Goal: Task Accomplishment & Management: Manage account settings

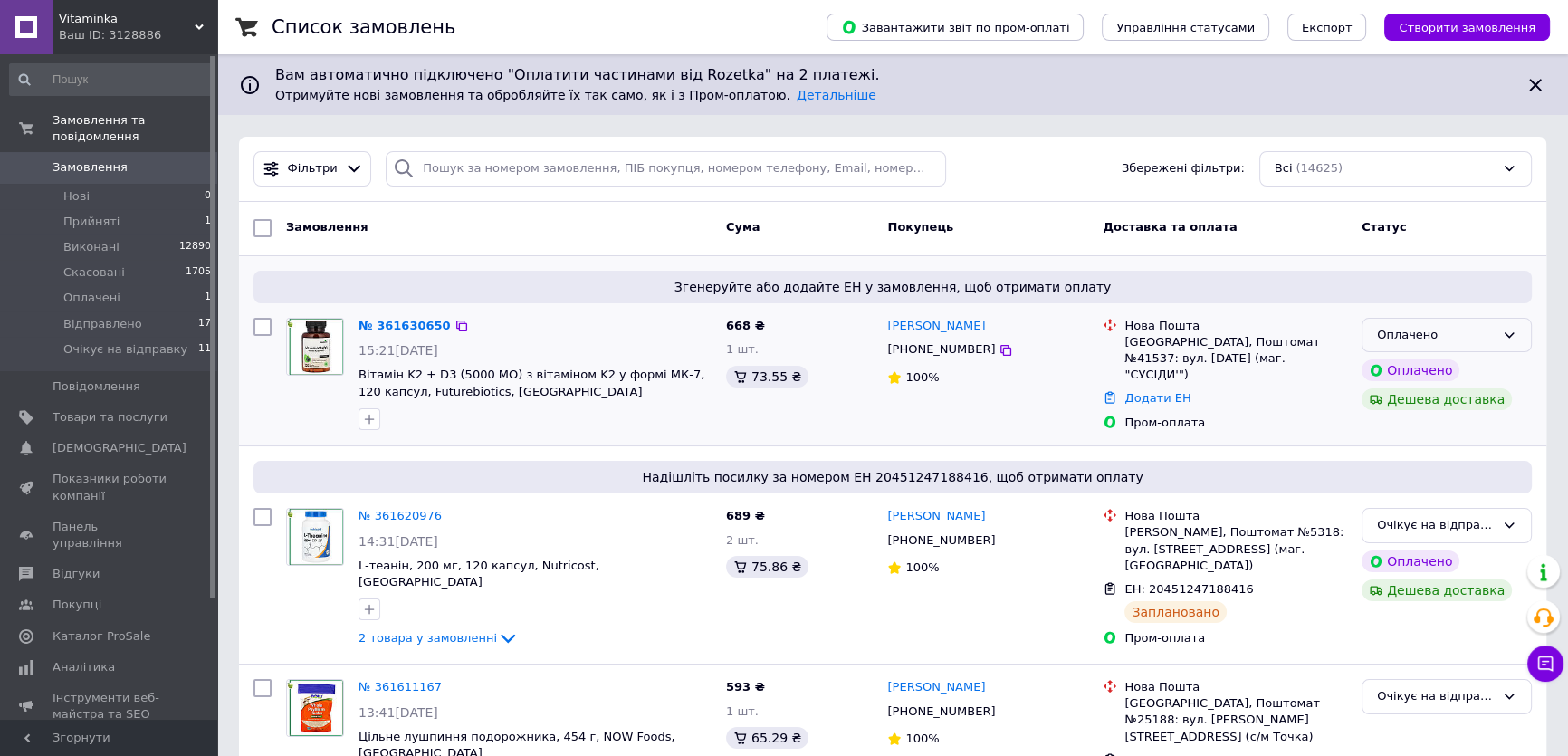
click at [1440, 329] on div "Оплачено" at bounding box center [1435, 335] width 118 height 19
click at [1412, 360] on li "Прийнято" at bounding box center [1447, 372] width 169 height 33
click at [411, 327] on link "№ 361630650" at bounding box center [400, 325] width 84 height 14
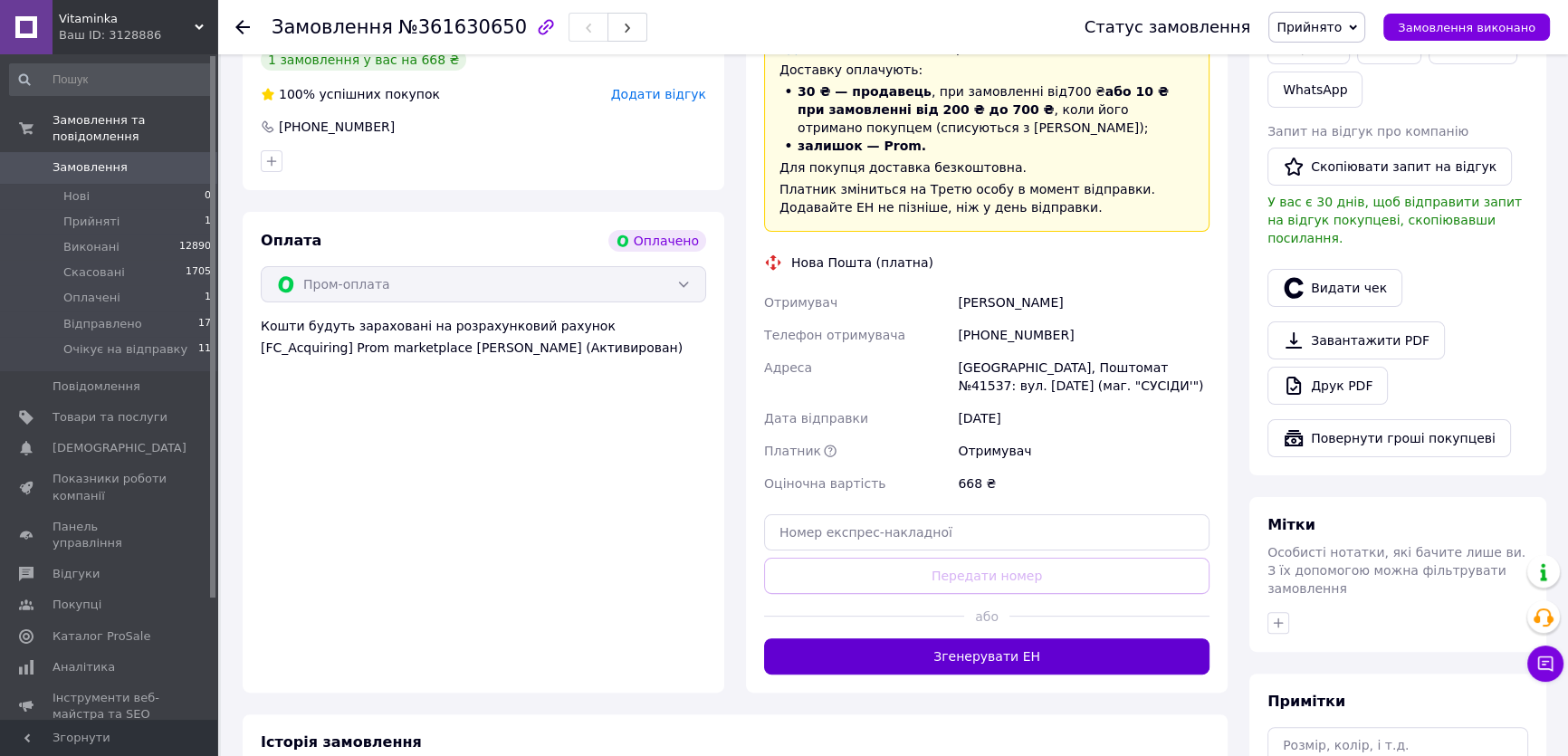
scroll to position [493, 0]
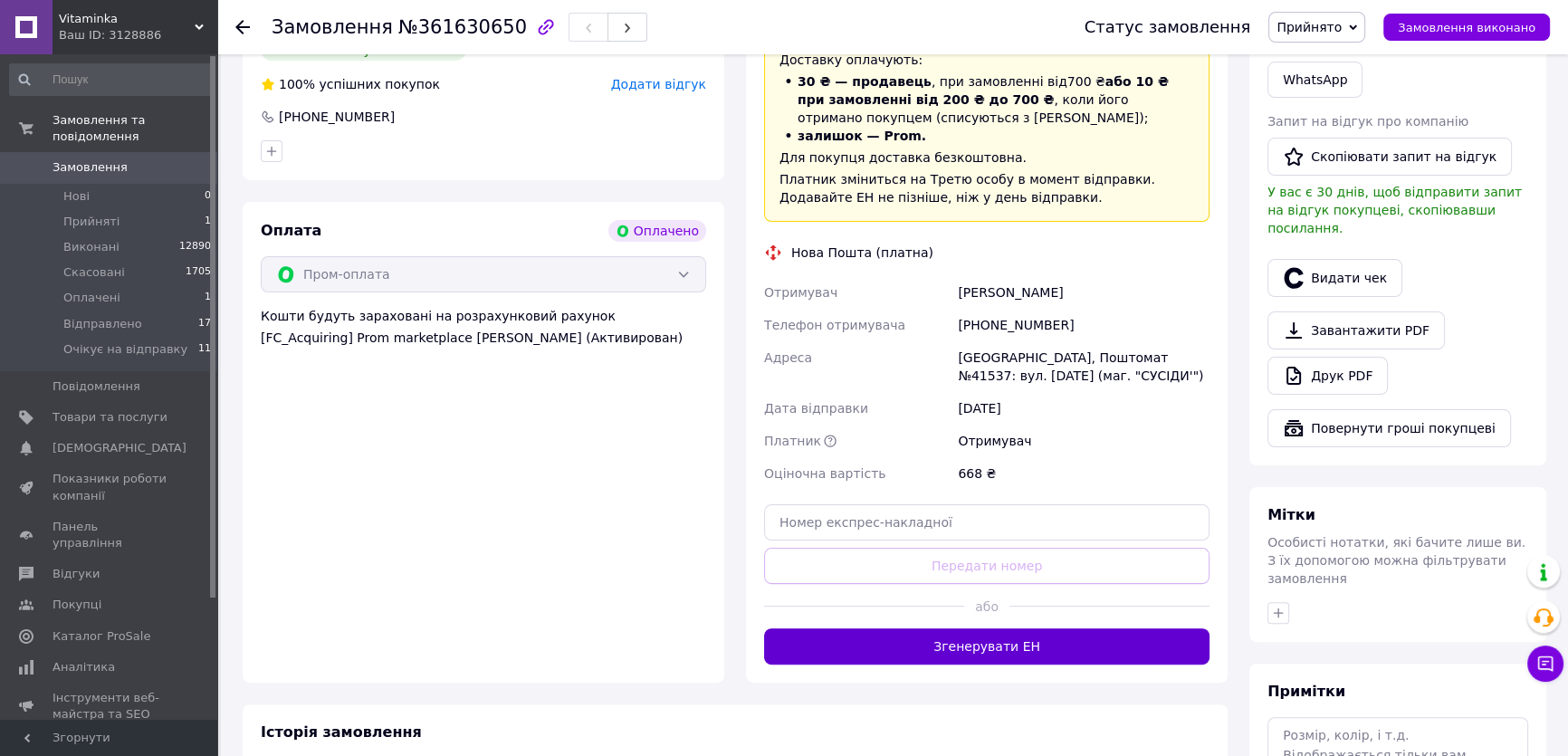
click at [989, 628] on button "Згенерувати ЕН" at bounding box center [987, 646] width 445 height 36
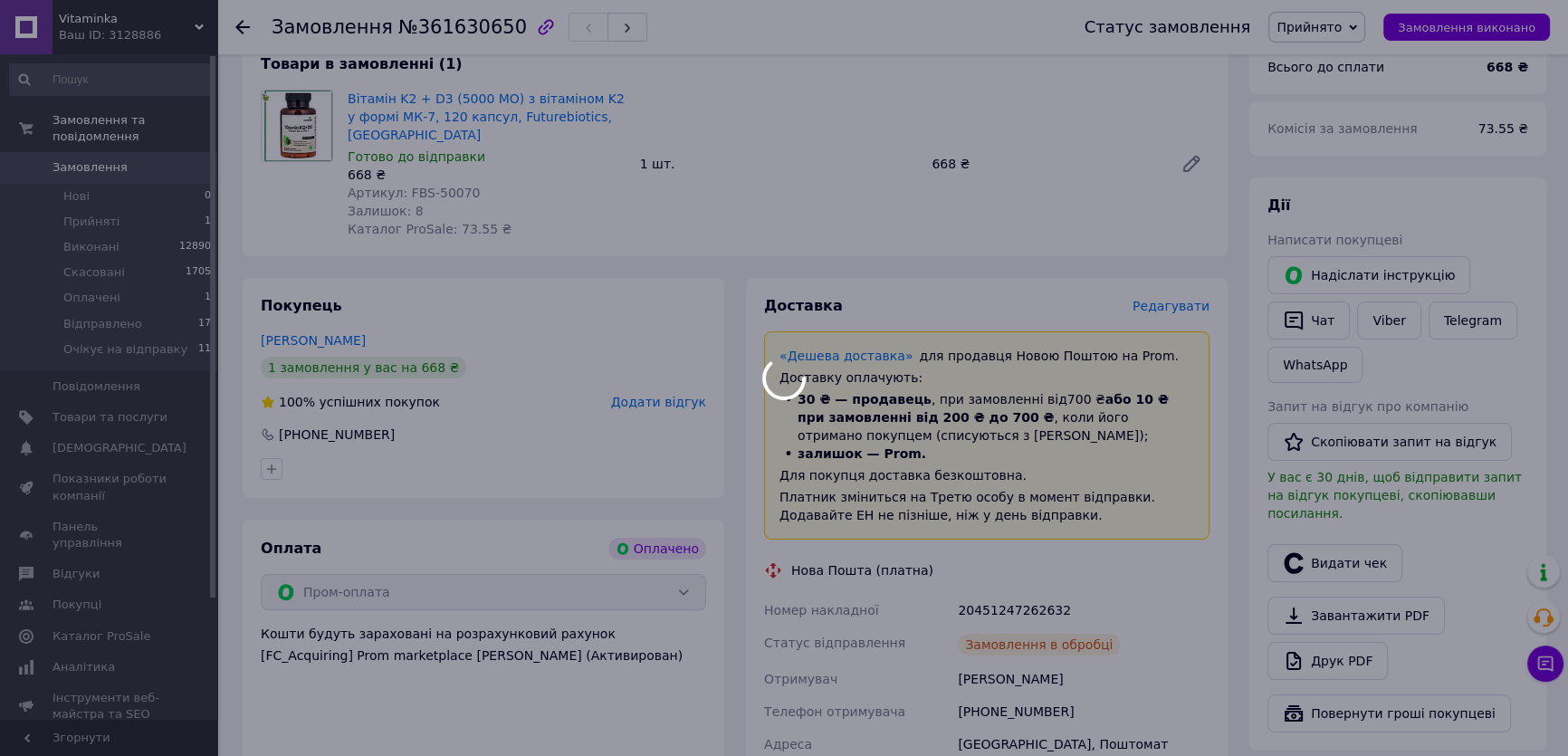
scroll to position [164, 0]
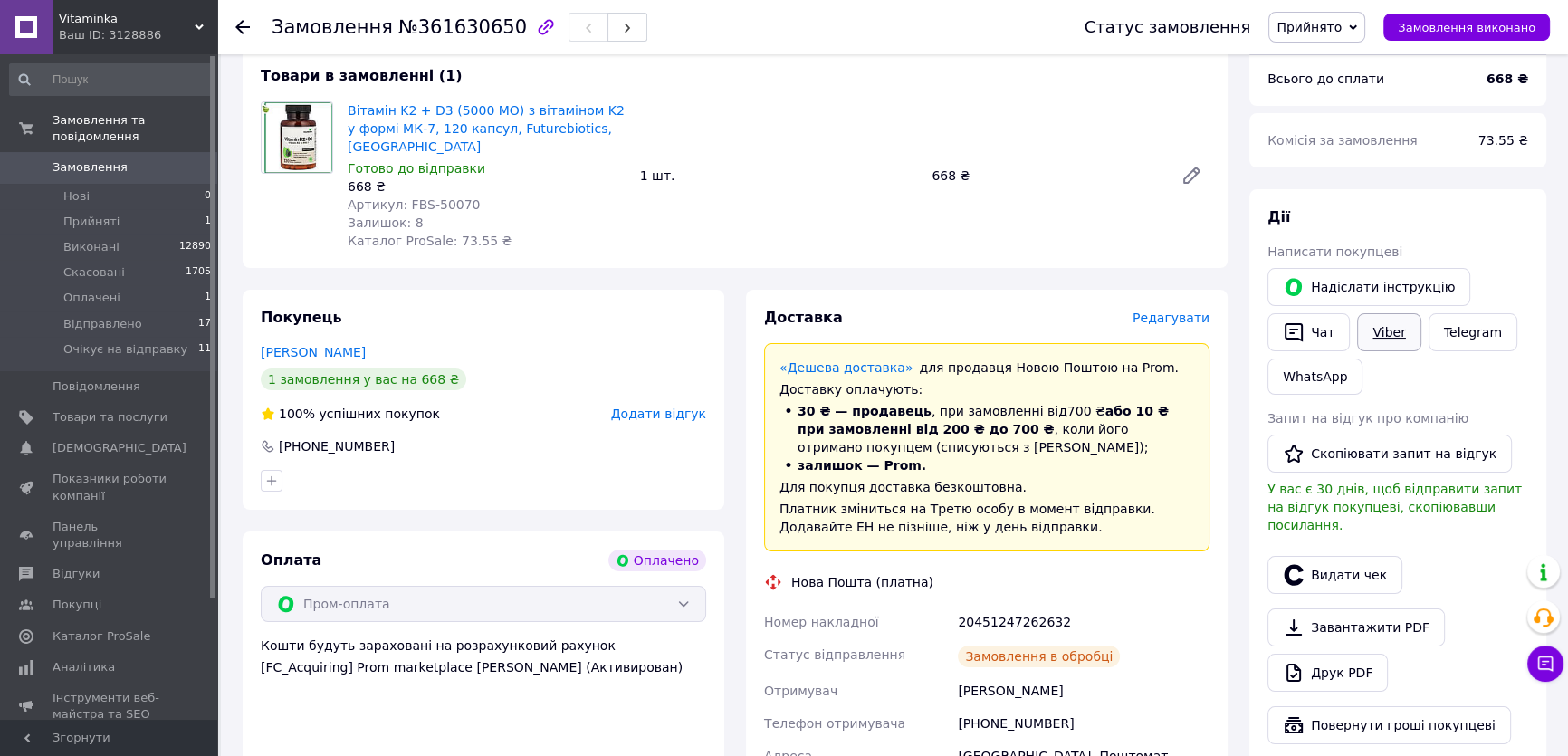
click at [1378, 329] on link "Viber" at bounding box center [1389, 332] width 63 height 38
drag, startPoint x: 1458, startPoint y: 368, endPoint x: 1385, endPoint y: 392, distance: 76.8
click at [1458, 367] on div "Надіслати інструкцію   Чат Viber Telegram WhatsApp" at bounding box center [1397, 331] width 268 height 134
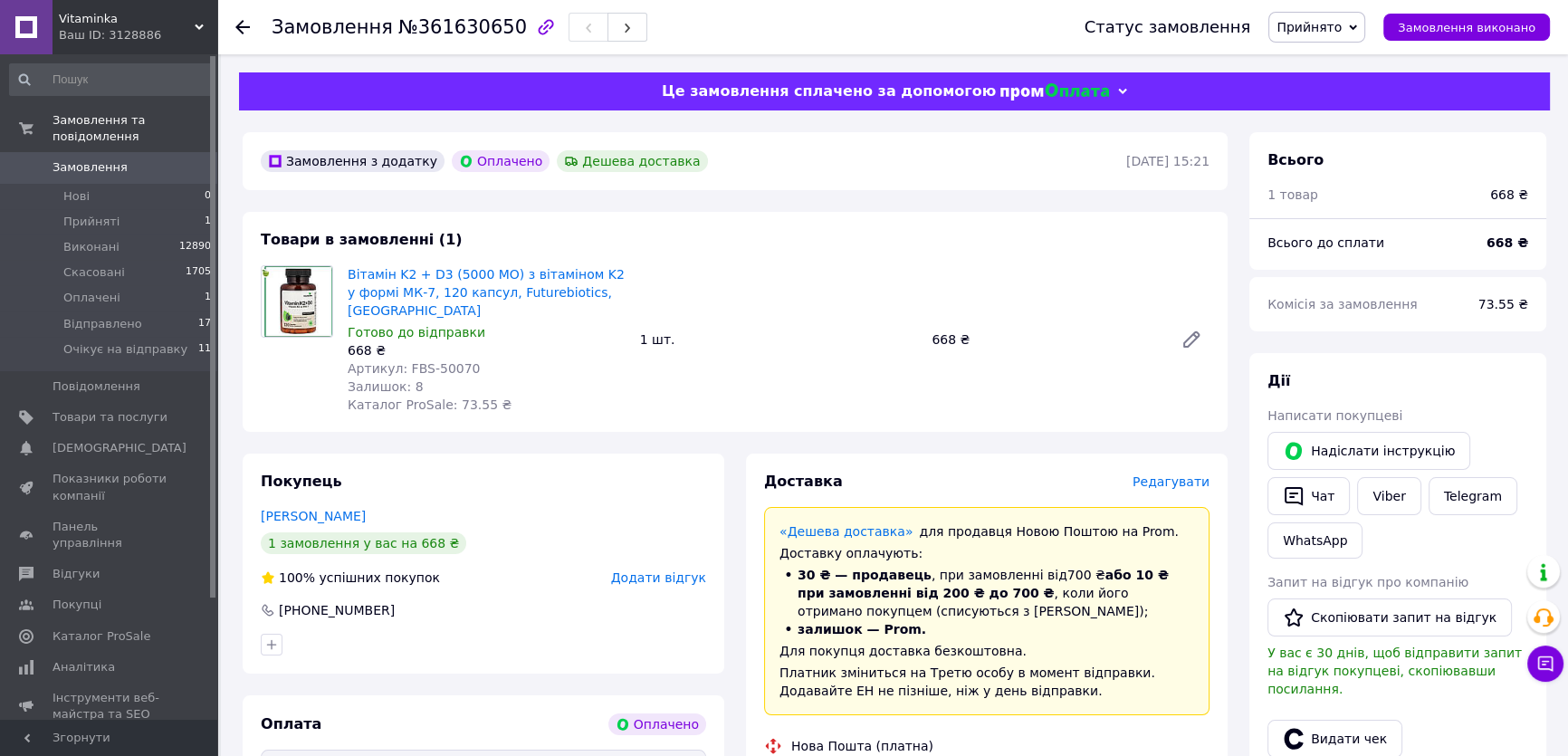
scroll to position [0, 0]
drag, startPoint x: 529, startPoint y: 290, endPoint x: 349, endPoint y: 272, distance: 180.9
click at [349, 272] on span "Вітамін K2 + D3 (5000 МО) з вітаміном K2 у формі МК-7, 120 капсул, Futurebiotic…" at bounding box center [487, 292] width 278 height 55
copy link "Вітамін K2 + D3 (5000 МО) з вітаміном K2 у формі МК-7, 120 капсул, Futurebiotic…"
click at [1396, 336] on div "Всього 1 товар 668 ₴ Всього до сплати 668 ₴ Комісія за замовлення 73.55 ₴ Дії Н…" at bounding box center [1398, 748] width 297 height 1232
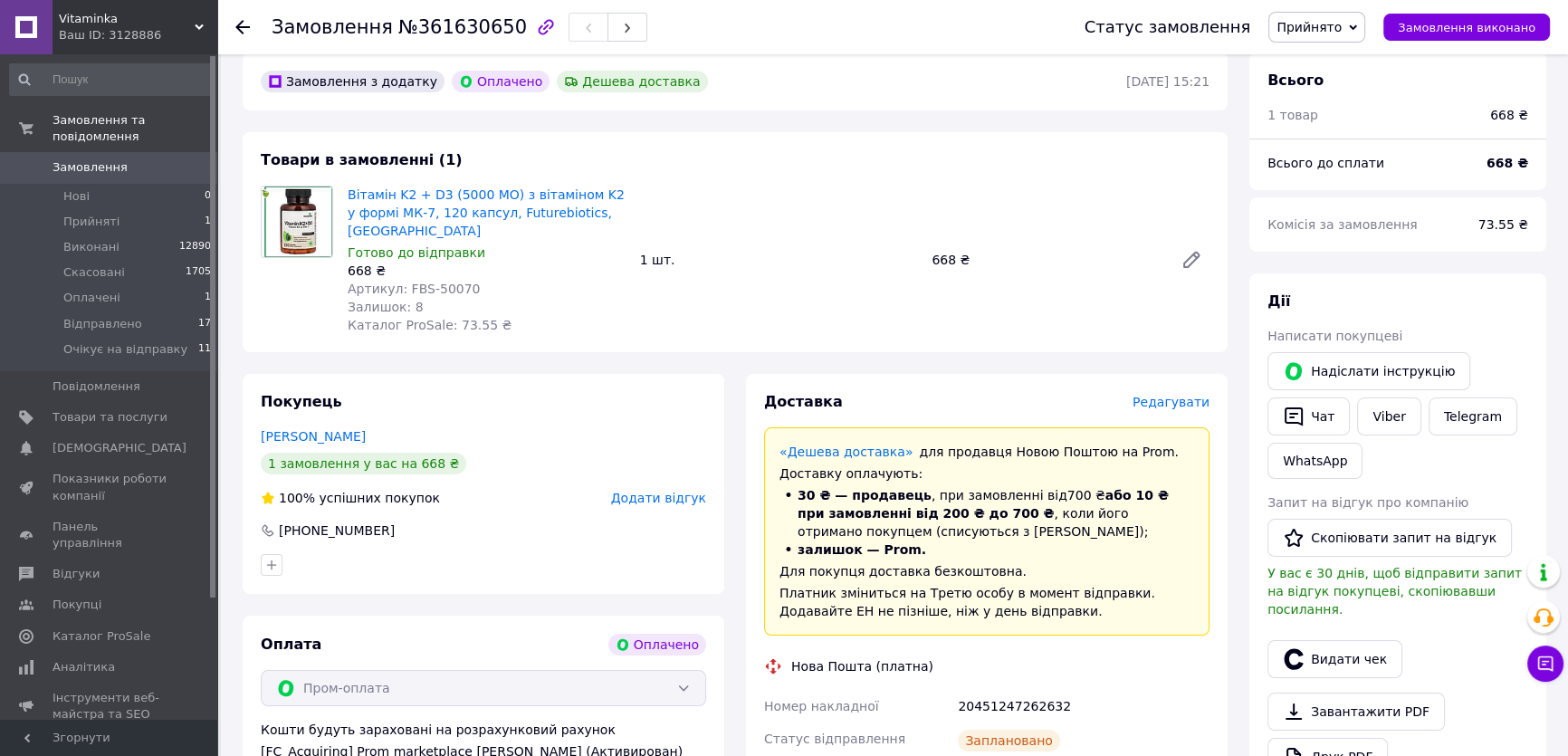
scroll to position [328, 0]
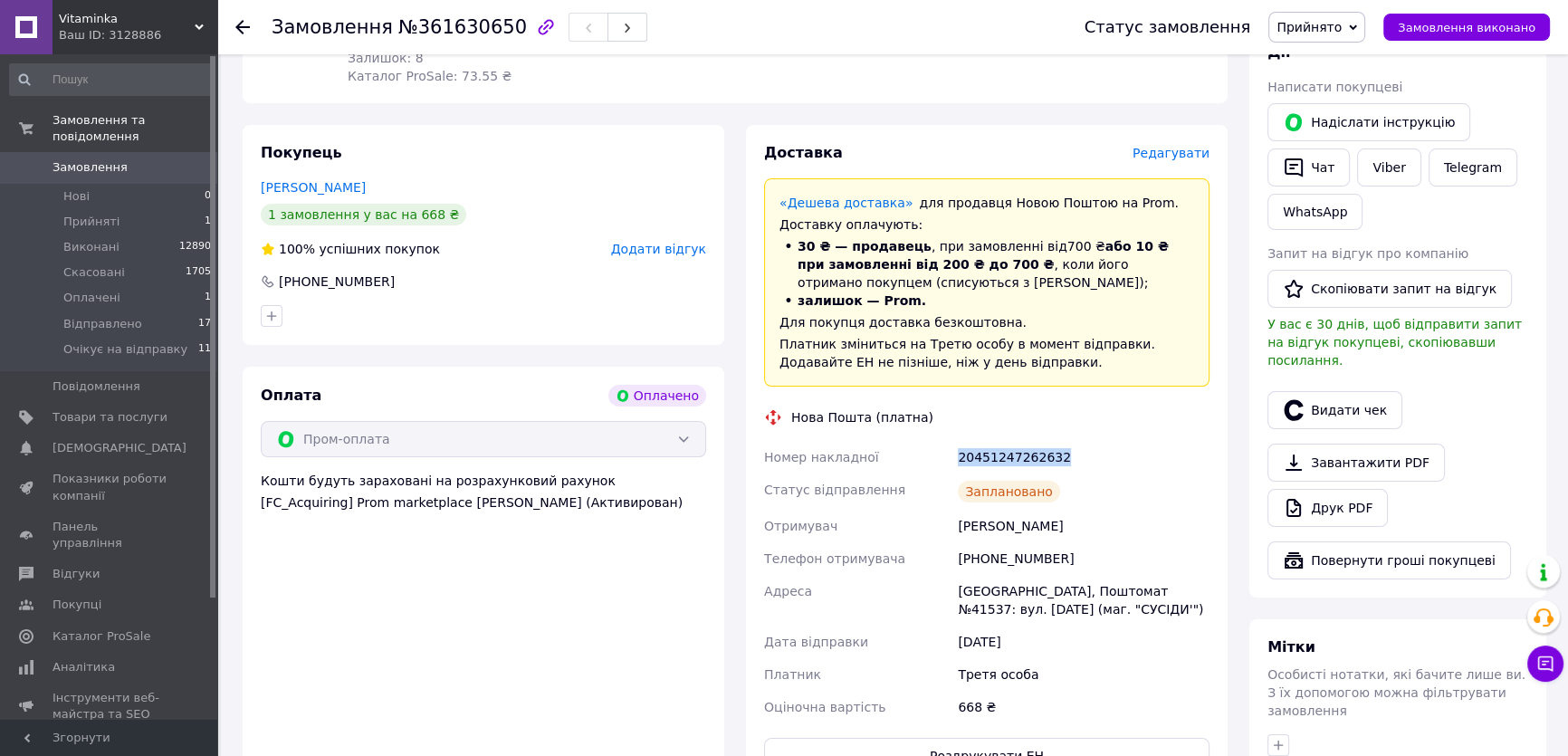
drag, startPoint x: 1030, startPoint y: 438, endPoint x: 958, endPoint y: 441, distance: 72.1
click at [958, 441] on div "20451247262632" at bounding box center [1084, 456] width 259 height 32
copy div "20451247262632"
click at [85, 160] on span "Замовлення" at bounding box center [90, 168] width 75 height 17
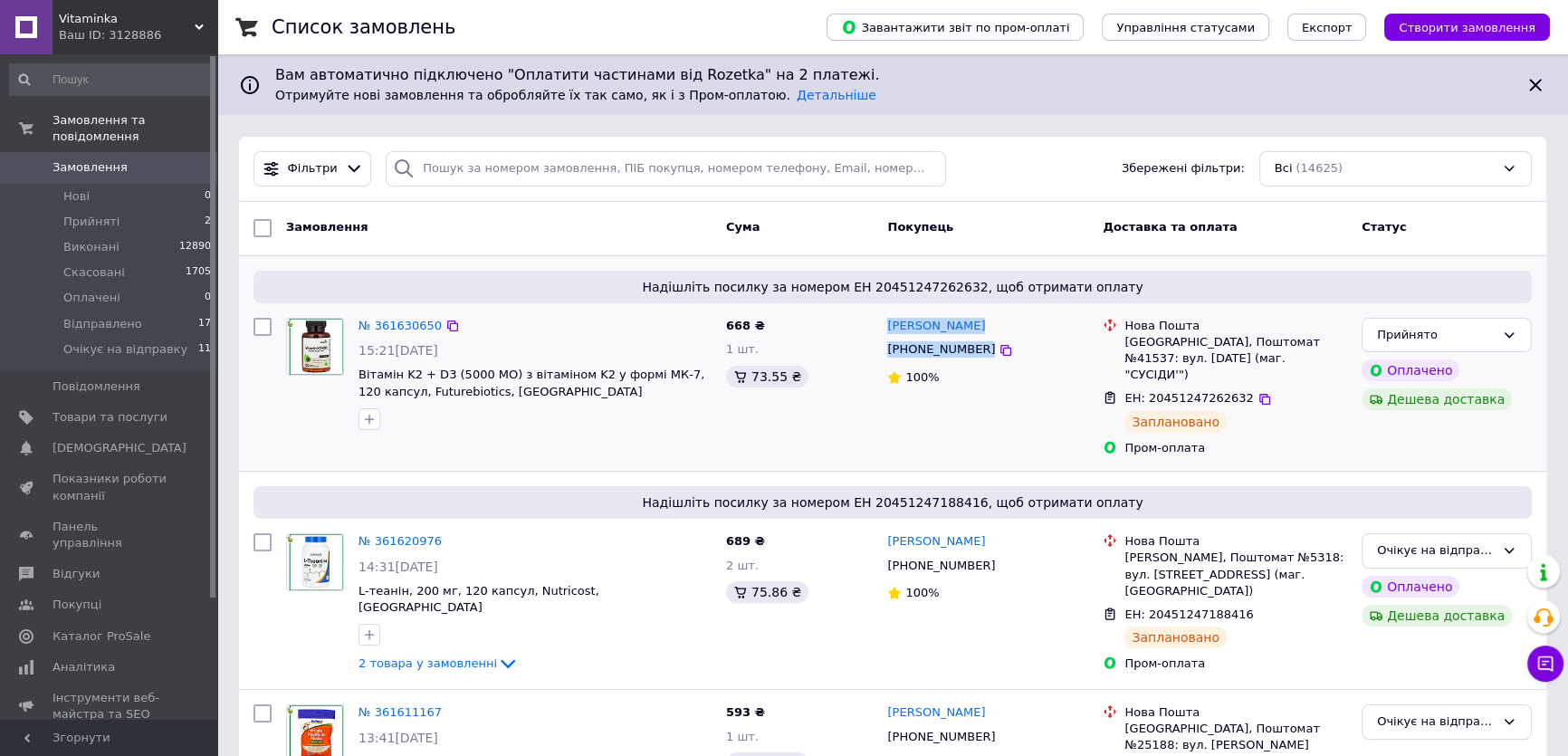
drag, startPoint x: 1022, startPoint y: 345, endPoint x: 884, endPoint y: 327, distance: 139.2
click at [884, 327] on div "Еліна Суруткович +380939632474 100%" at bounding box center [987, 388] width 215 height 154
copy div "Еліна Суруткович +380939632474"
click at [1511, 334] on icon at bounding box center [1510, 335] width 10 height 6
click at [1450, 497] on li "Очікує на відправку" at bounding box center [1447, 506] width 169 height 33
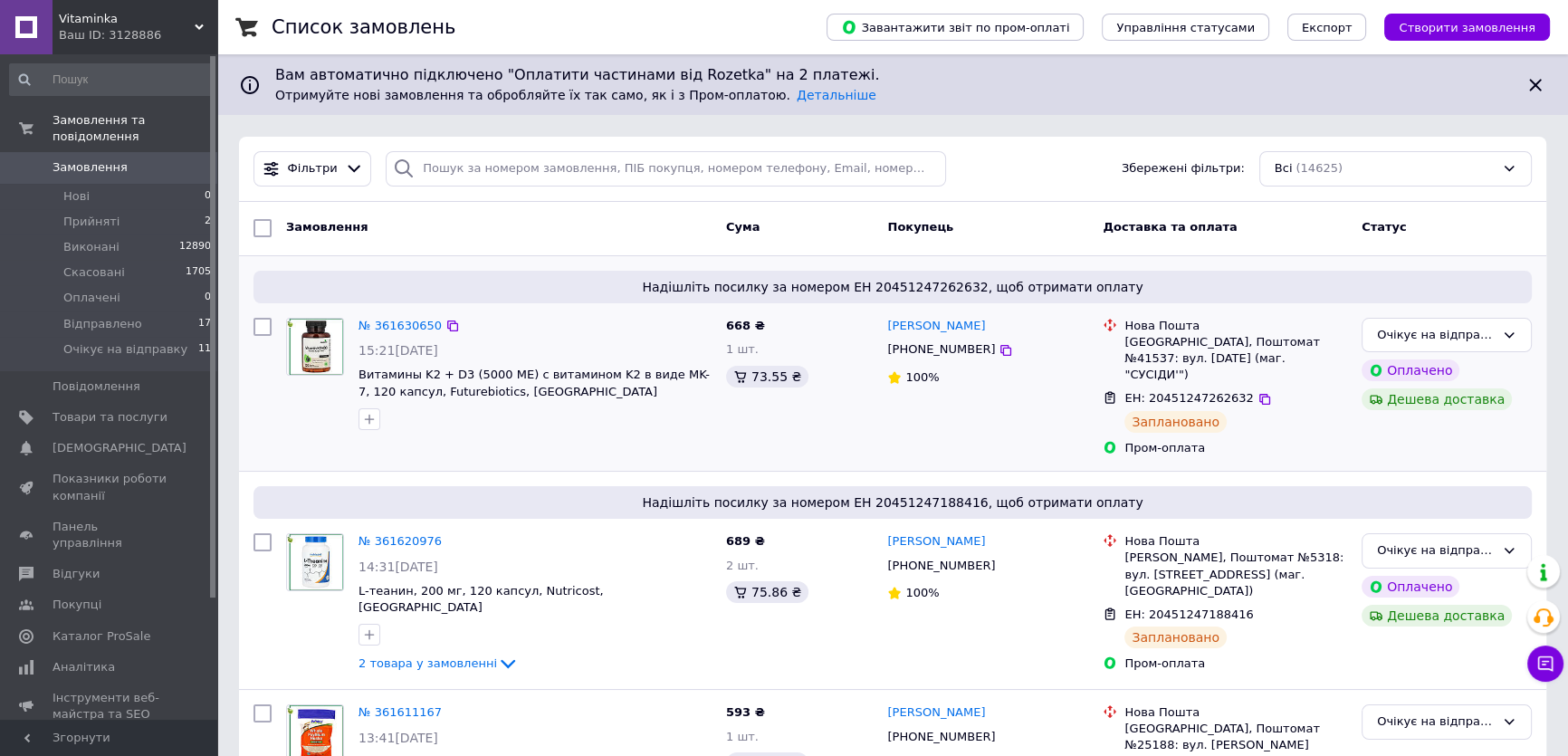
click at [561, 434] on div "№ 361630650 15:21, 12.09.2025 Витамины K2 + D3 (5000 МЕ) с витамином K2 в виде …" at bounding box center [535, 374] width 367 height 127
click at [116, 409] on span "Товари та послуги" at bounding box center [110, 417] width 115 height 17
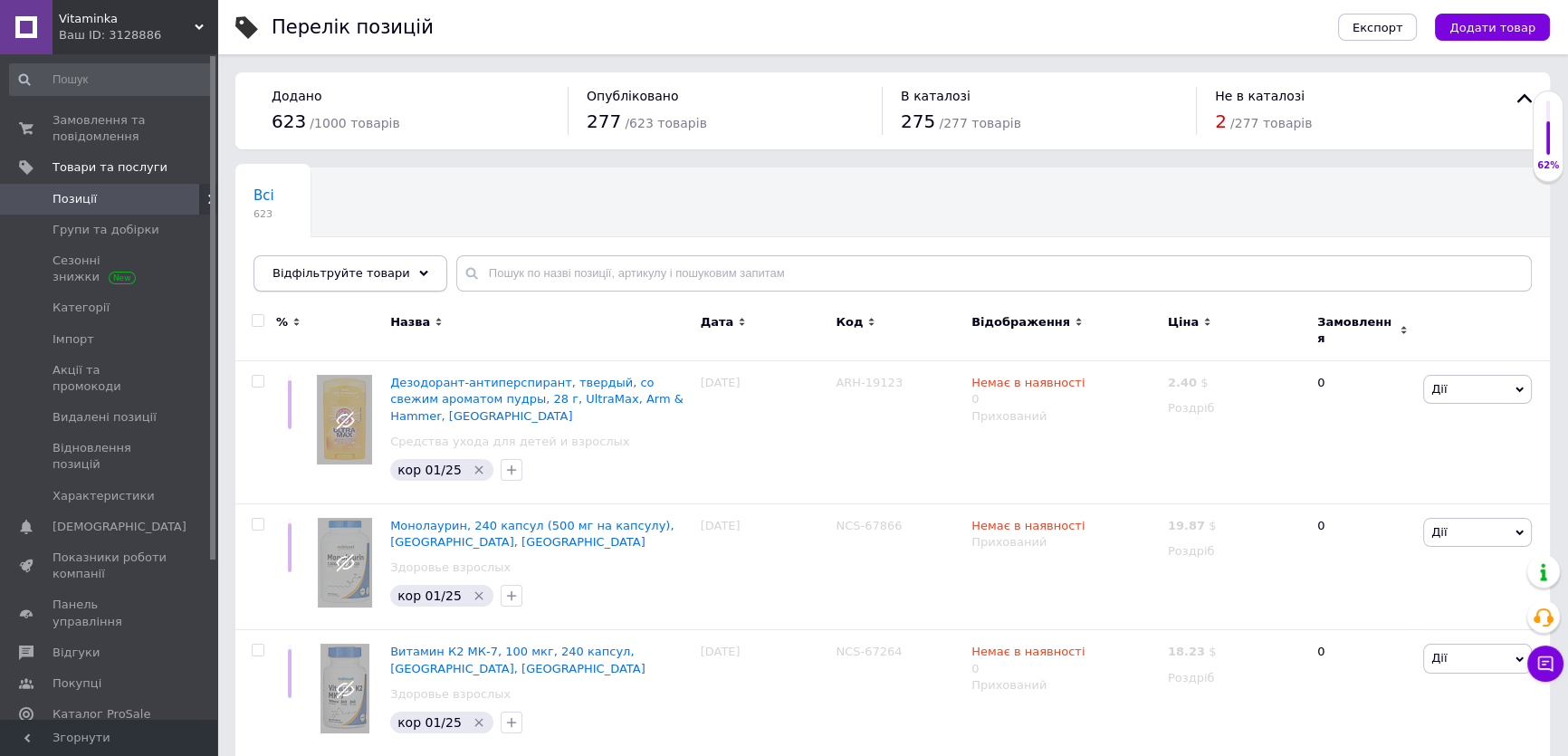
click at [332, 275] on span "Відфільтруйте товари" at bounding box center [341, 273] width 137 height 14
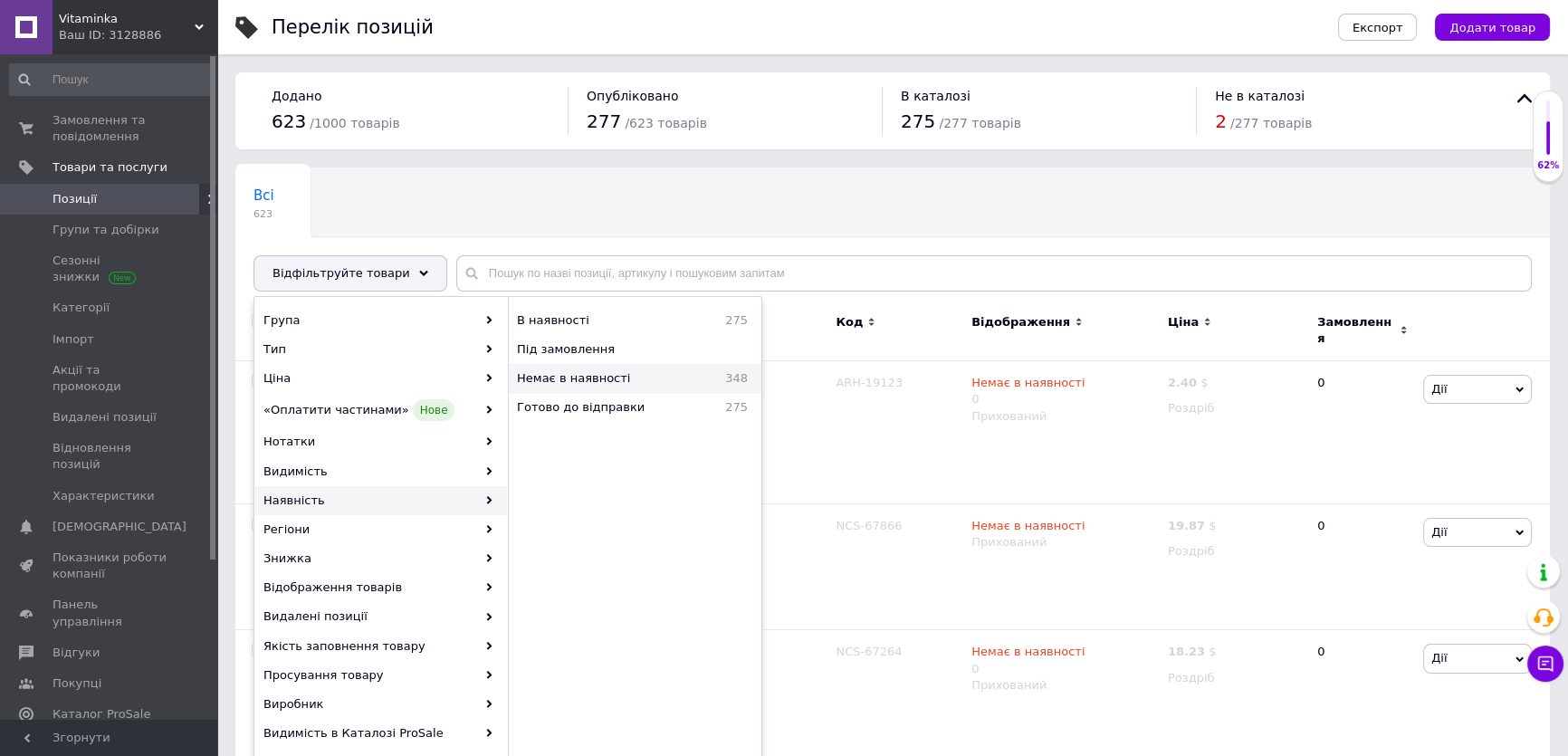
click at [548, 384] on span "Немає в наявності" at bounding box center [607, 378] width 181 height 17
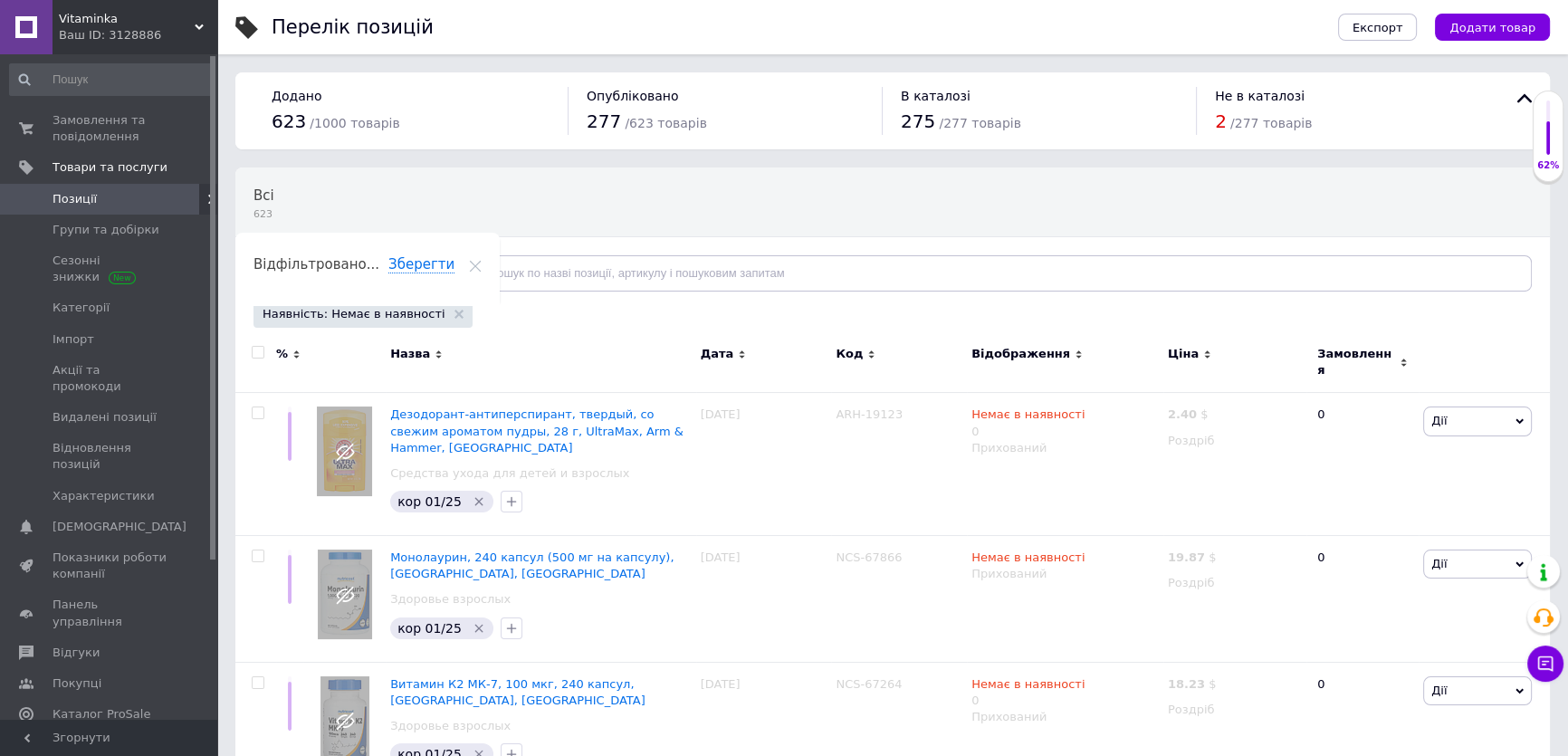
click at [343, 281] on div "Відфільтруйте товари" at bounding box center [350, 273] width 194 height 36
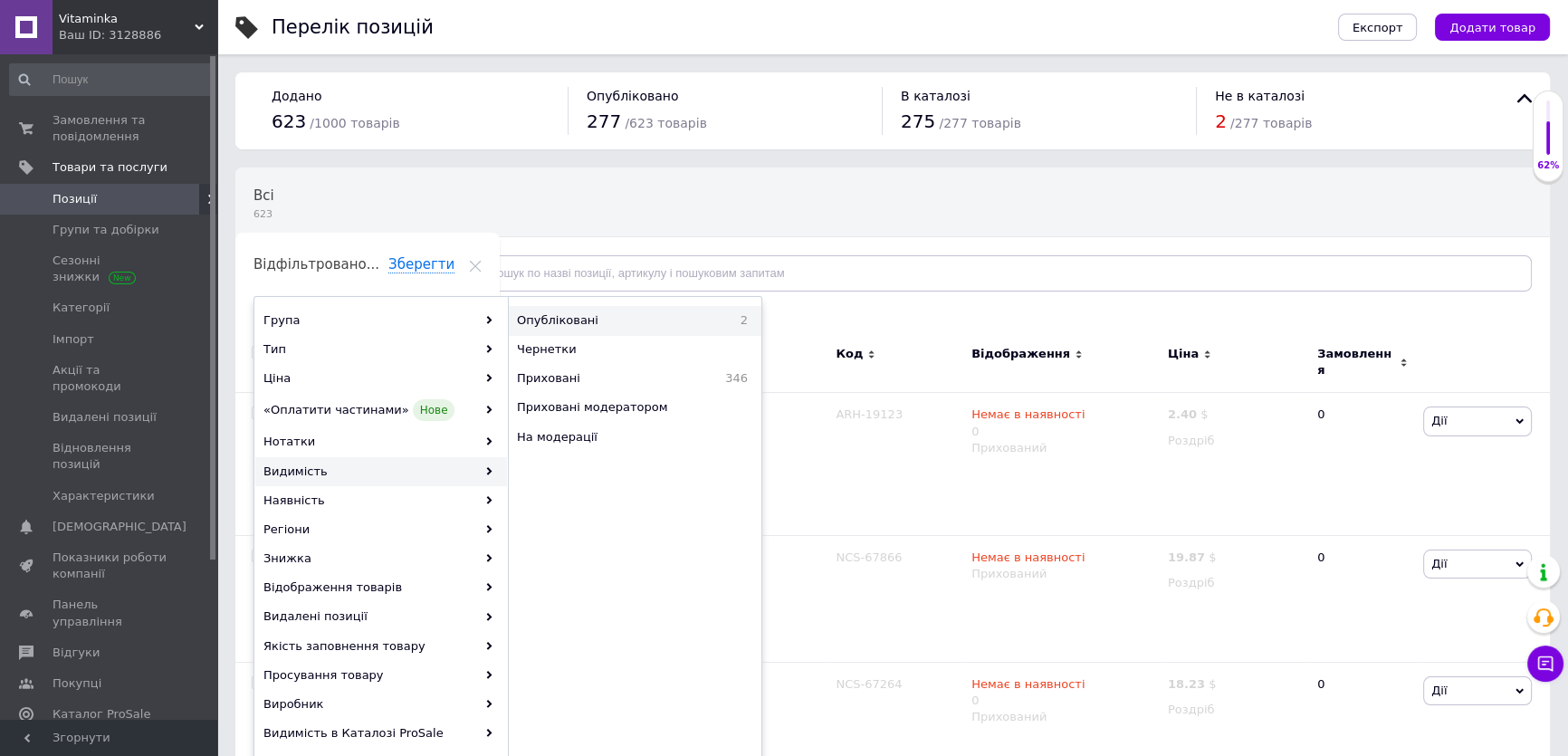
click at [543, 314] on span "Опубліковані" at bounding box center [612, 321] width 192 height 17
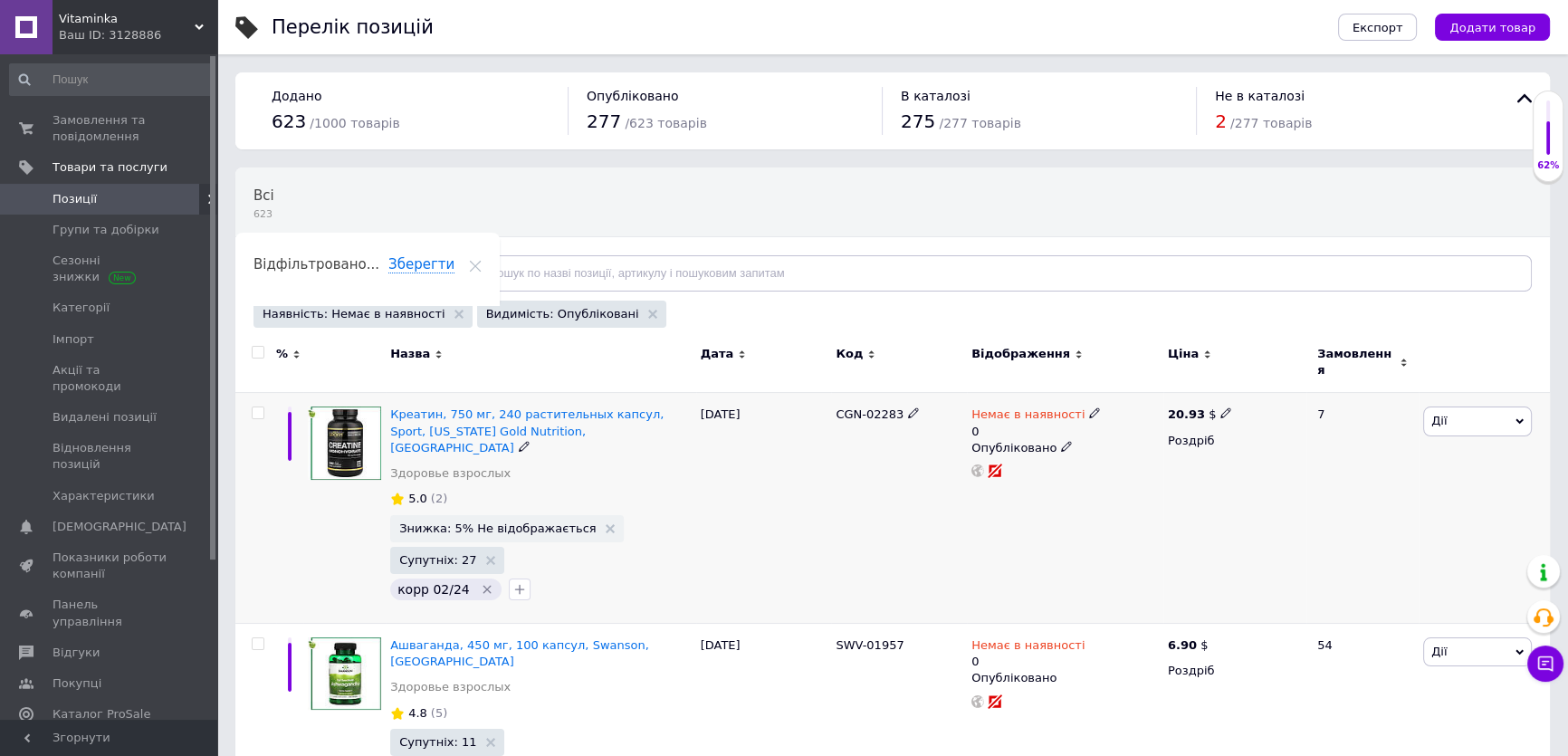
scroll to position [21, 0]
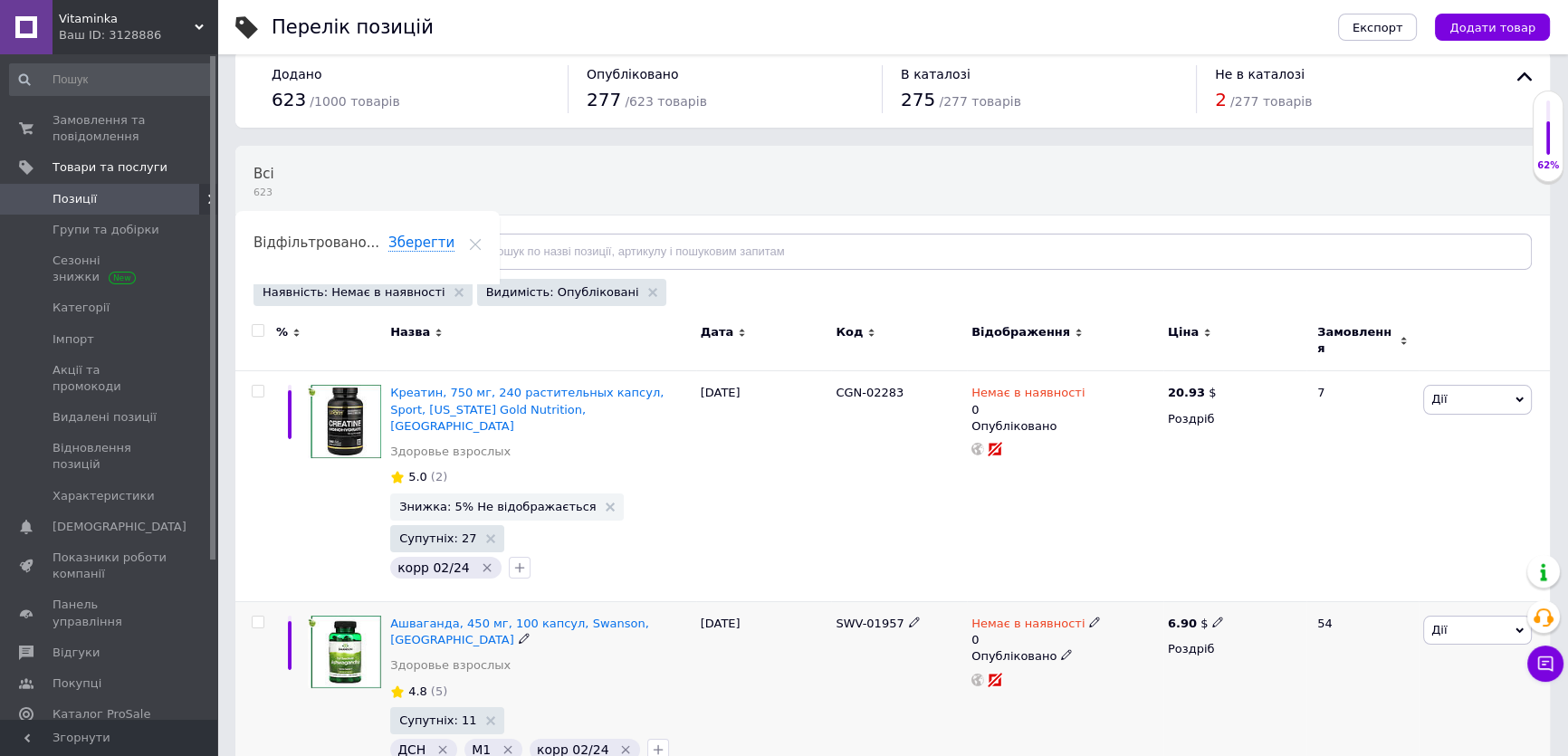
click at [1448, 616] on span "Дії" at bounding box center [1477, 630] width 109 height 29
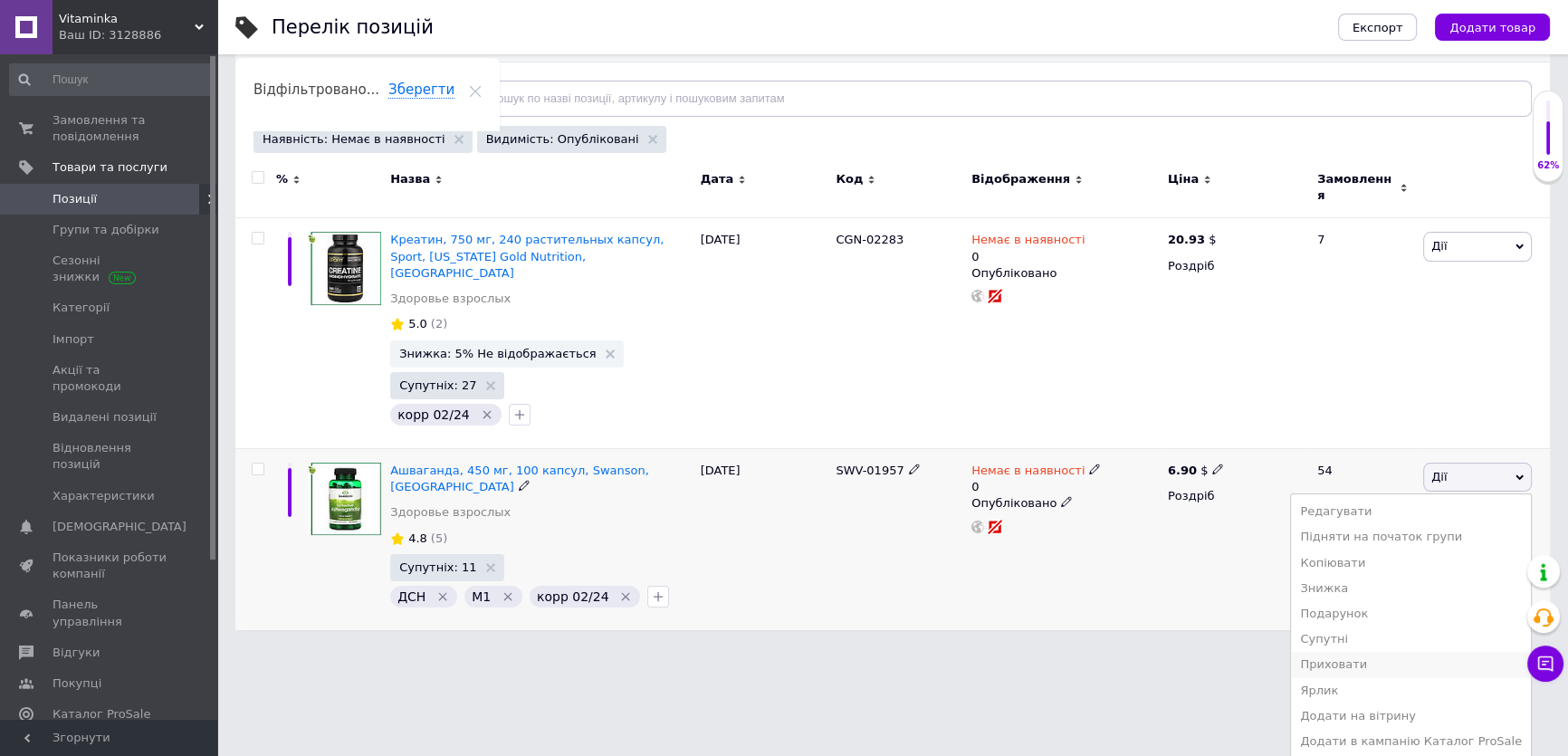
click at [1375, 652] on li "Приховати" at bounding box center [1411, 664] width 240 height 25
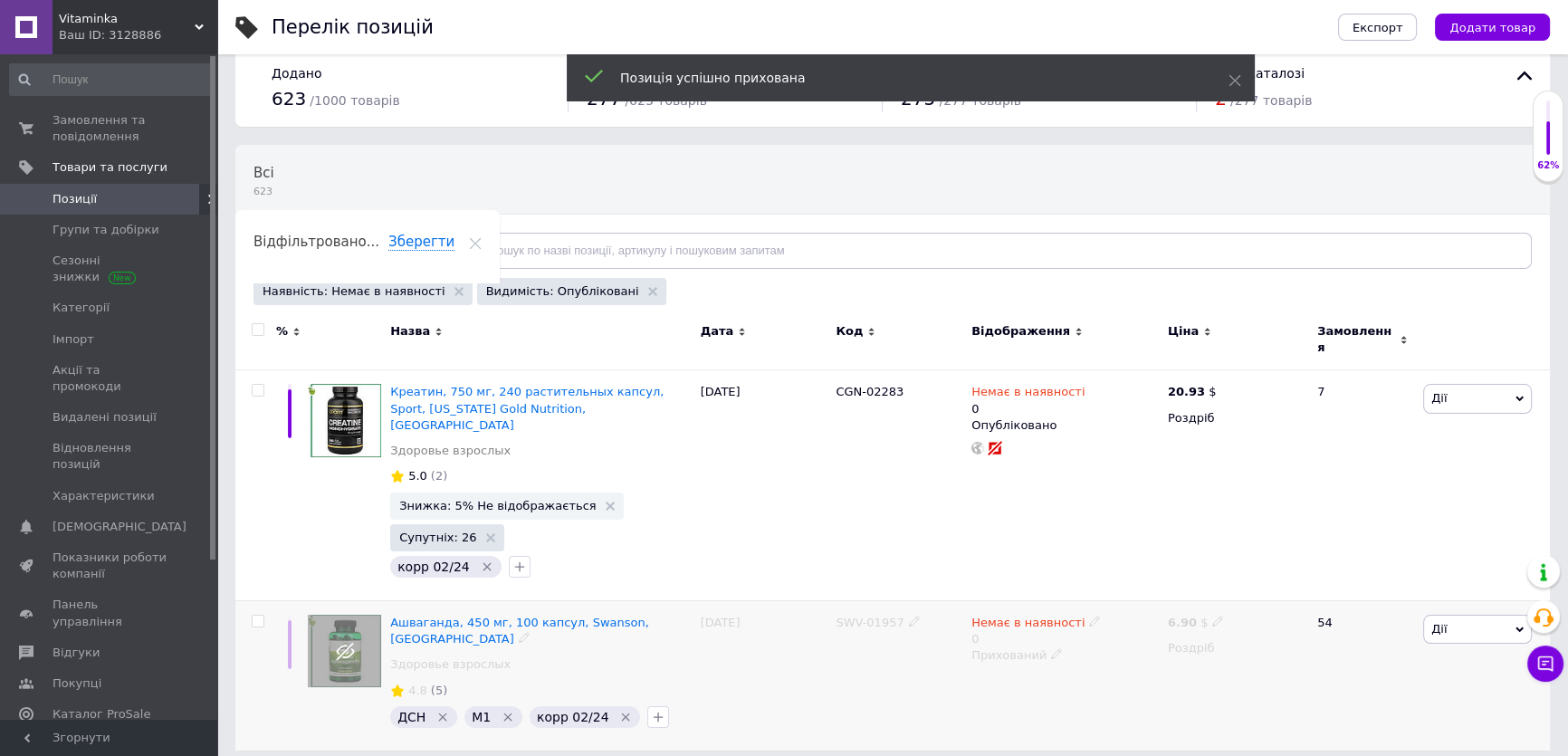
scroll to position [0, 0]
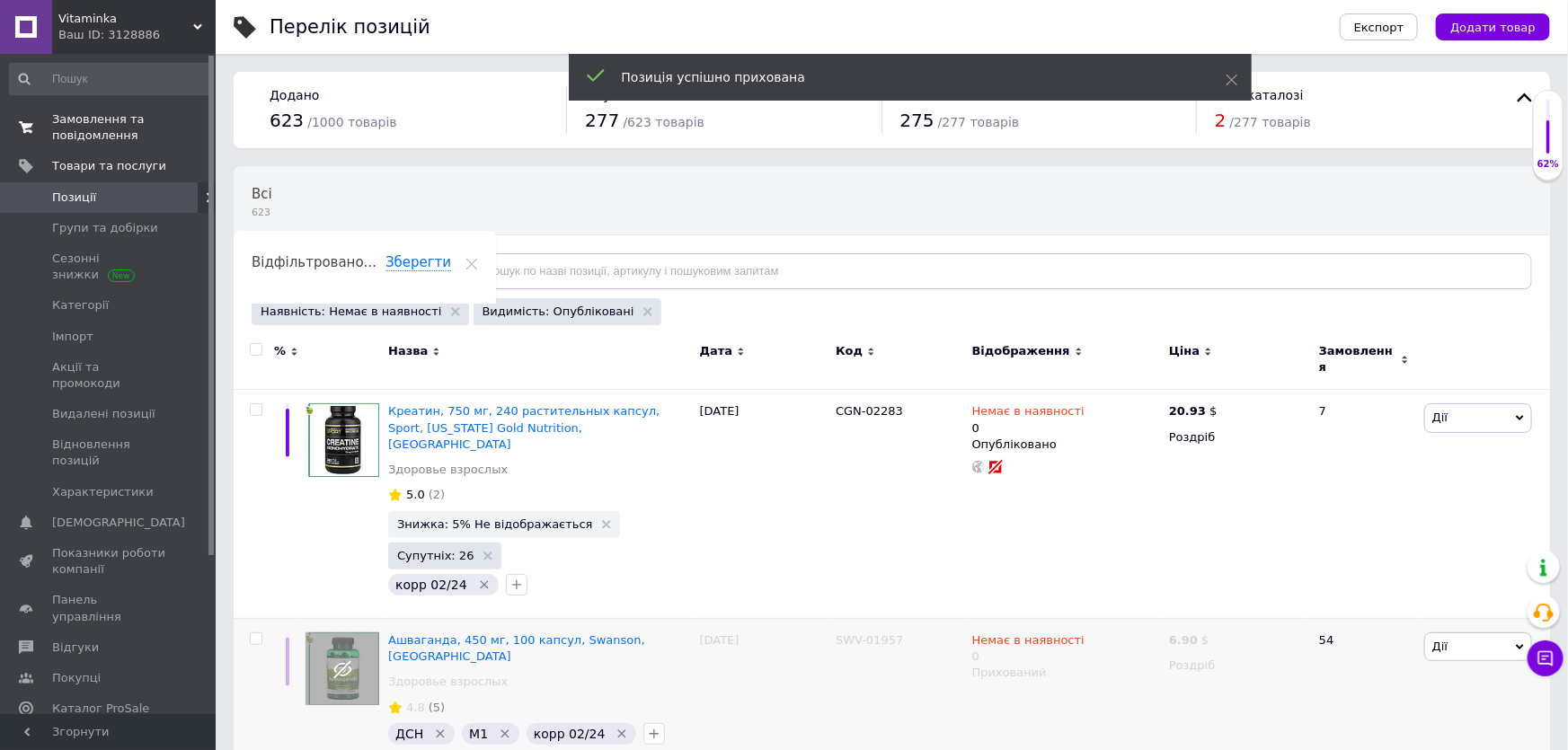
click at [86, 130] on span "Замовлення та повідомлення" at bounding box center [110, 127] width 114 height 32
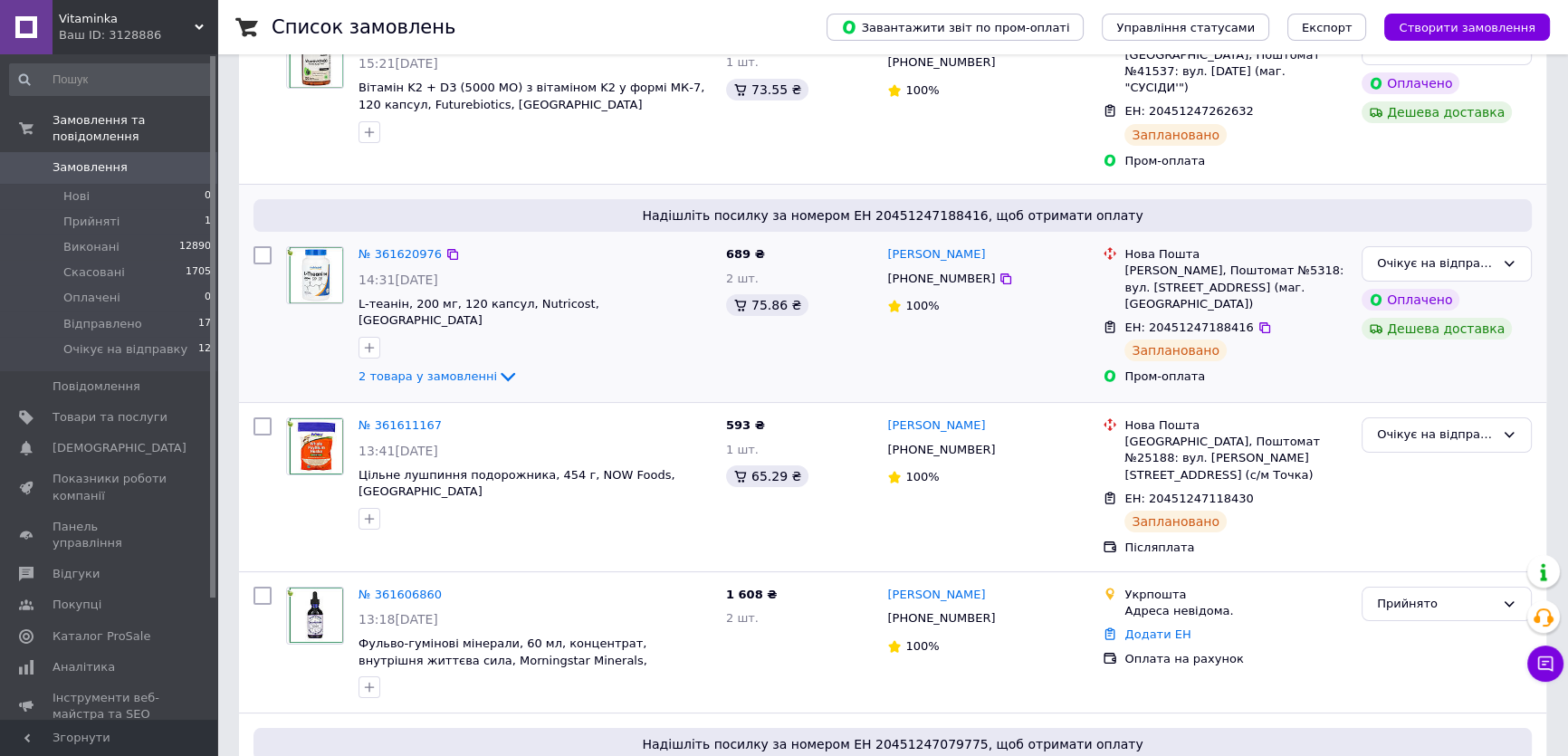
scroll to position [328, 0]
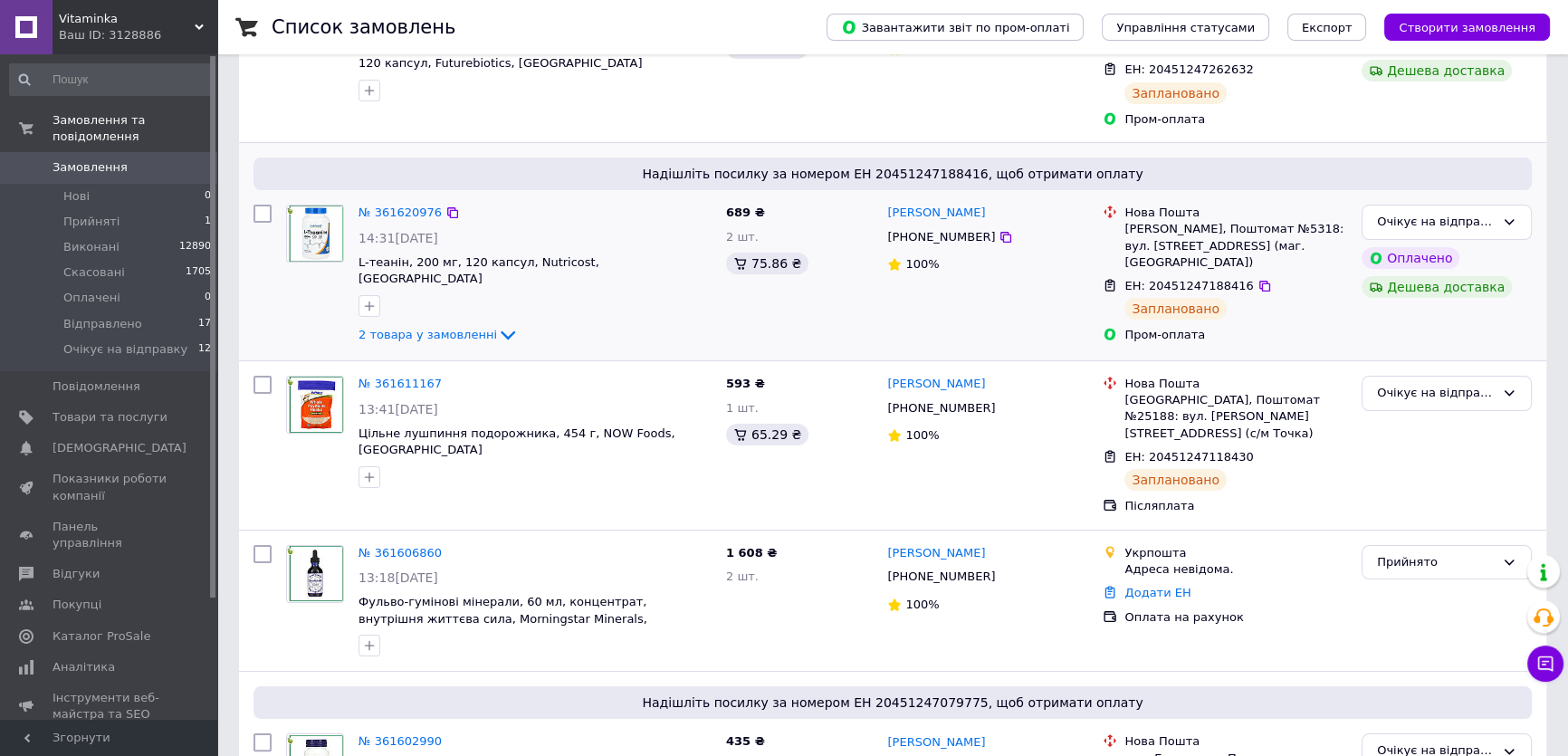
click at [0, 105] on link "Замовлення та повідомлення" at bounding box center [110, 128] width 222 height 47
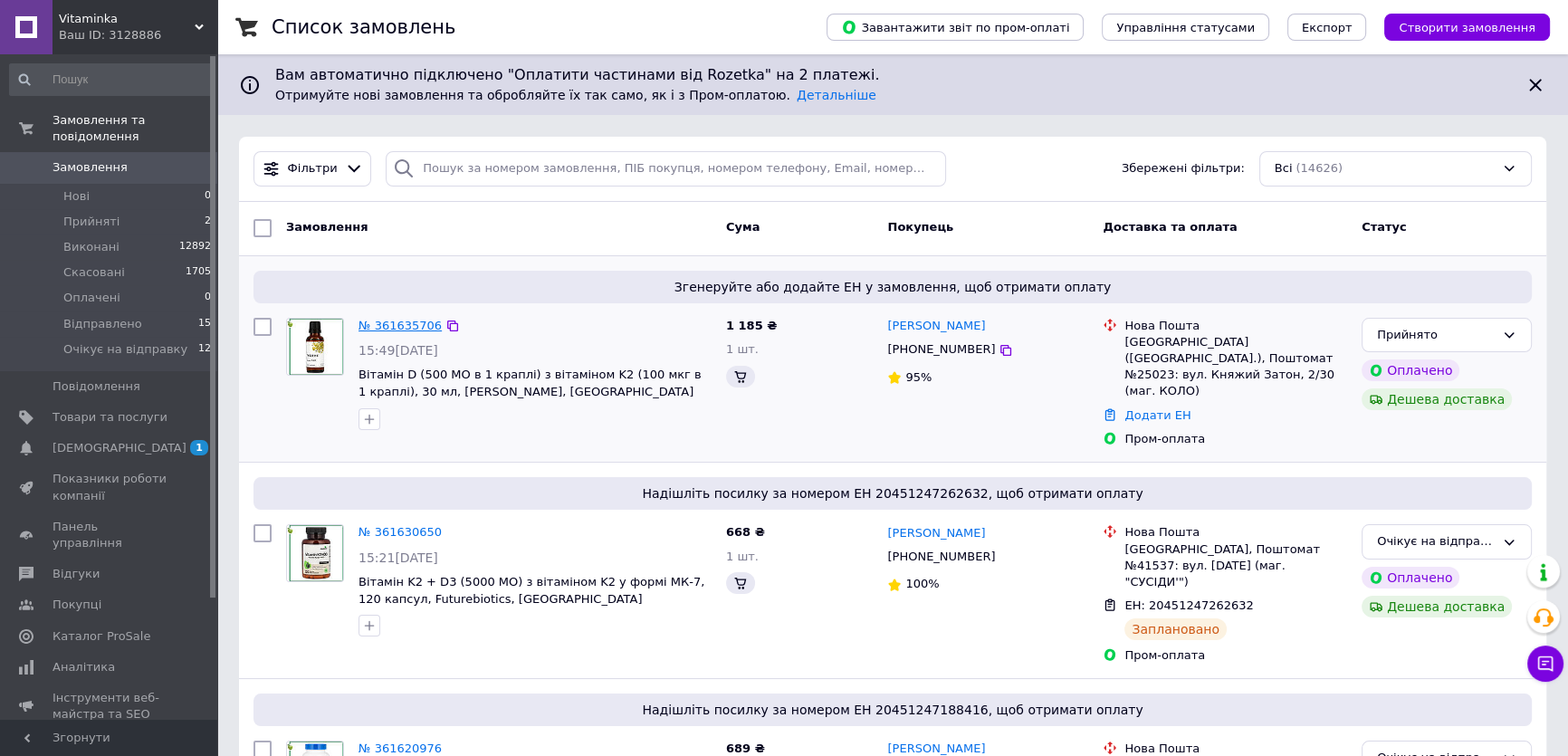
click at [403, 325] on link "№ 361635706" at bounding box center [400, 325] width 84 height 14
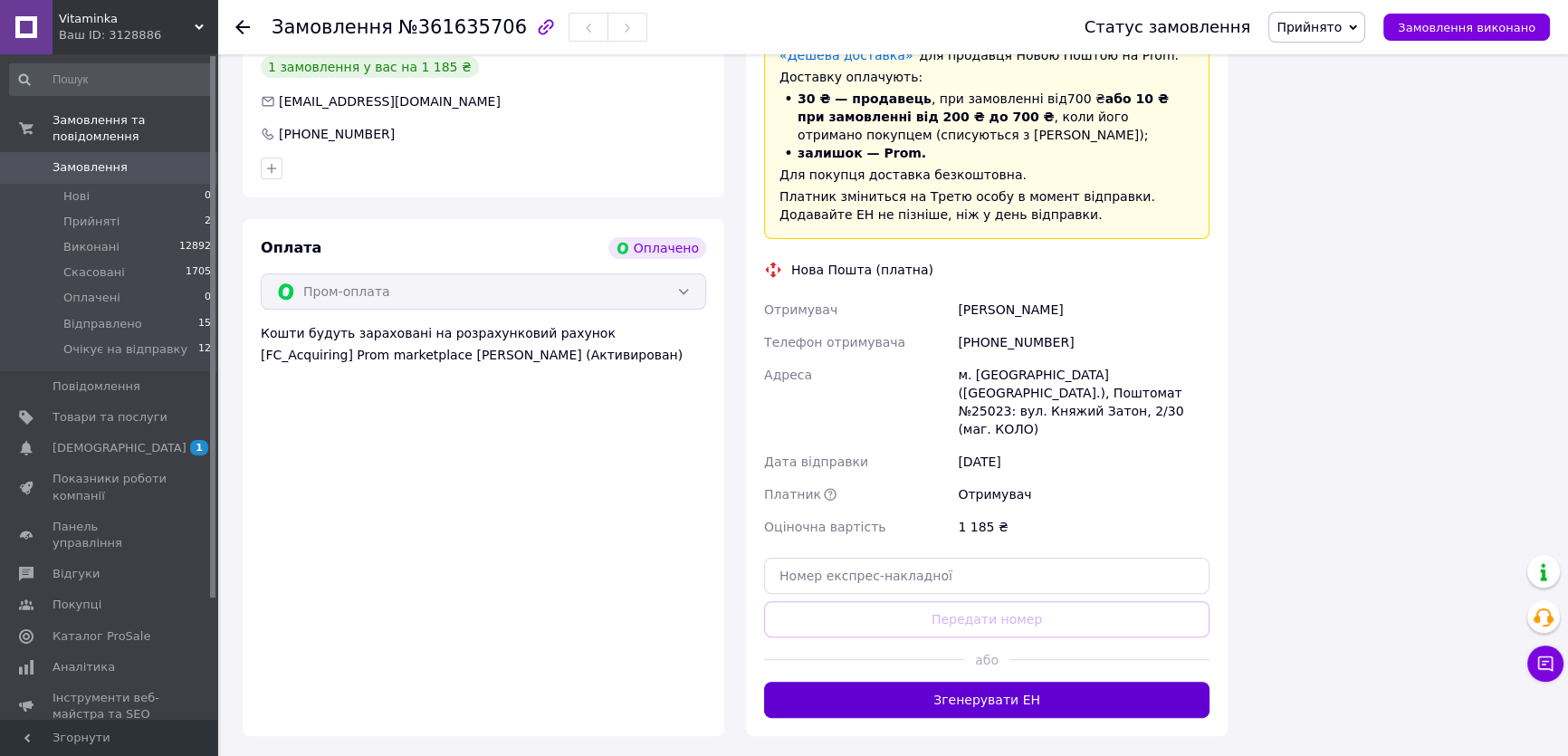
scroll to position [506, 0]
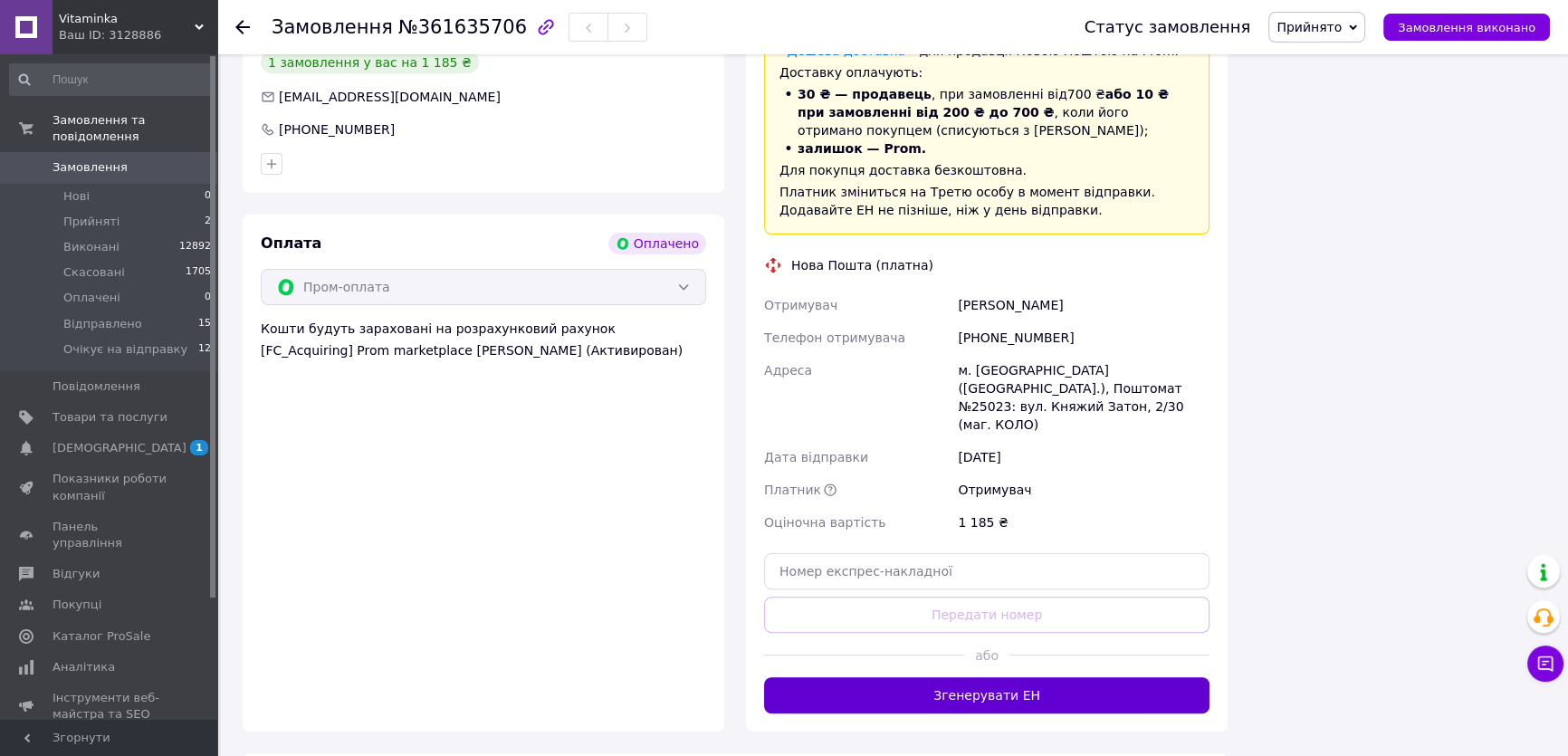
click at [1066, 677] on button "Згенерувати ЕН" at bounding box center [987, 695] width 445 height 36
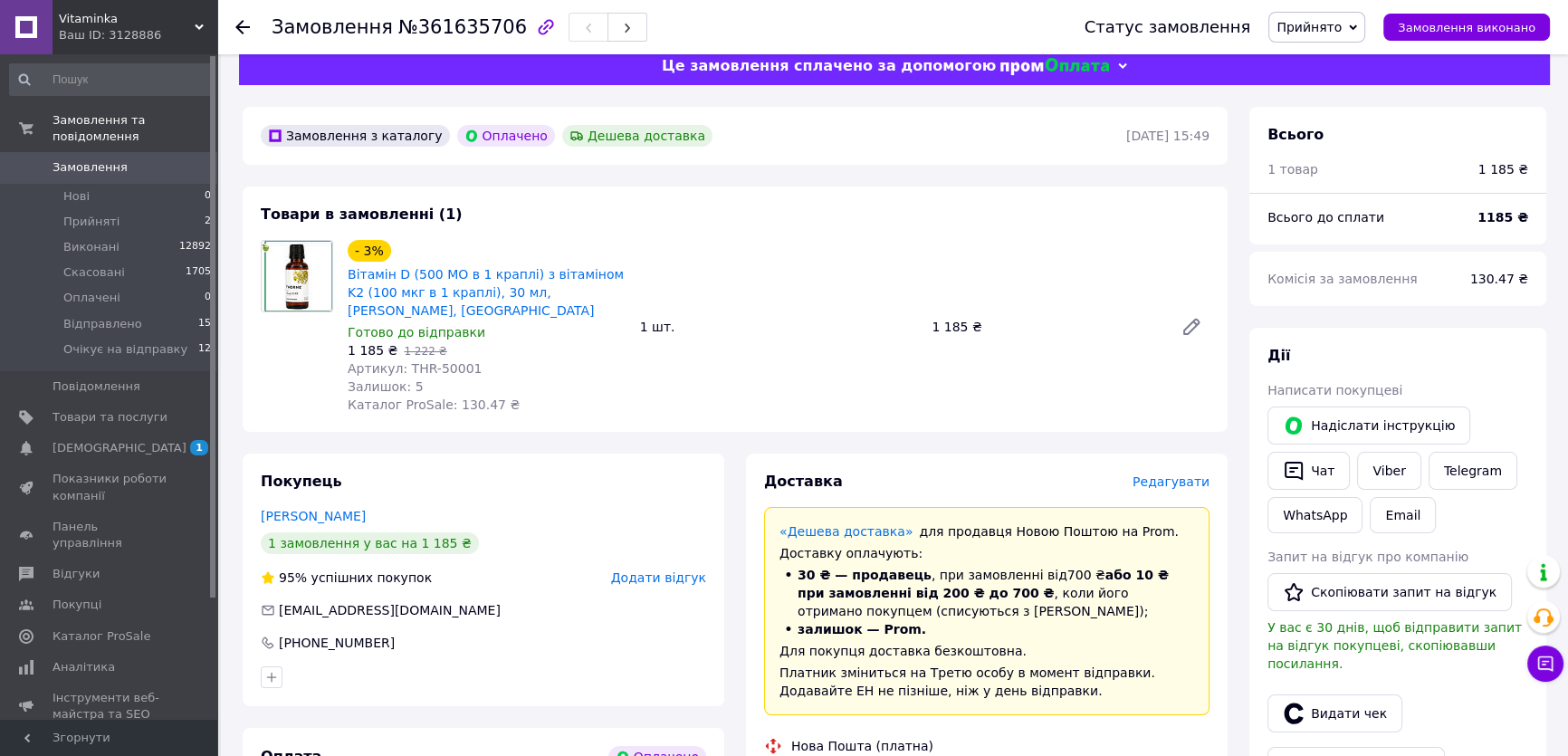
scroll to position [0, 0]
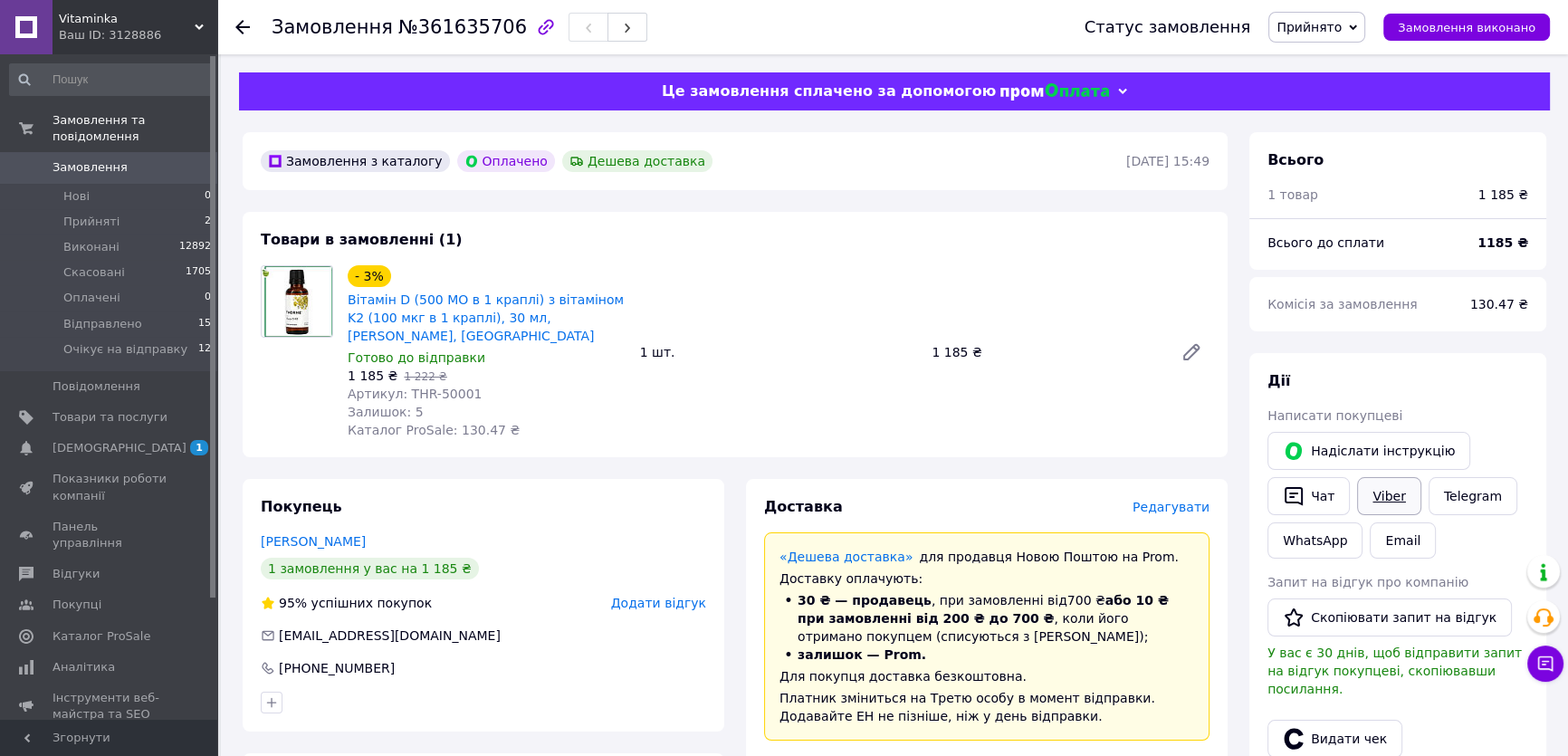
click at [1392, 493] on link "Viber" at bounding box center [1389, 495] width 63 height 38
click at [1412, 389] on div "Дії" at bounding box center [1397, 381] width 261 height 20
drag, startPoint x: 598, startPoint y: 320, endPoint x: 346, endPoint y: 295, distance: 253.2
click at [346, 295] on div "Вітамін D (500 МО в 1 краплі) з вітаміном K2 (100 мкг в 1 краплі), 30 мл, Thorn…" at bounding box center [486, 317] width 281 height 58
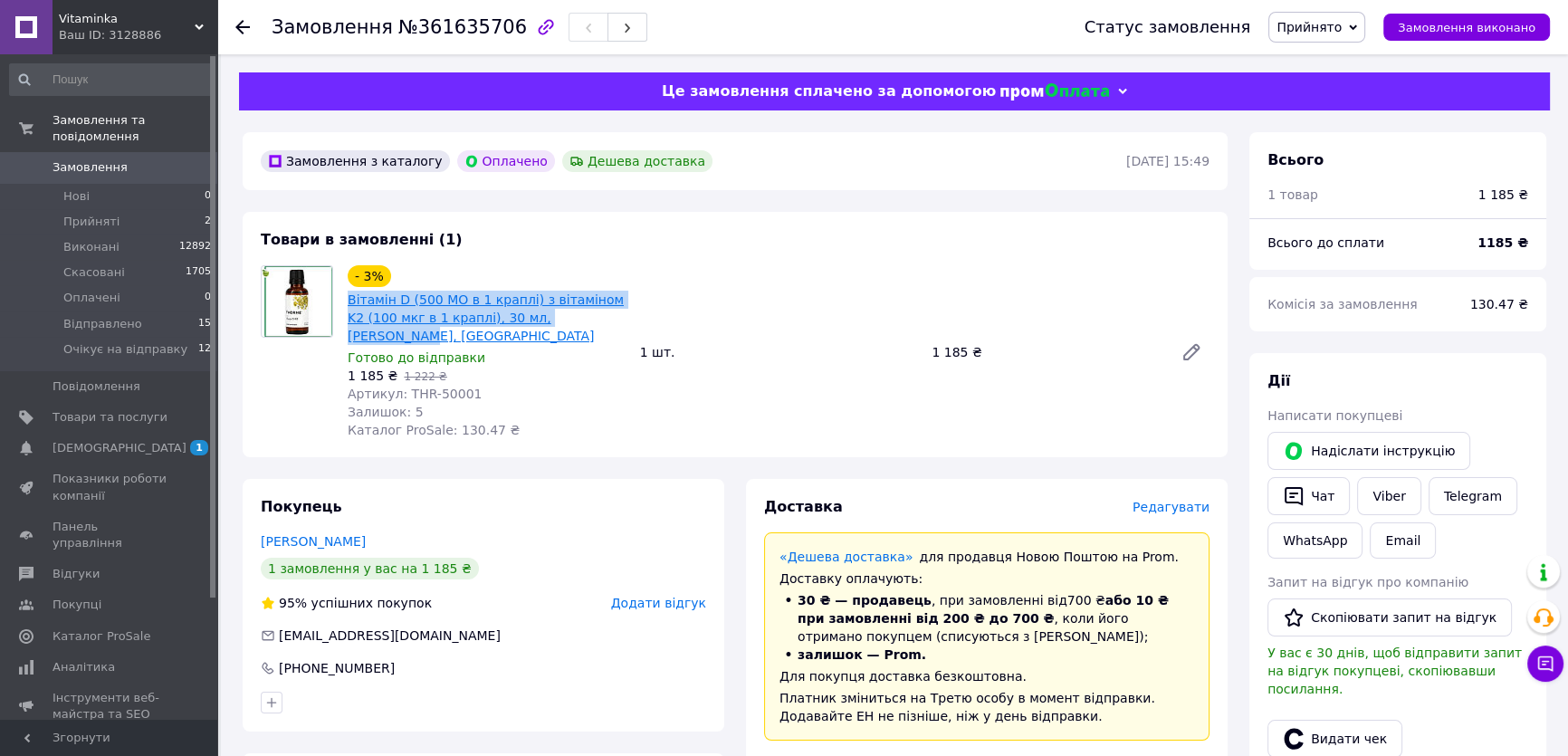
copy link "Вітамін D (500 МО в 1 краплі) з вітаміном K2 (100 мкг в 1 краплі), 30 мл, Thorn…"
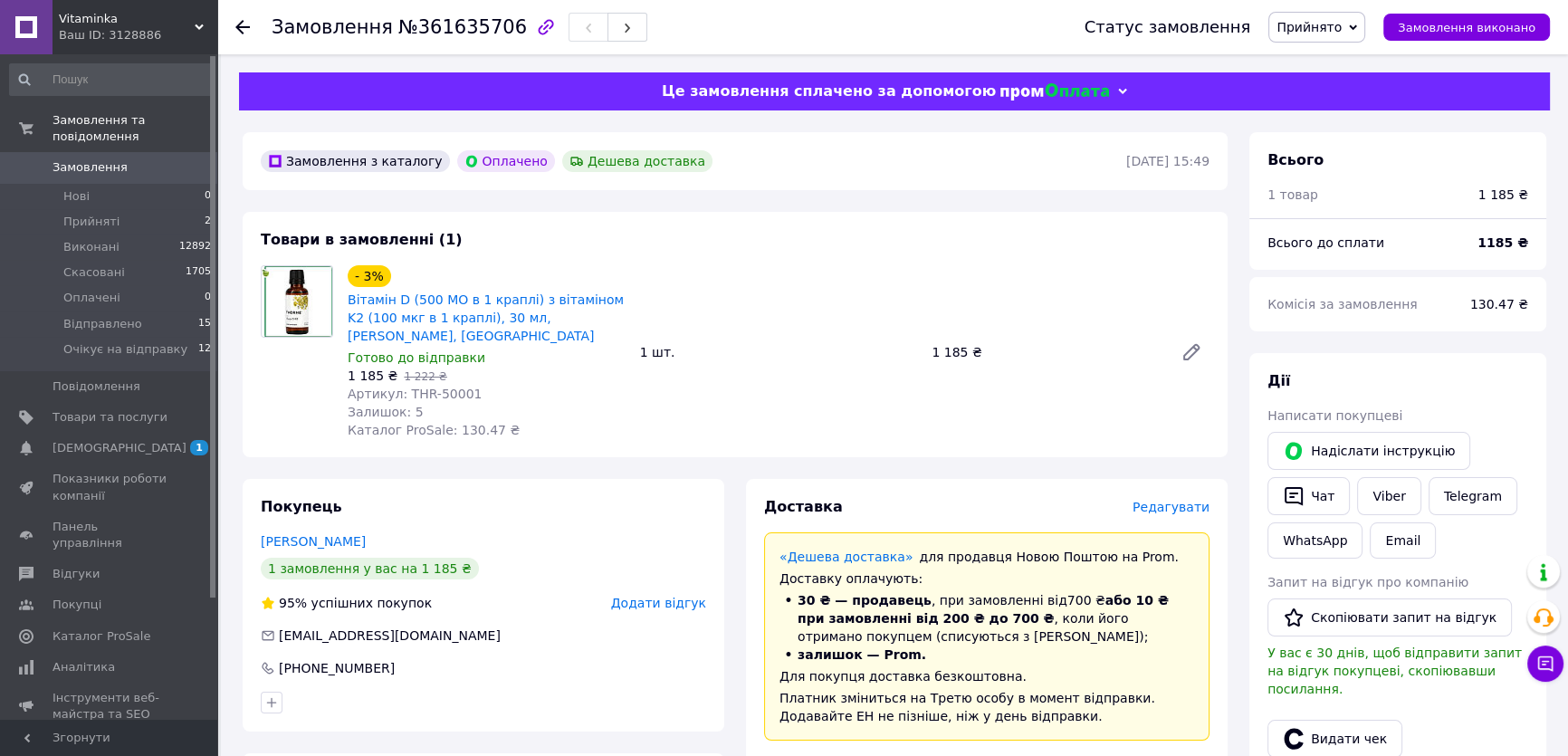
click at [1385, 348] on div "Всього 1 товар 1 185 ₴ Всього до сплати 1185 ₴ Комісія за замовлення 130.47 ₴ Д…" at bounding box center [1398, 748] width 297 height 1232
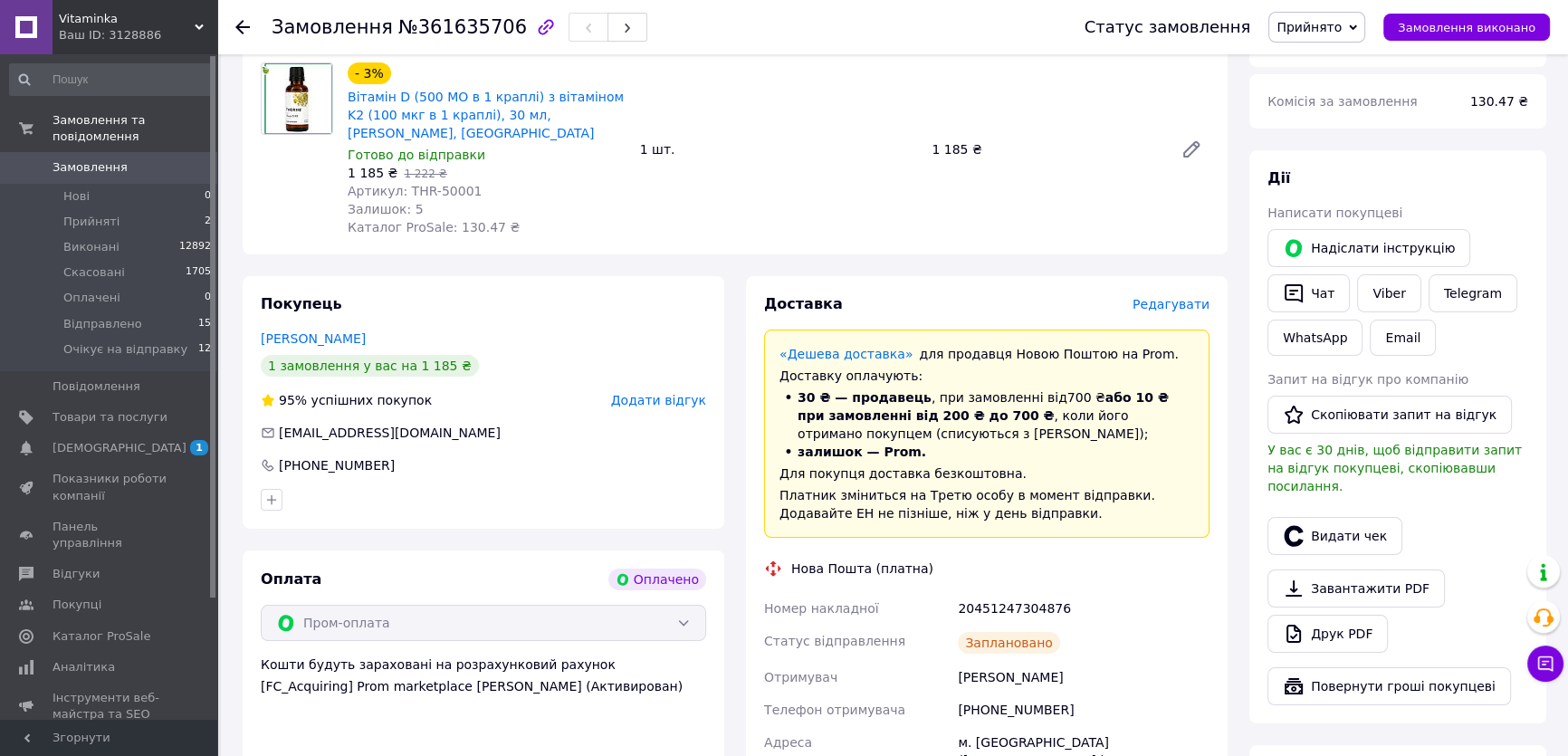
scroll to position [246, 0]
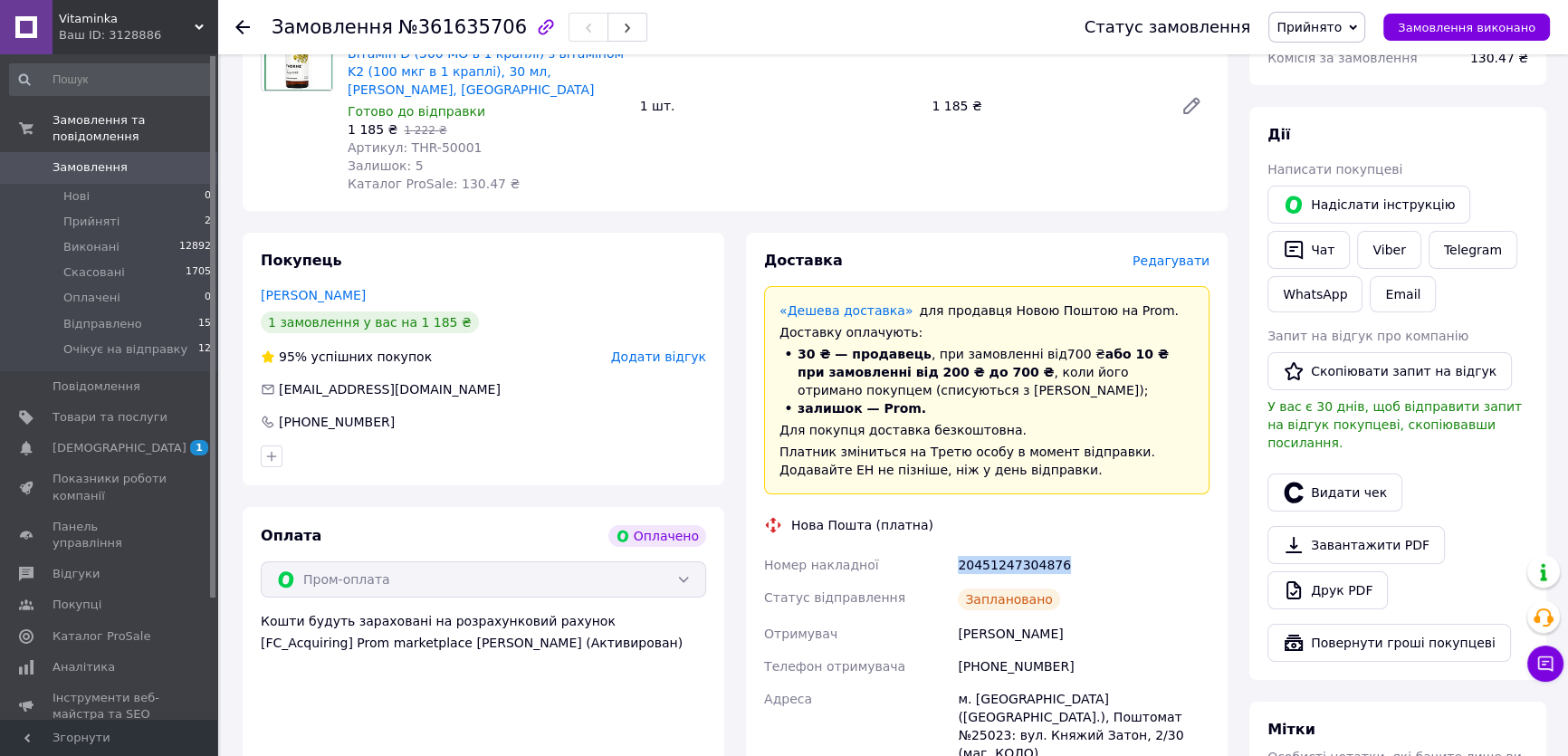
drag, startPoint x: 1062, startPoint y: 543, endPoint x: 960, endPoint y: 545, distance: 102.0
click at [960, 548] on div "20451247304876" at bounding box center [1084, 564] width 259 height 32
copy div "20451247304876"
click at [1489, 281] on div "Надіслати інструкцію   Чат Viber Telegram WhatsApp Email" at bounding box center [1397, 249] width 268 height 134
drag, startPoint x: 1476, startPoint y: 479, endPoint x: 944, endPoint y: 324, distance: 554.1
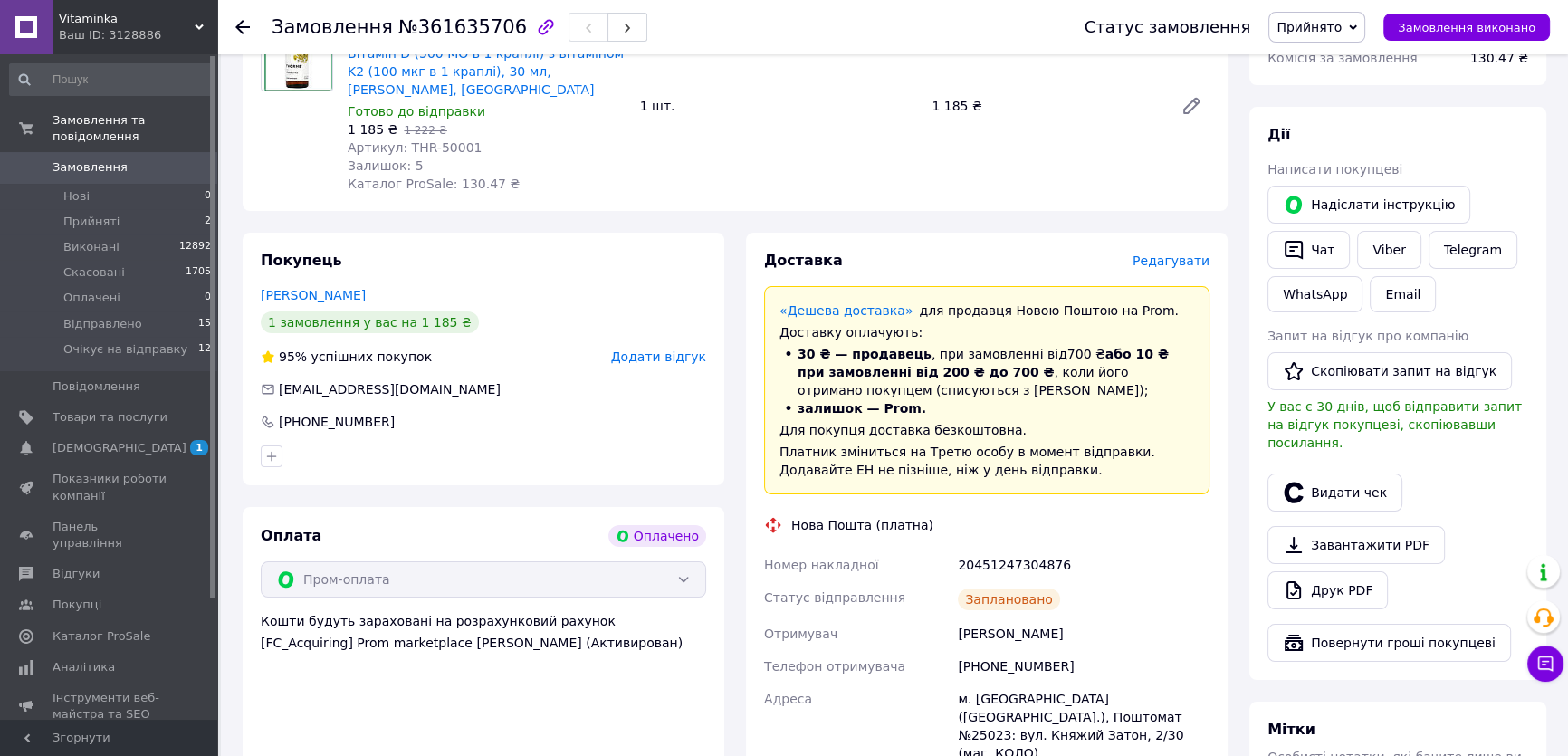
click at [1467, 474] on div "Видати чек" at bounding box center [1397, 492] width 268 height 45
click at [83, 160] on span "Замовлення" at bounding box center [90, 168] width 75 height 17
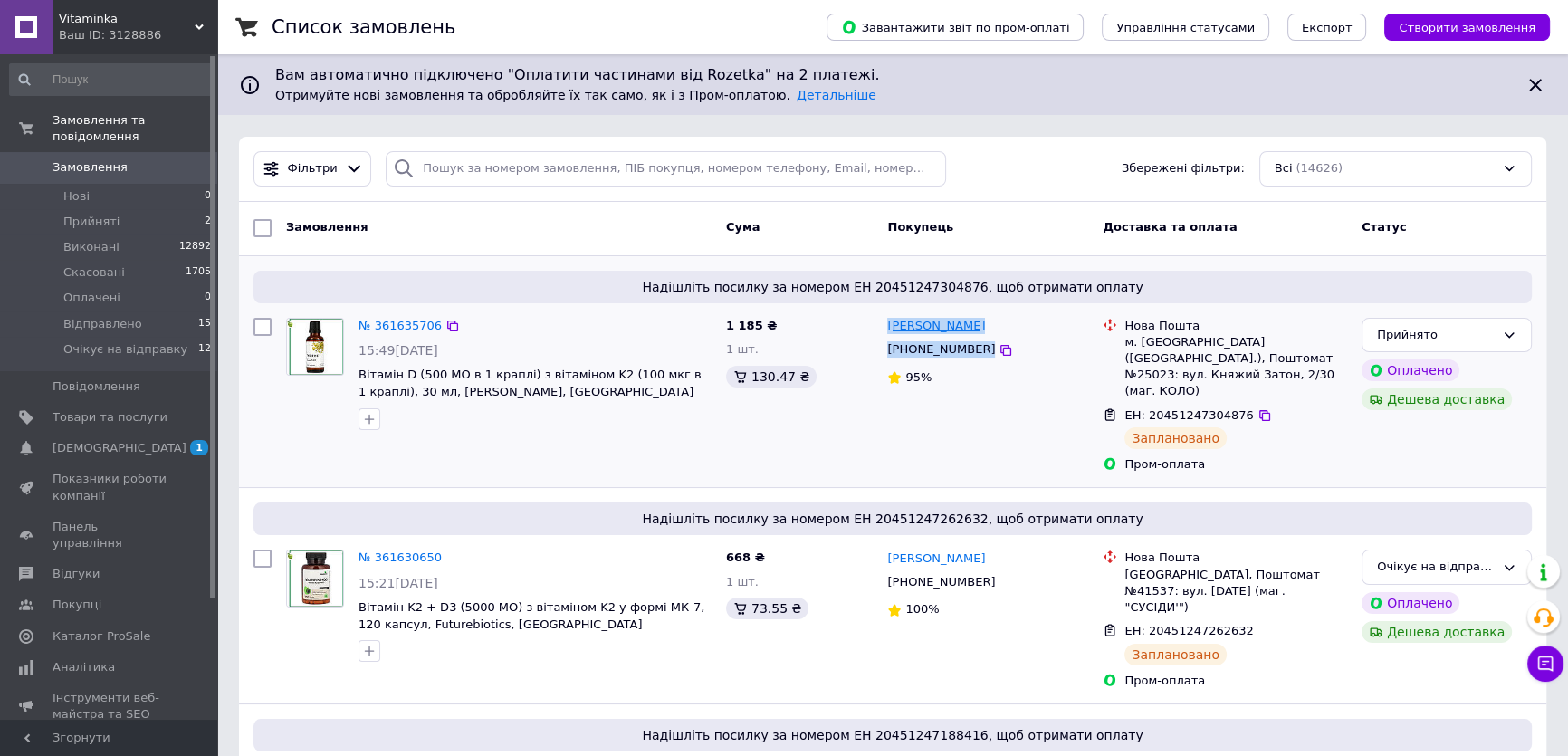
drag, startPoint x: 1009, startPoint y: 345, endPoint x: 892, endPoint y: 325, distance: 118.7
click at [884, 323] on div "Егор Исаенко +380997370552 95%" at bounding box center [987, 395] width 215 height 170
copy div "Егор Исаенко +380997370552"
click at [1442, 331] on div "Прийнято" at bounding box center [1435, 335] width 118 height 19
click at [1435, 492] on li "Очікує на відправку" at bounding box center [1447, 506] width 169 height 33
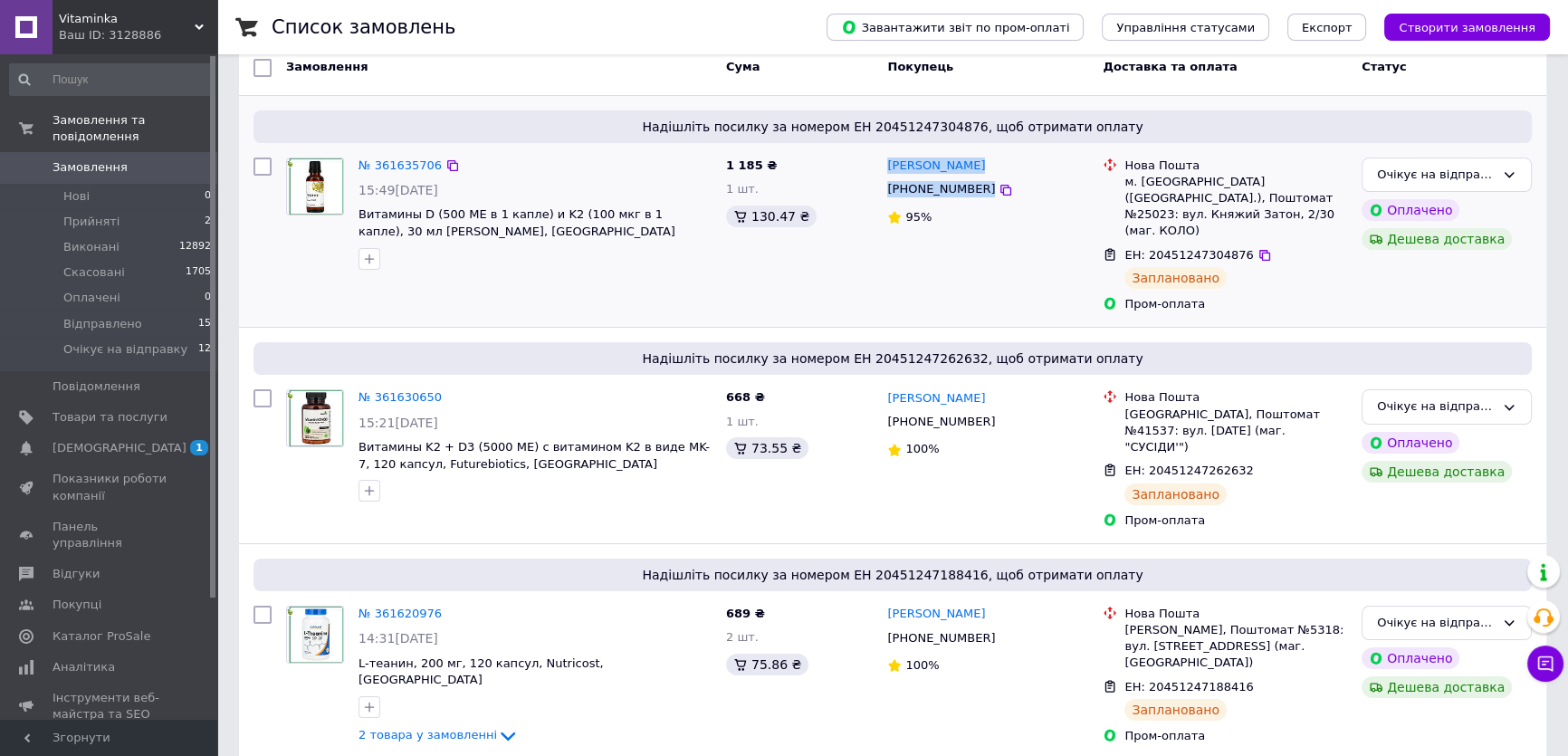
scroll to position [328, 0]
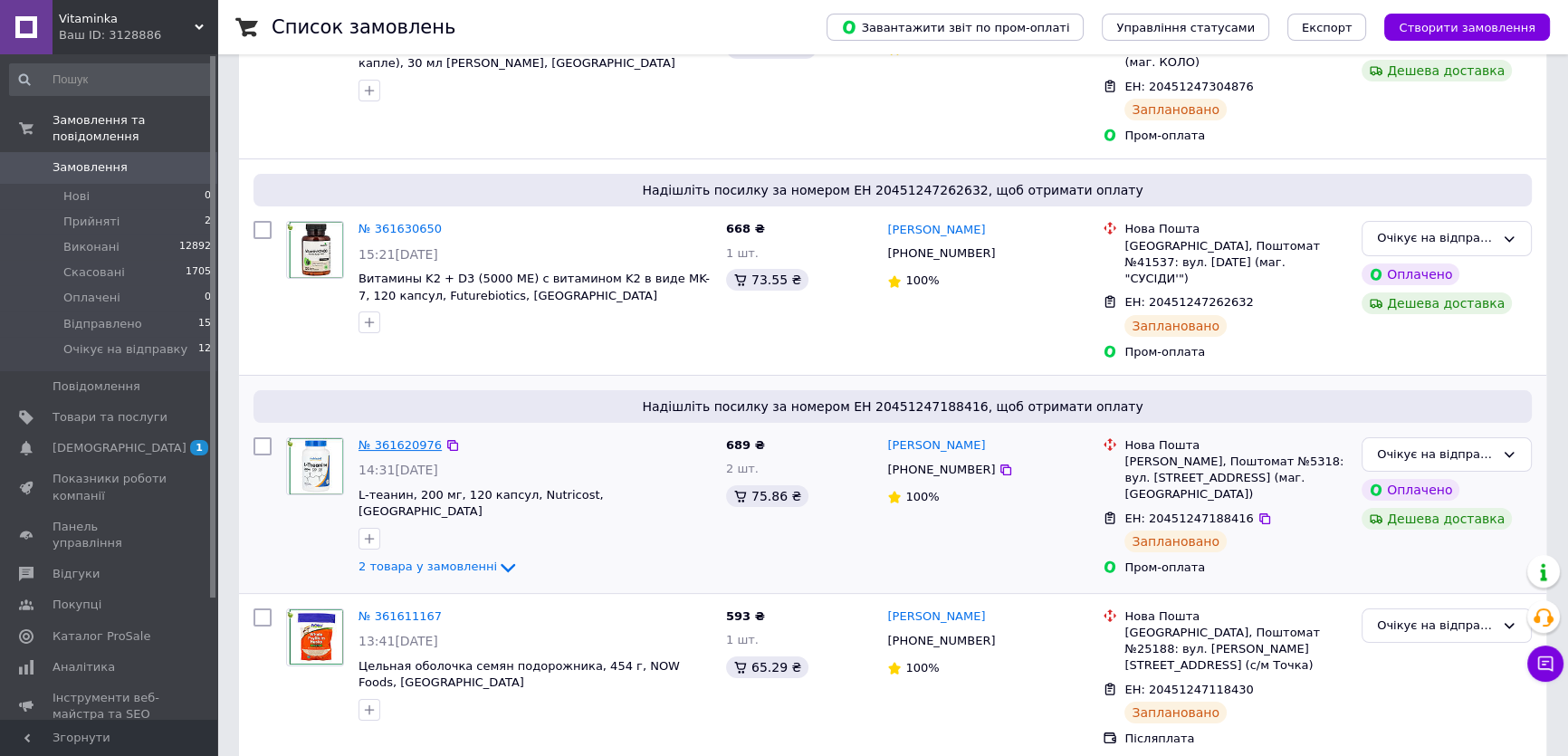
click at [403, 438] on link "№ 361620976" at bounding box center [400, 444] width 84 height 14
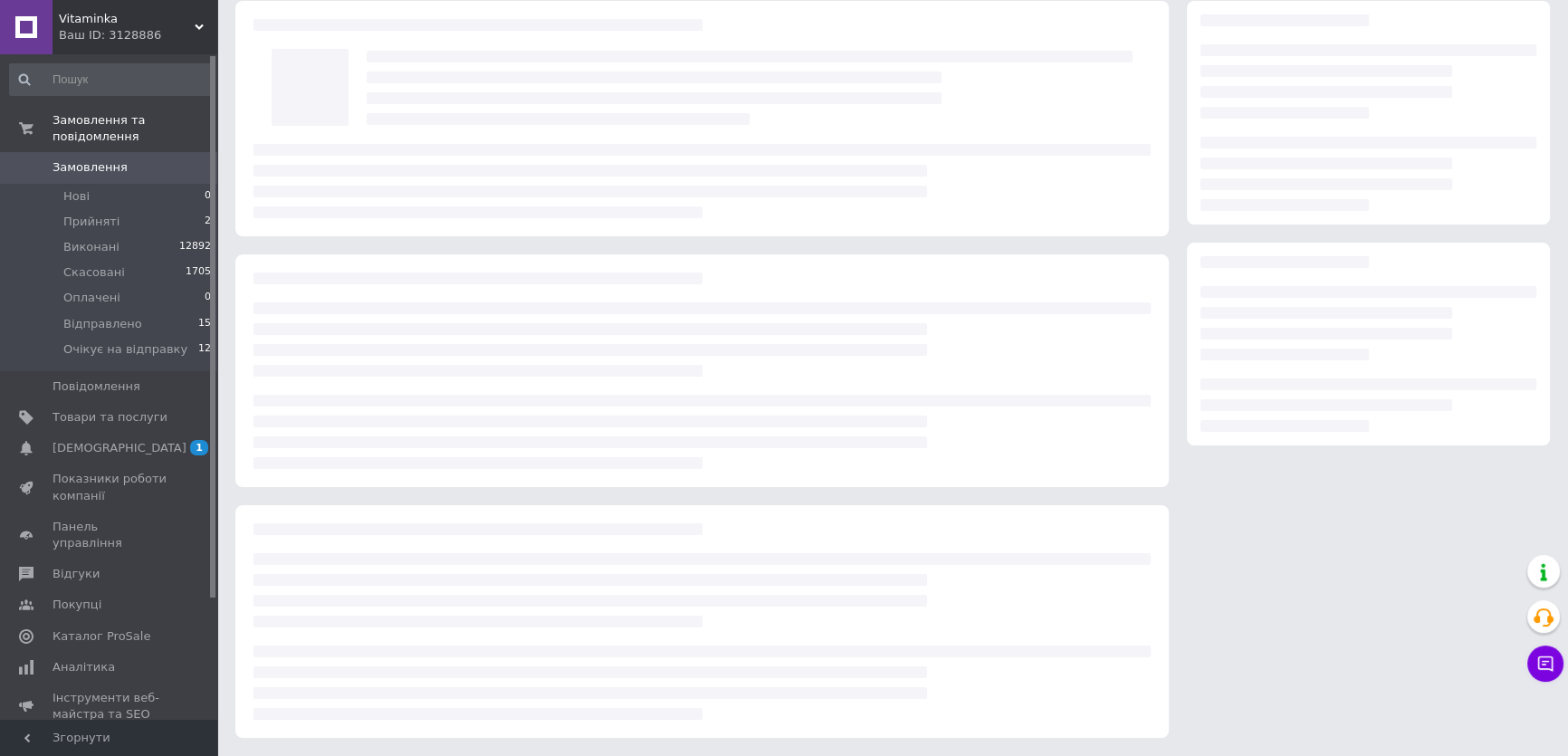
scroll to position [70, 0]
click at [84, 160] on span "Замовлення" at bounding box center [90, 168] width 75 height 17
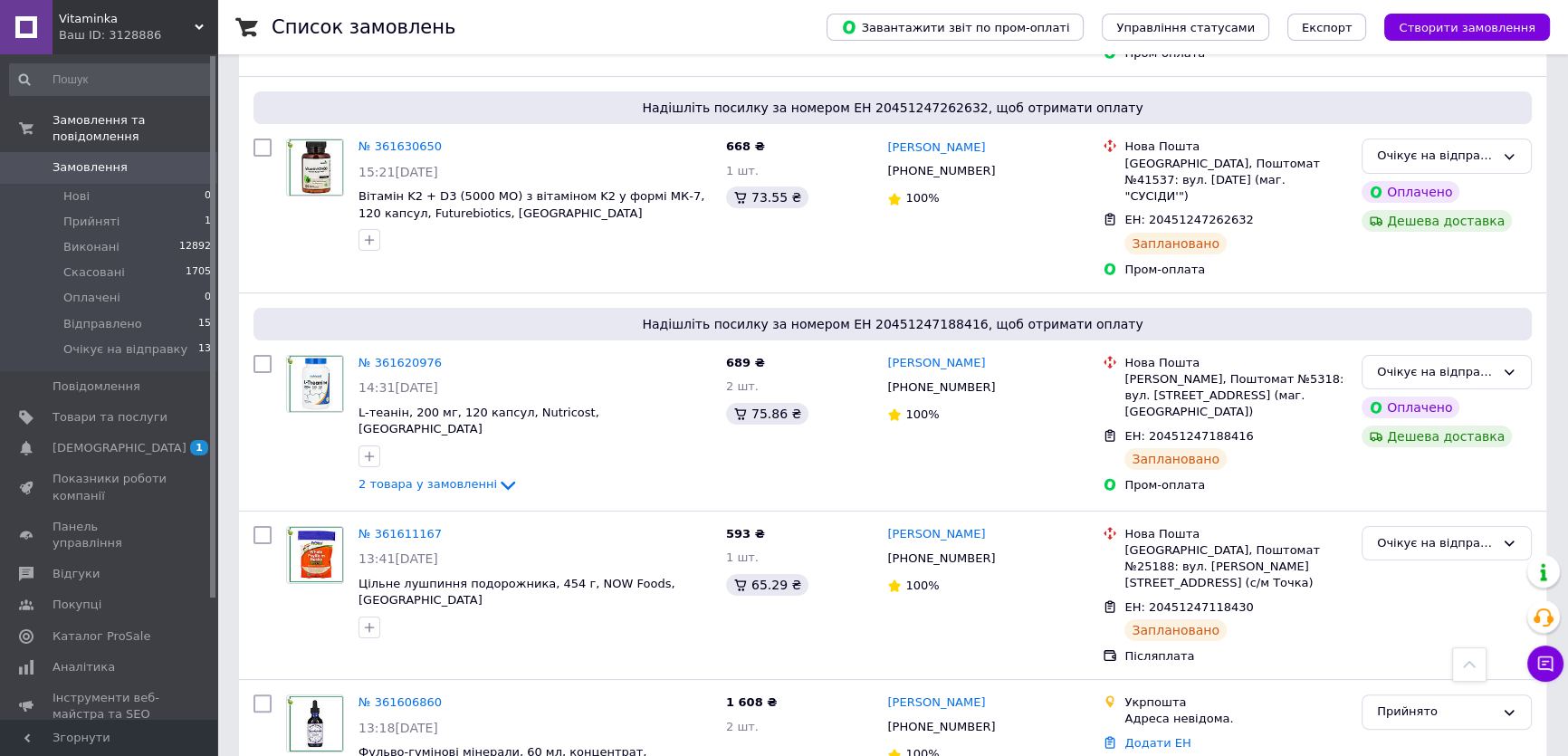
scroll to position [576, 0]
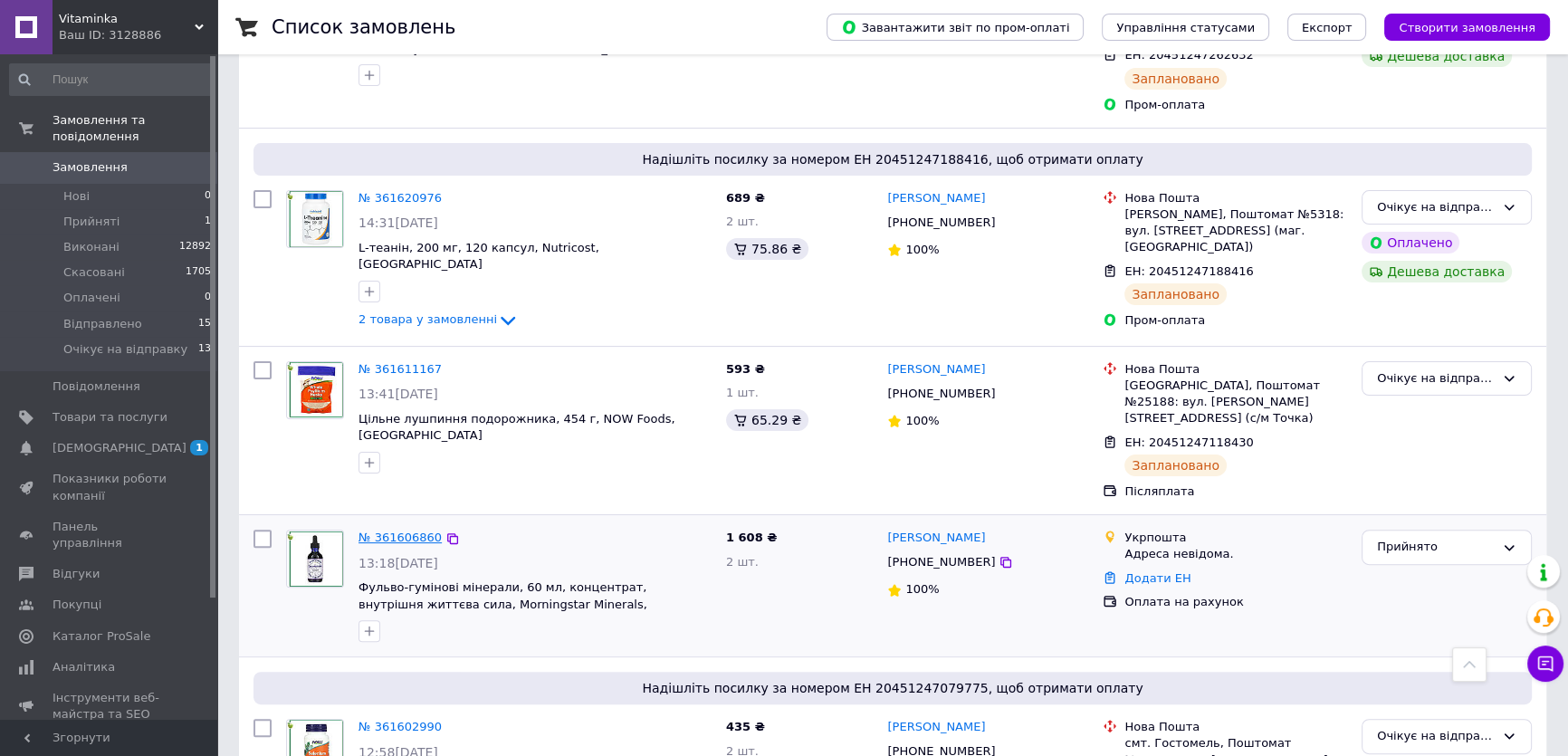
click at [405, 531] on link "№ 361606860" at bounding box center [400, 537] width 84 height 14
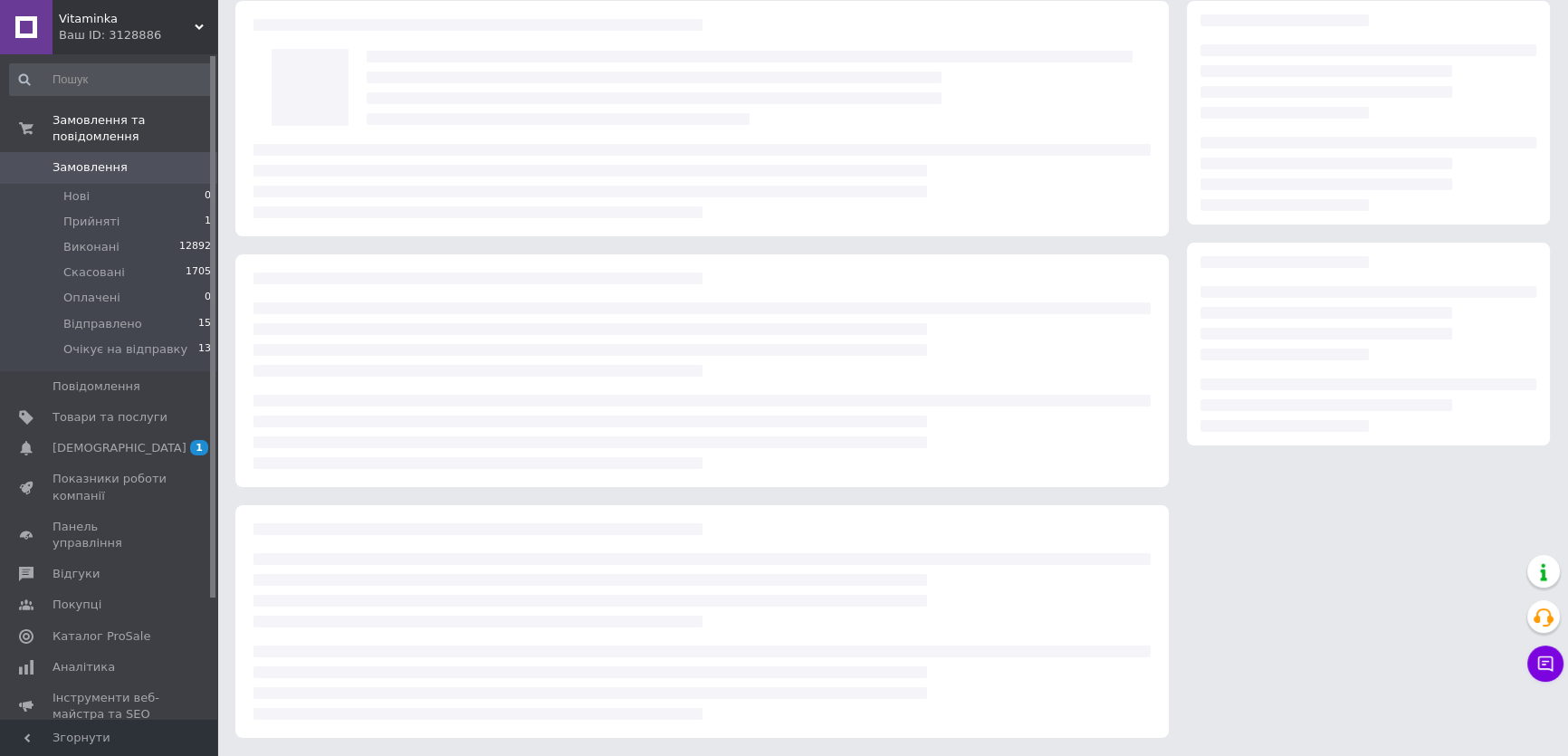
scroll to position [70, 0]
click at [395, 468] on div at bounding box center [701, 432] width 897 height 74
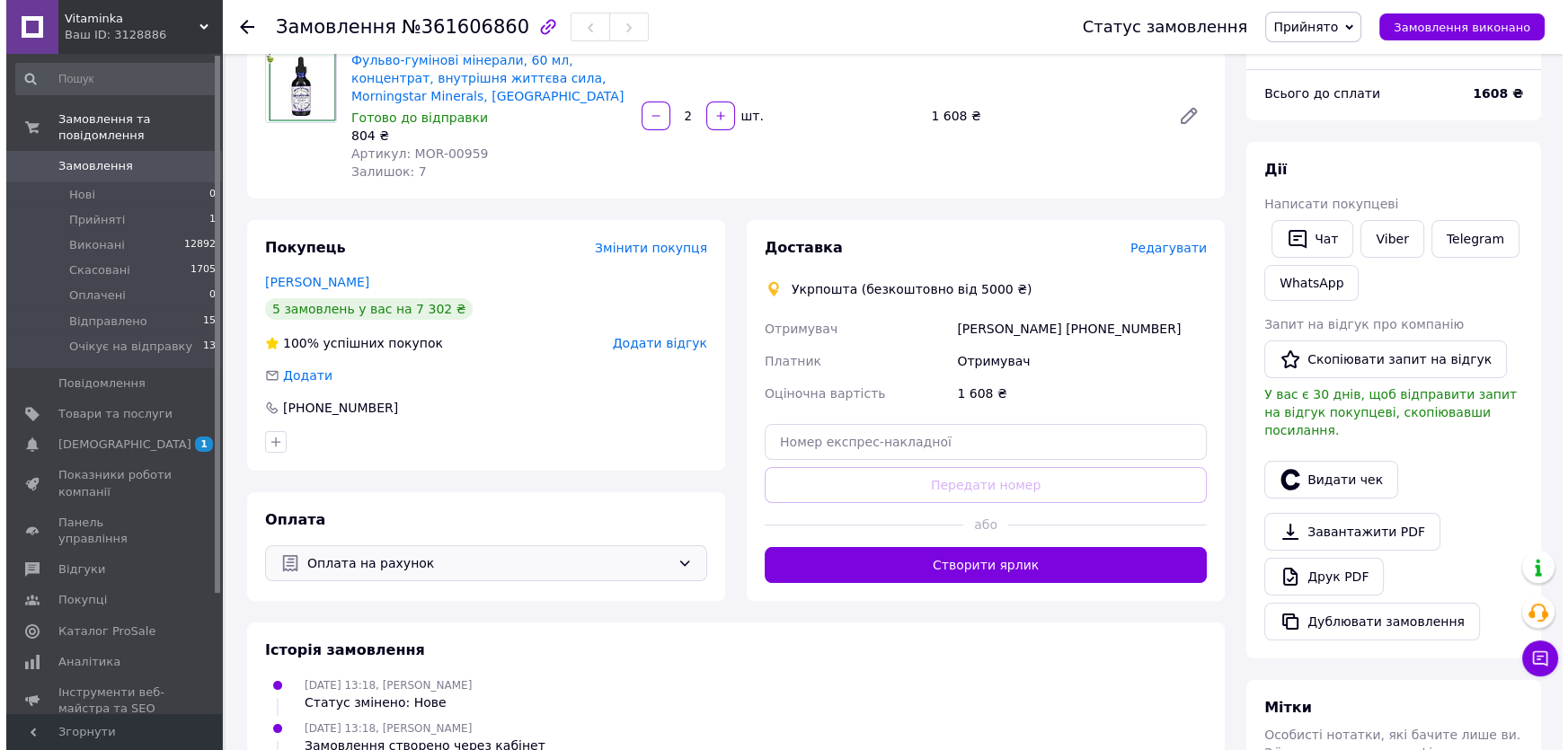
scroll to position [156, 0]
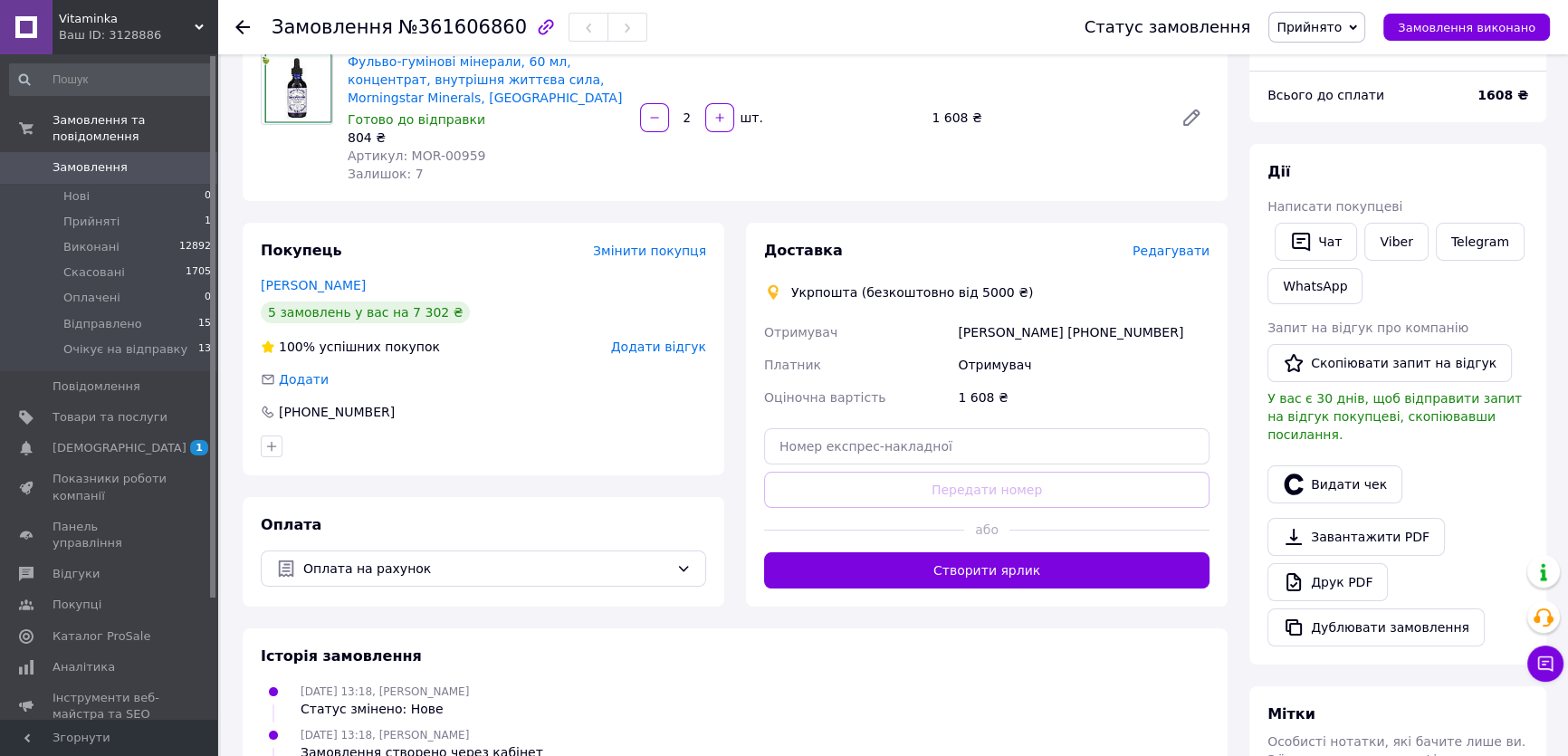
click at [1163, 247] on span "Редагувати" at bounding box center [1171, 250] width 77 height 15
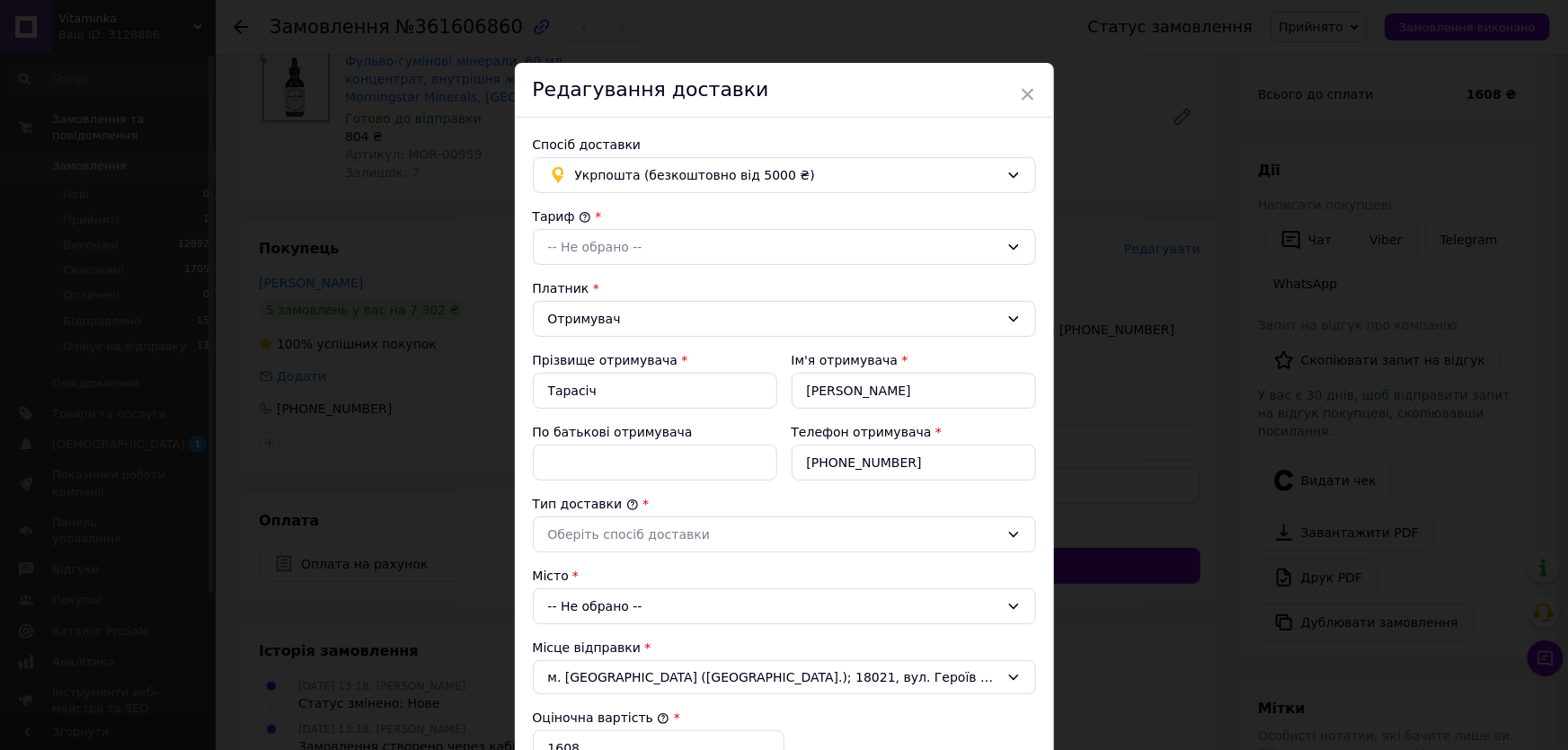
click at [591, 610] on div "-- Не обрано --" at bounding box center [784, 606] width 503 height 36
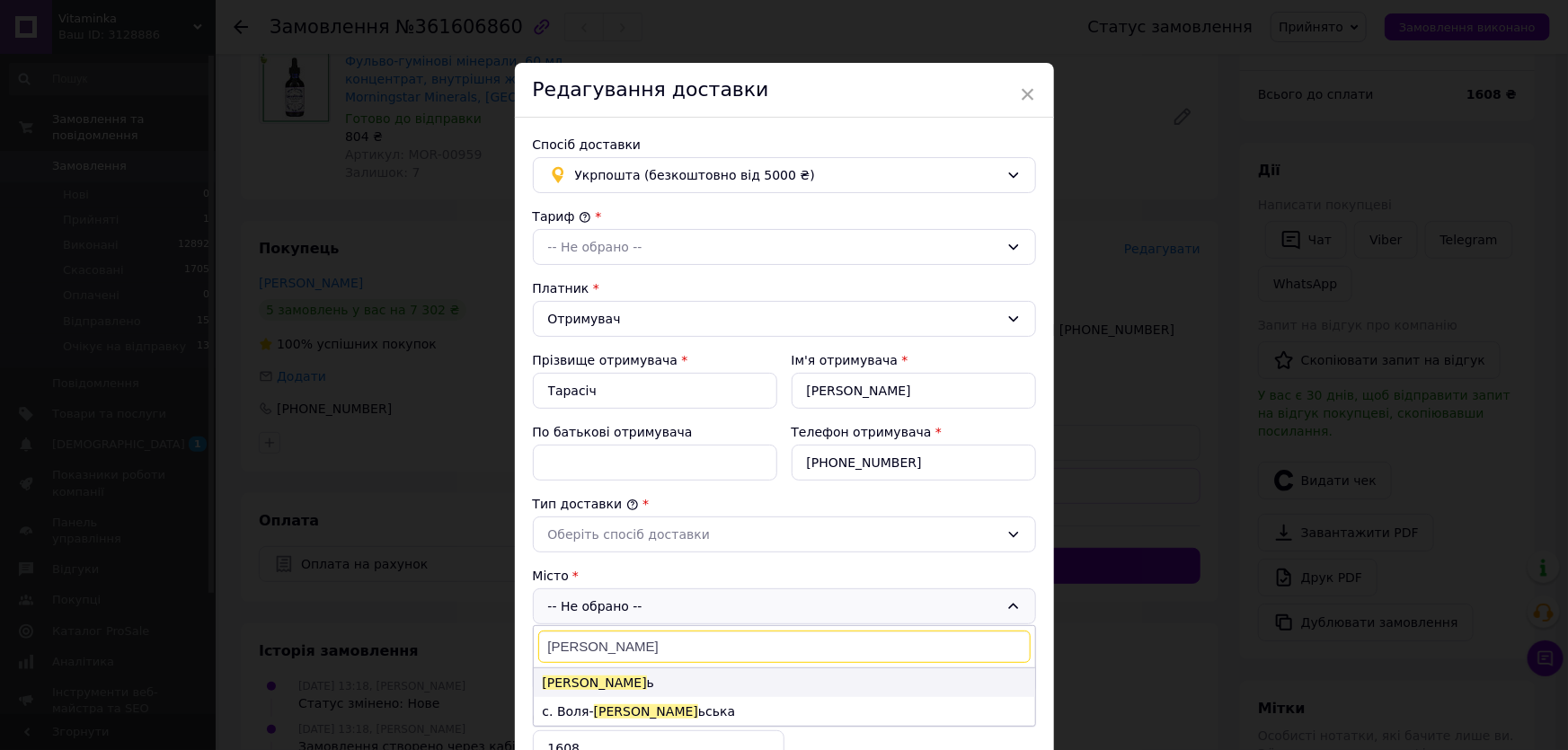
type input "ковел"
click at [561, 680] on span "Ковел" at bounding box center [594, 683] width 104 height 15
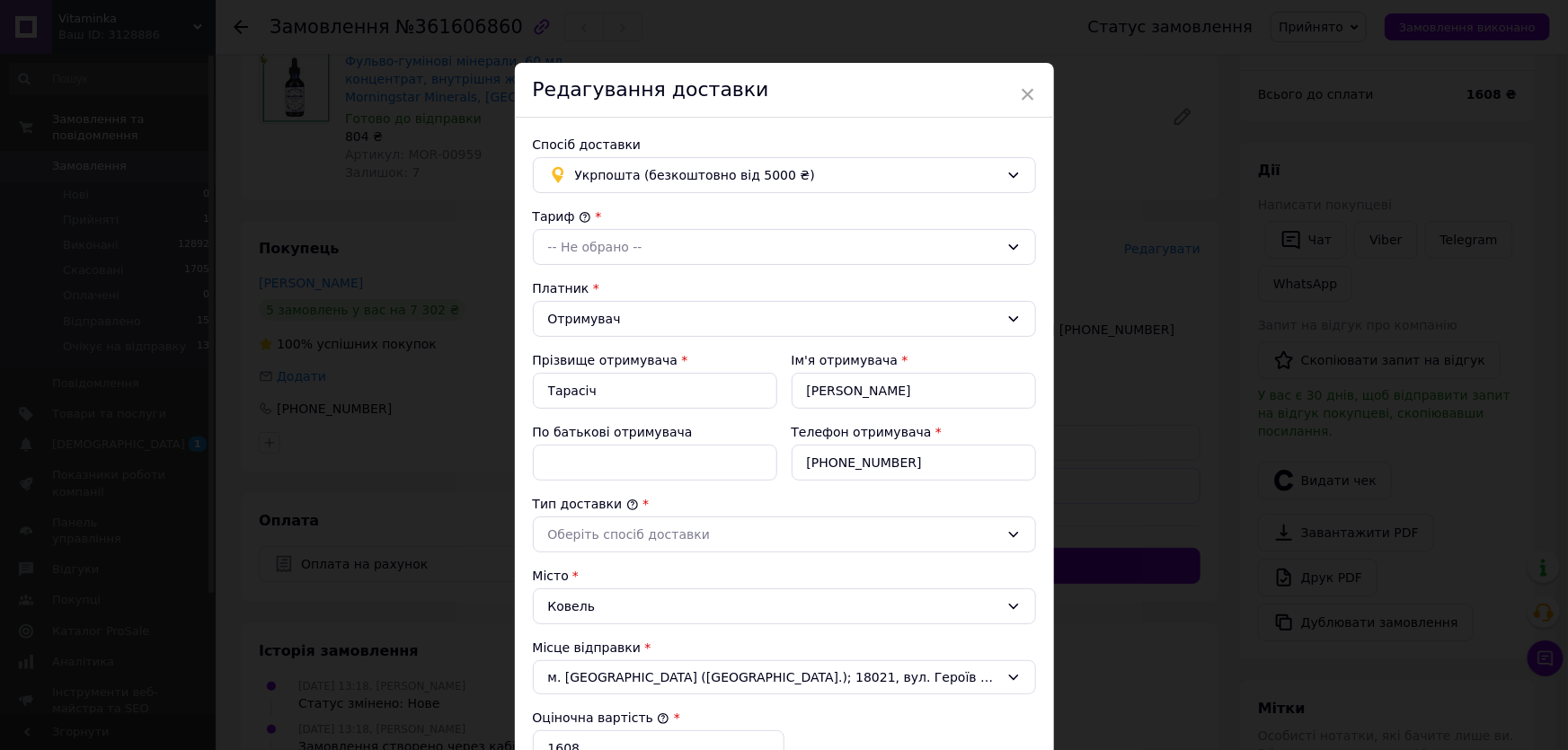
scroll to position [81, 0]
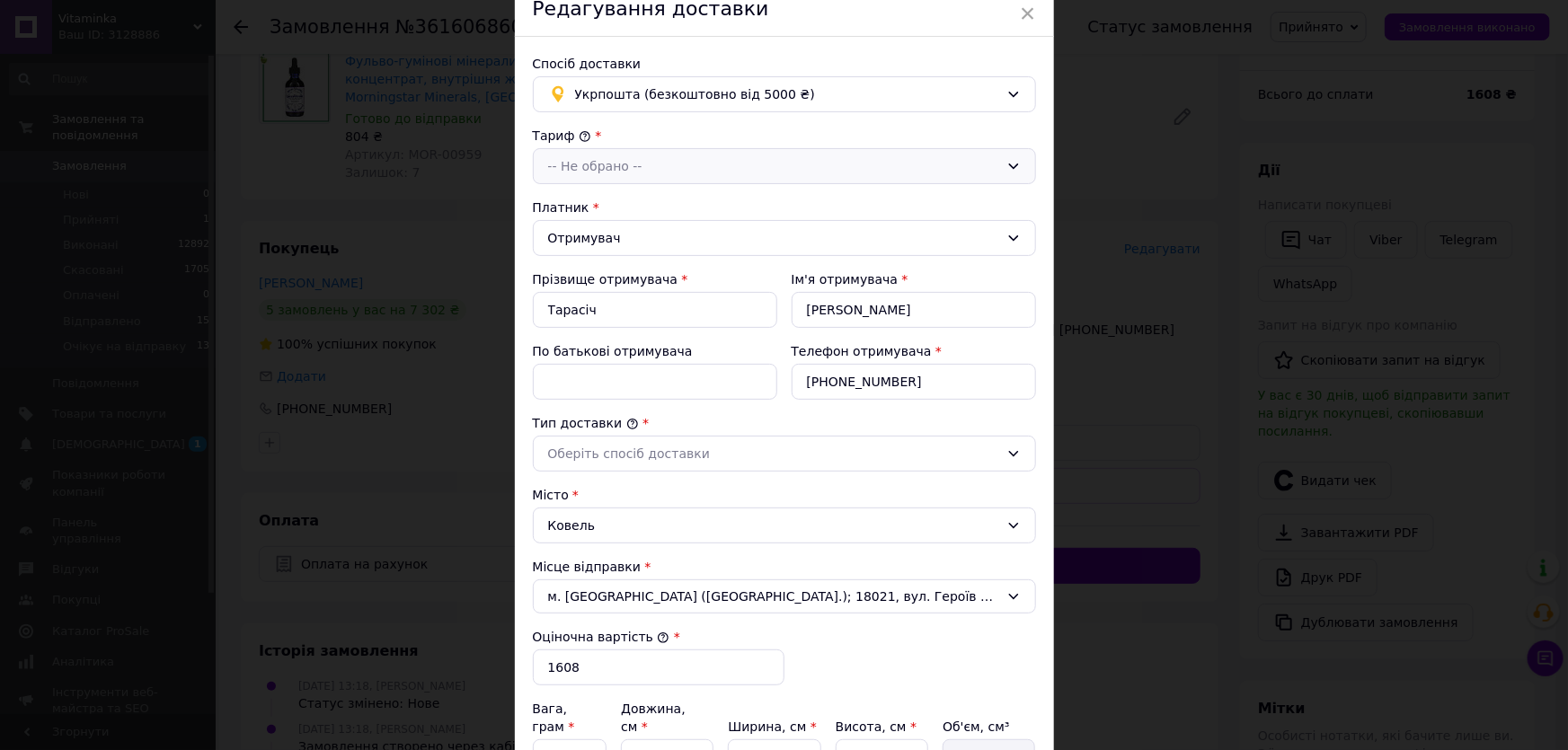
click at [584, 153] on div "-- Не обрано --" at bounding box center [784, 166] width 503 height 36
click at [583, 202] on li "Стандарт" at bounding box center [784, 204] width 502 height 34
click at [611, 450] on div "Оберіть спосіб доставки" at bounding box center [773, 453] width 451 height 19
click at [601, 492] on li "Склад - склад" at bounding box center [784, 491] width 502 height 34
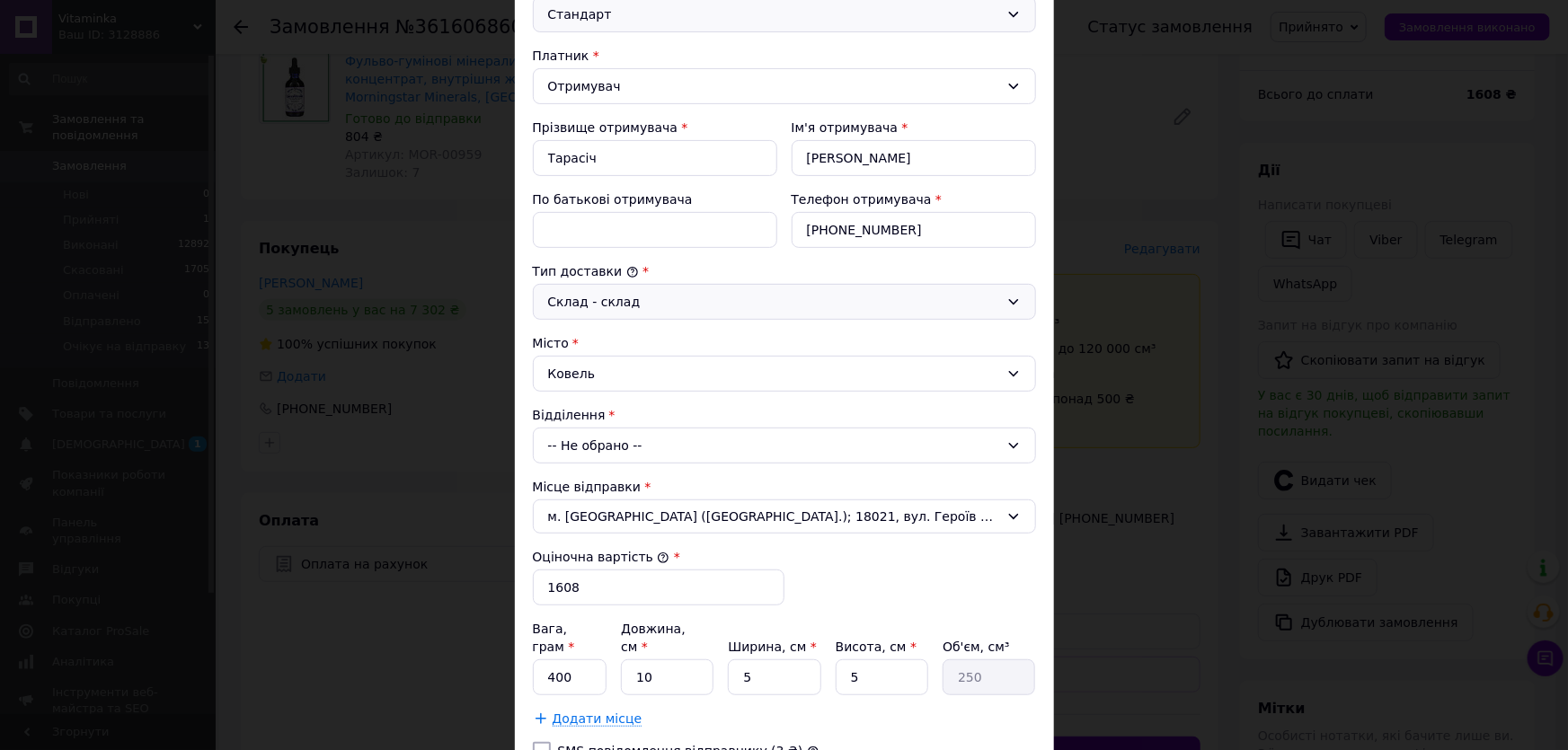
scroll to position [244, 0]
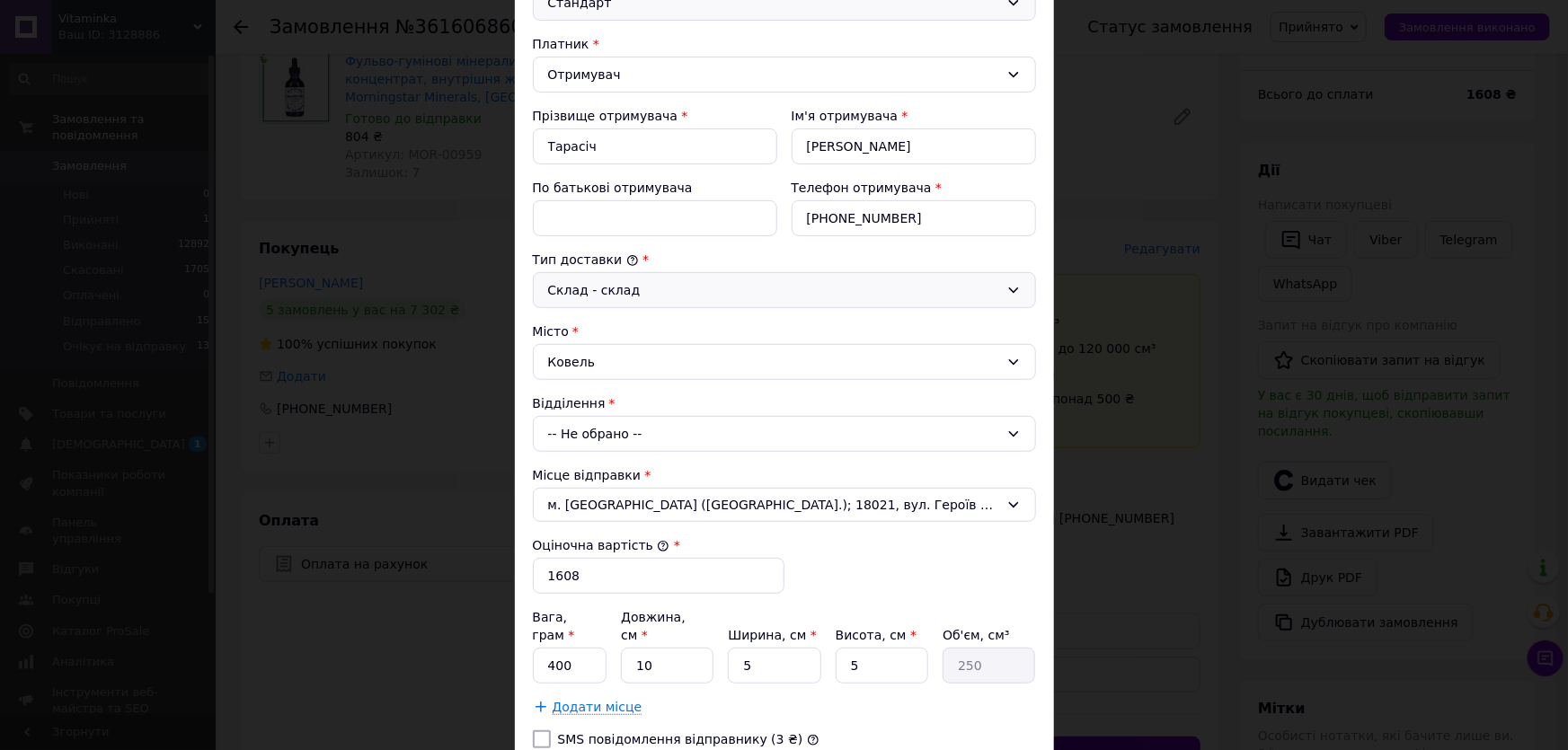
click at [596, 434] on div "-- Не обрано --" at bounding box center [784, 433] width 503 height 36
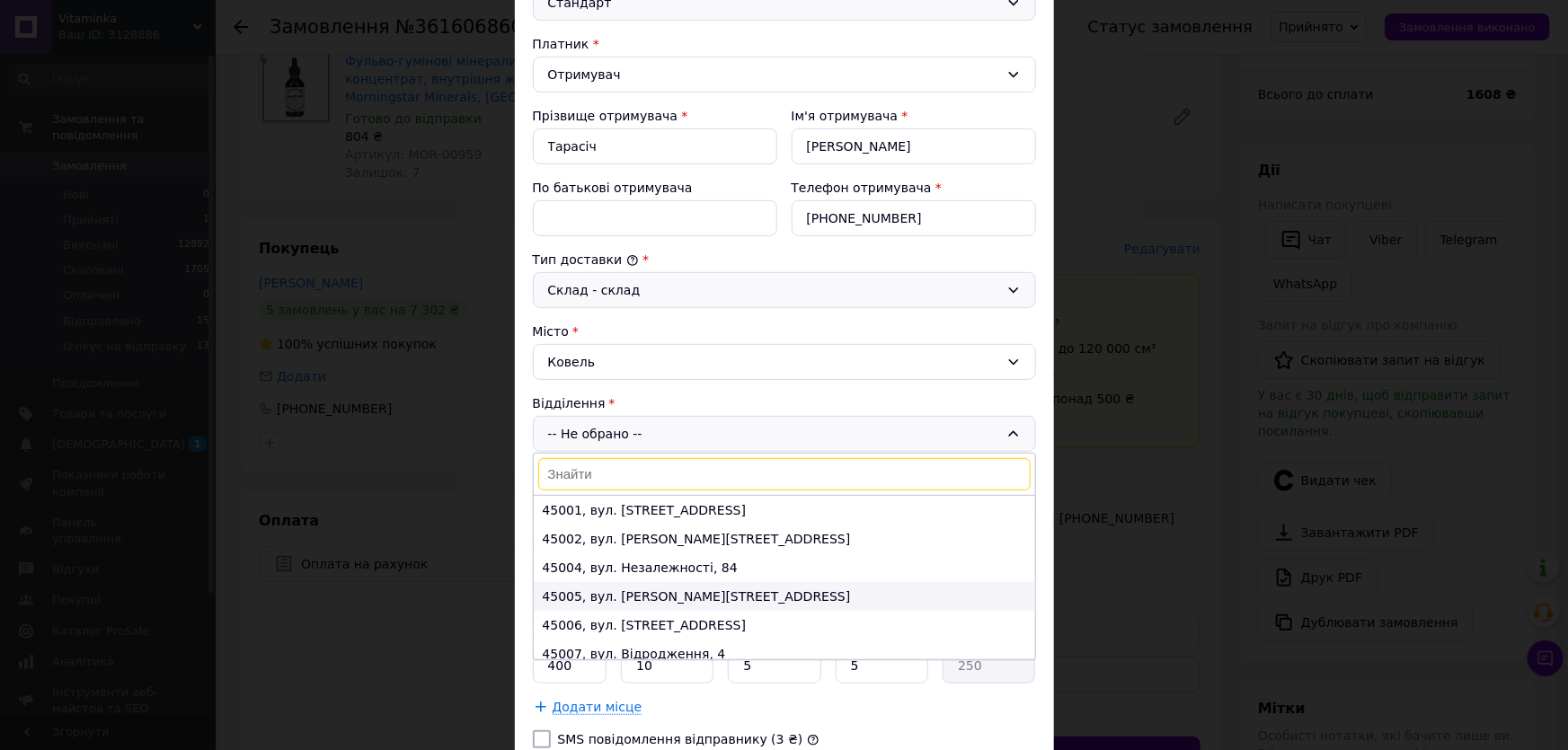
scroll to position [37, 0]
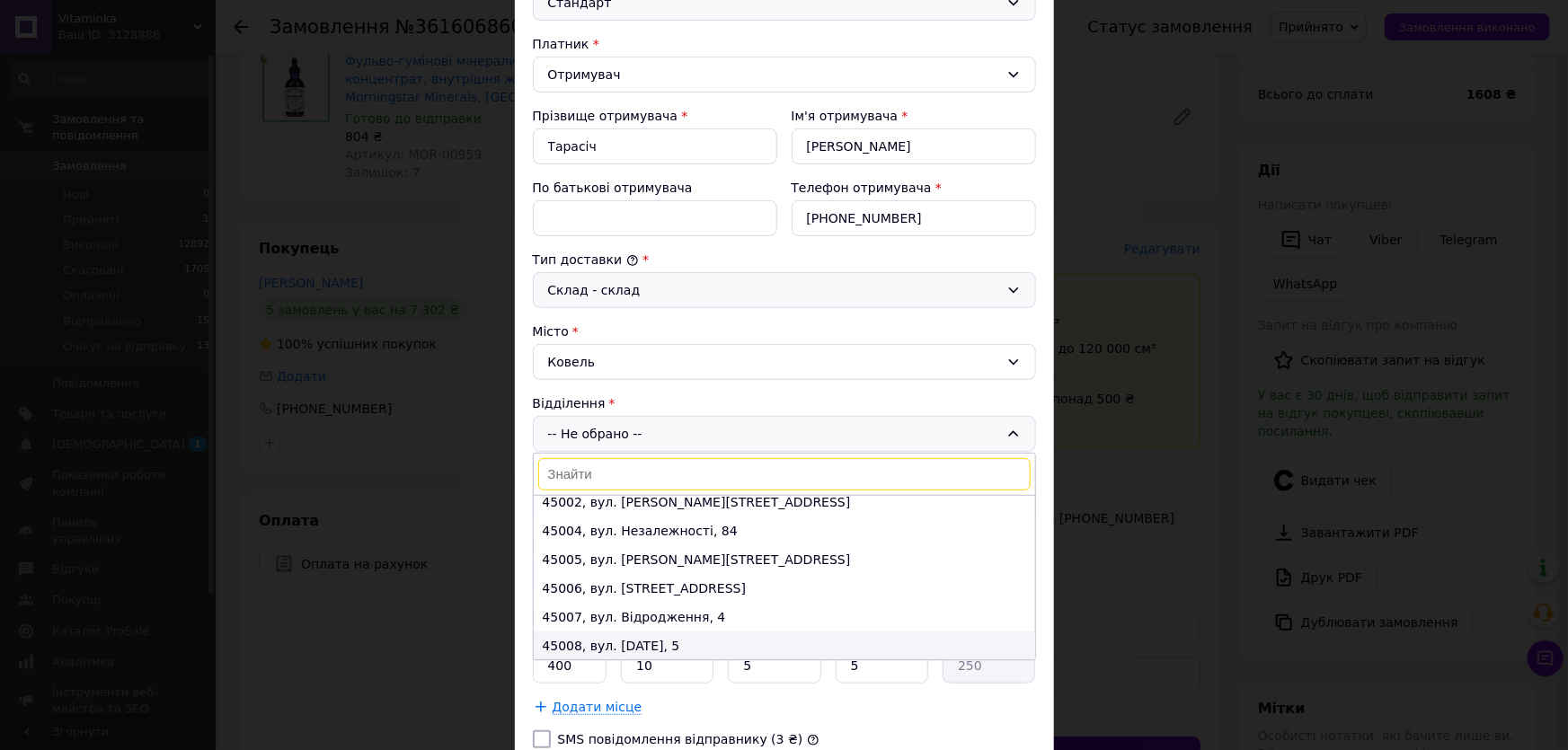
click at [595, 640] on li "45008, вул. 1 Грудня, 5" at bounding box center [784, 645] width 502 height 29
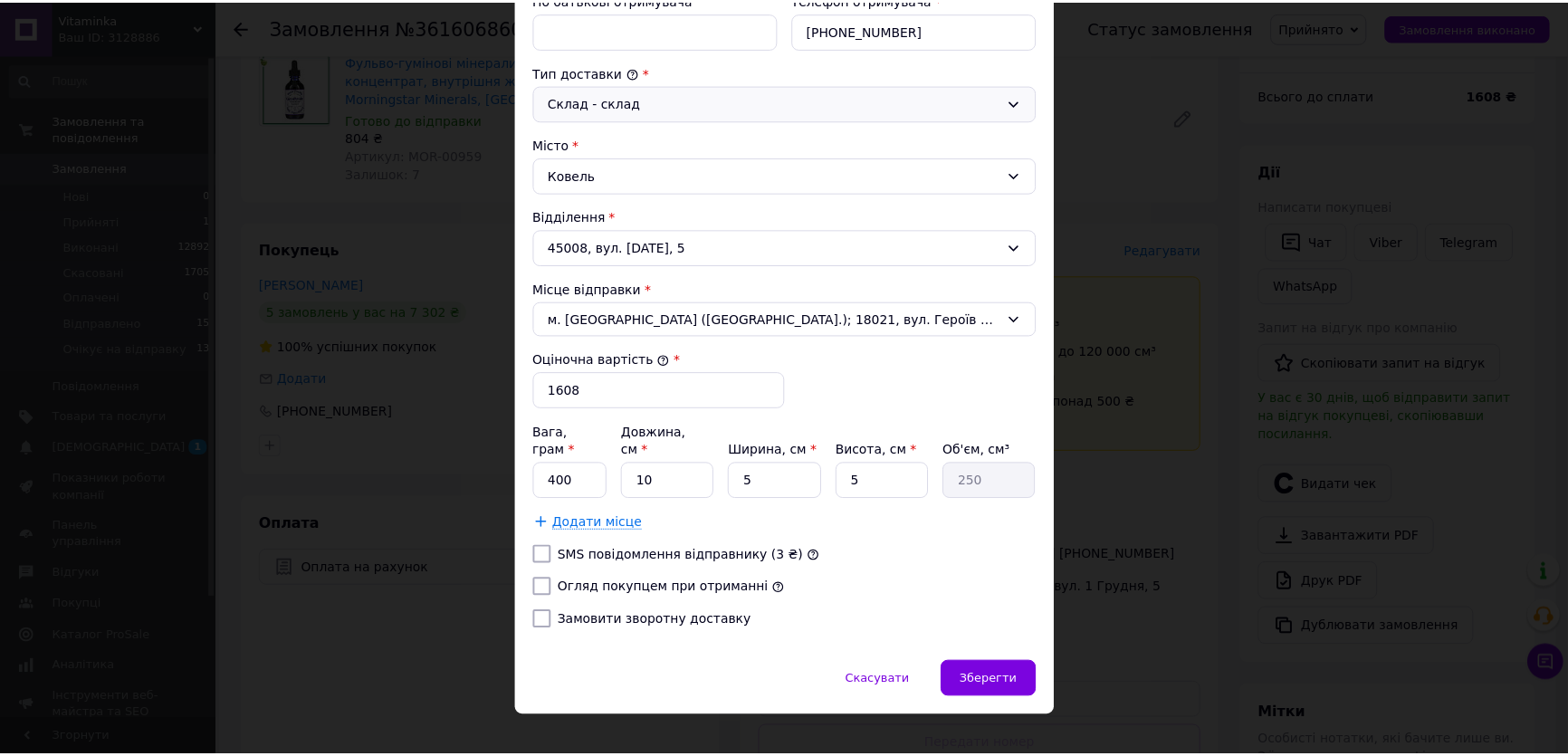
scroll to position [439, 0]
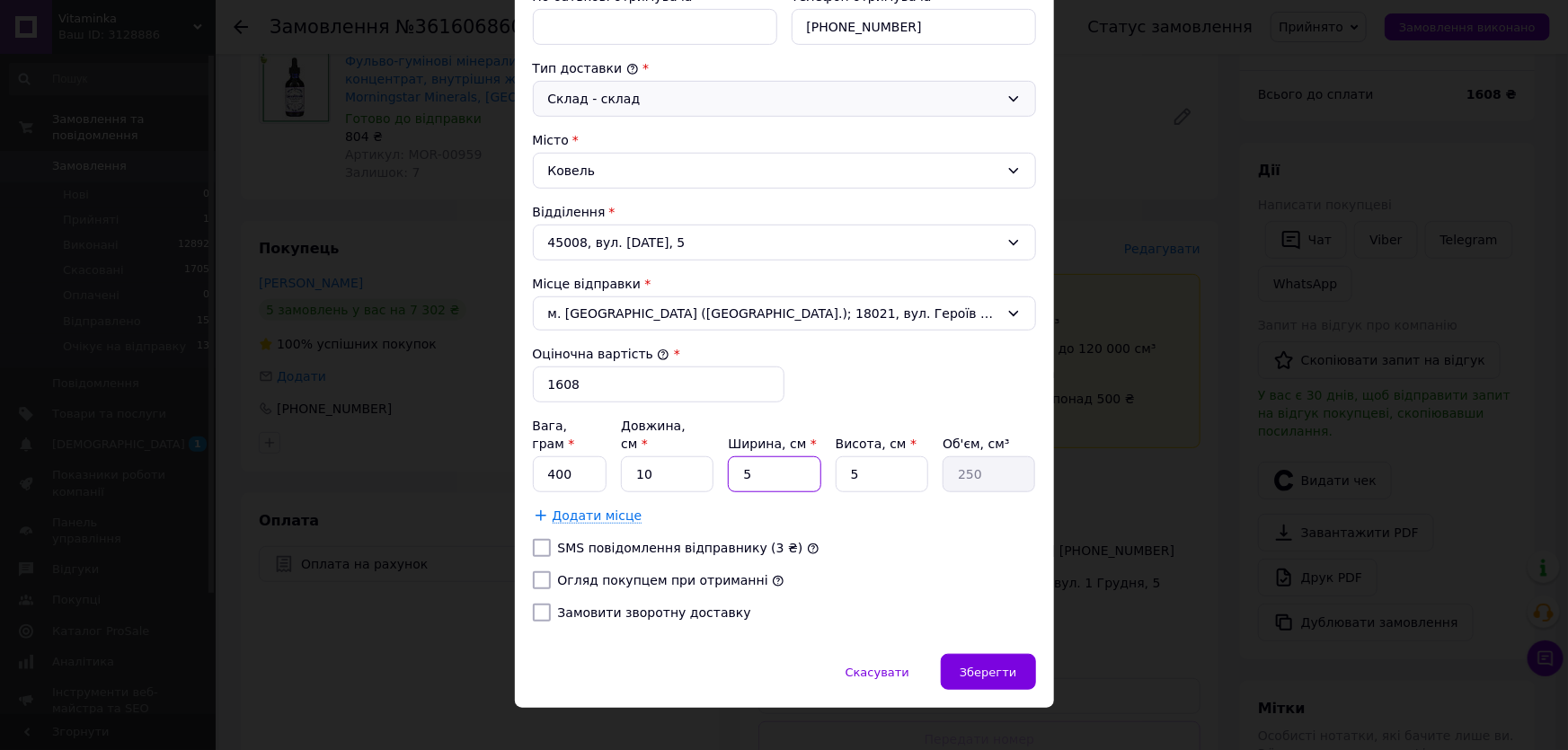
drag, startPoint x: 751, startPoint y: 443, endPoint x: 733, endPoint y: 448, distance: 18.7
click at [733, 456] on input "5" at bounding box center [773, 474] width 93 height 36
type input "1"
type input "50"
type input "10"
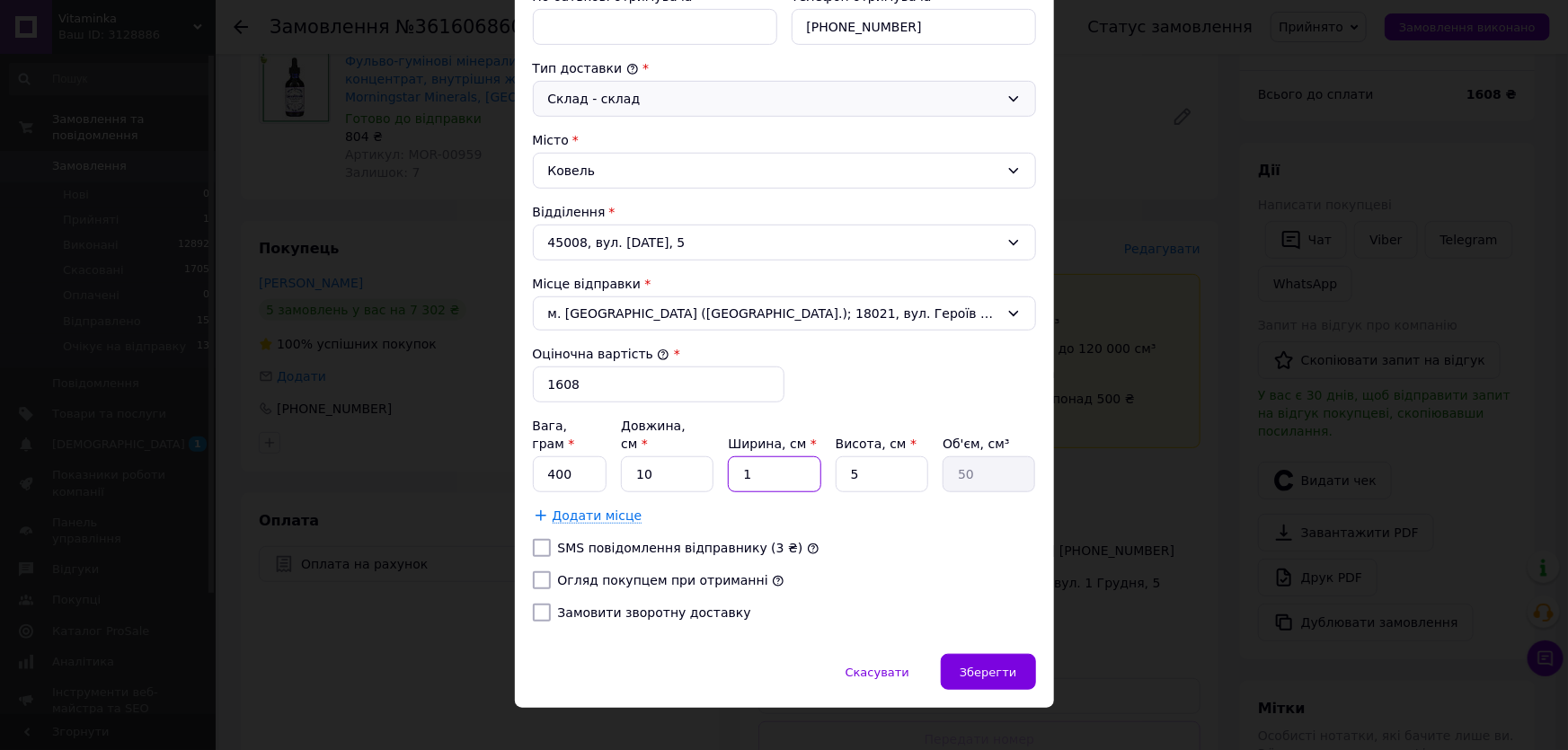
type input "500"
type input "10"
click at [994, 660] on div "Зберегти" at bounding box center [988, 671] width 94 height 36
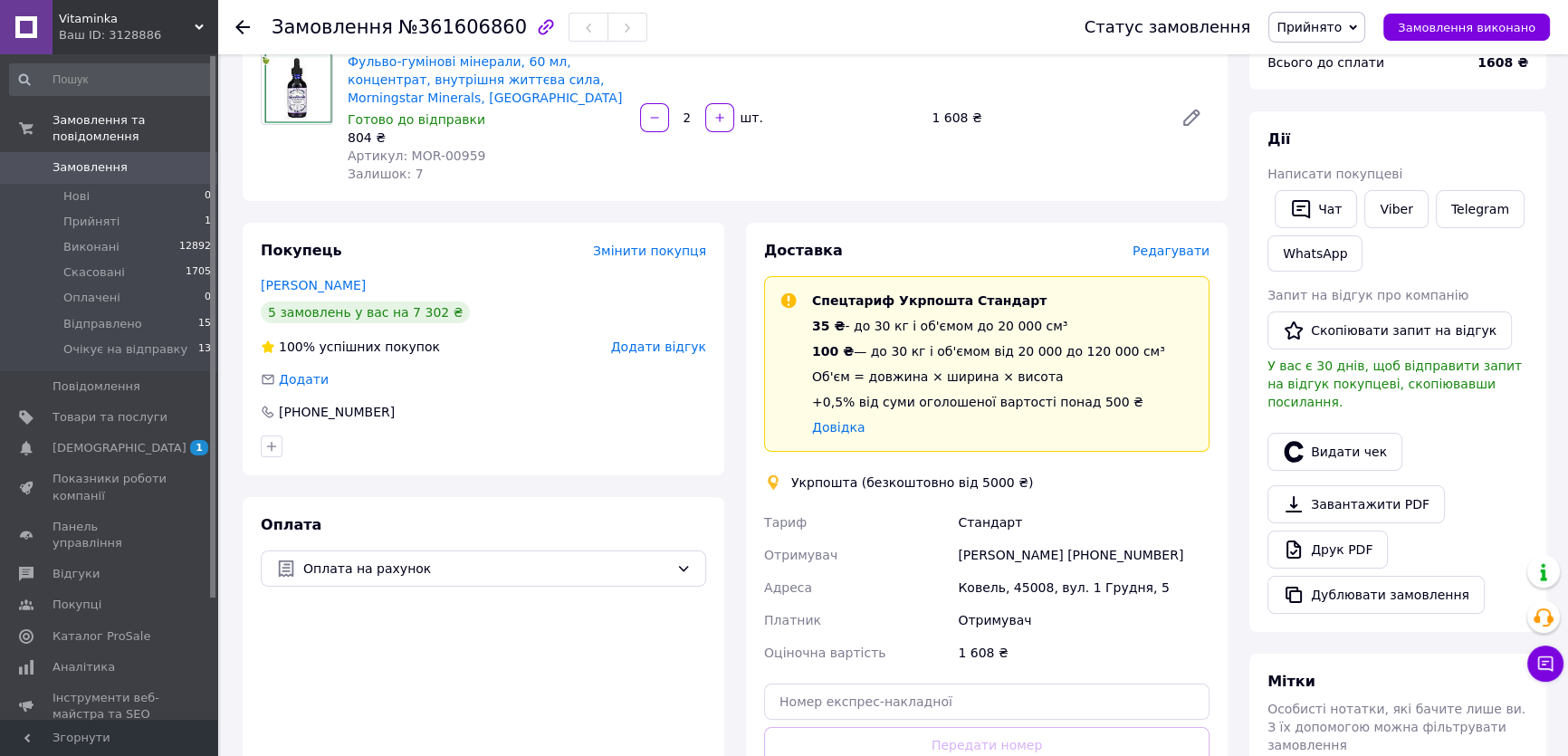
click at [98, 160] on span "Замовлення" at bounding box center [90, 168] width 75 height 17
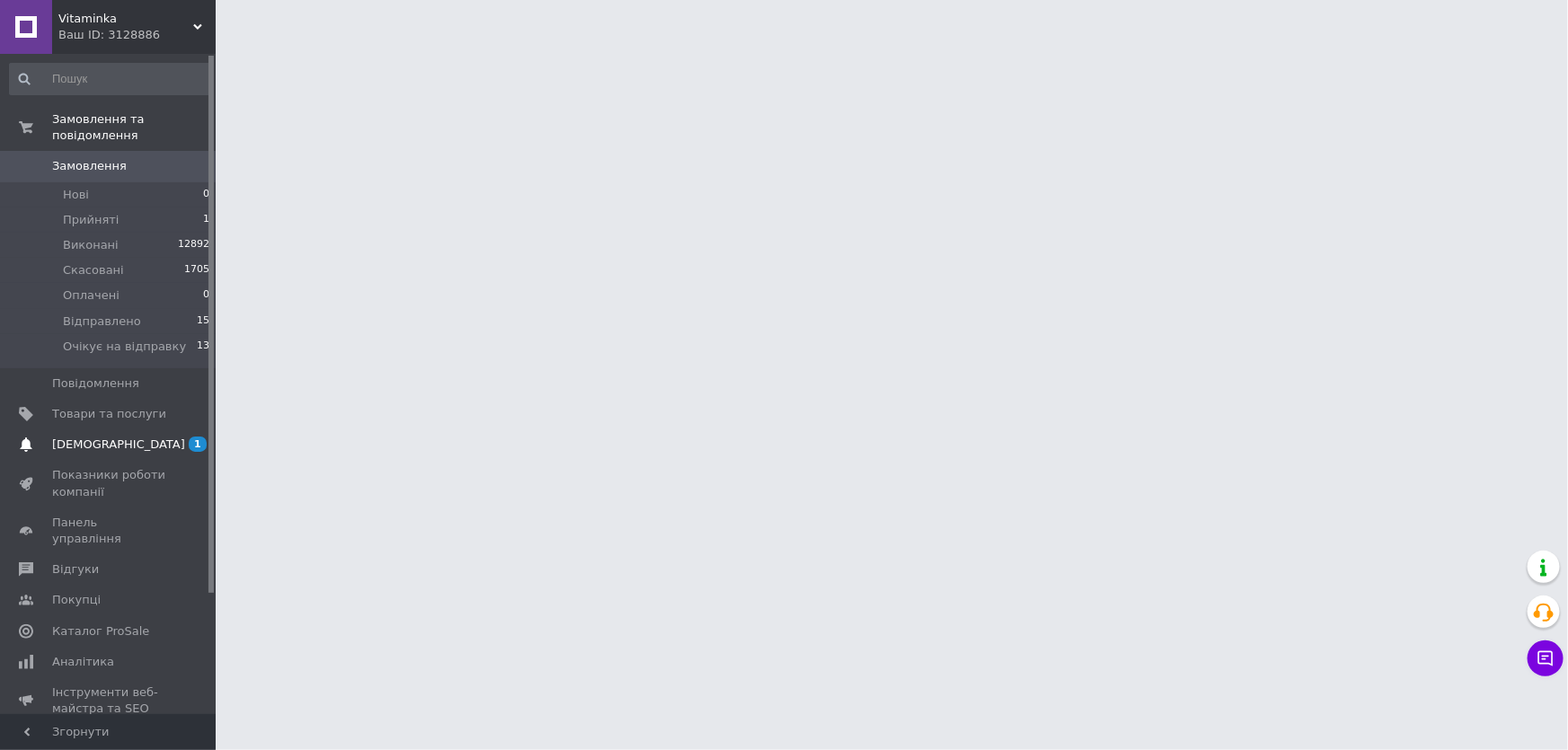
click at [90, 436] on span "[DEMOGRAPHIC_DATA]" at bounding box center [119, 444] width 133 height 17
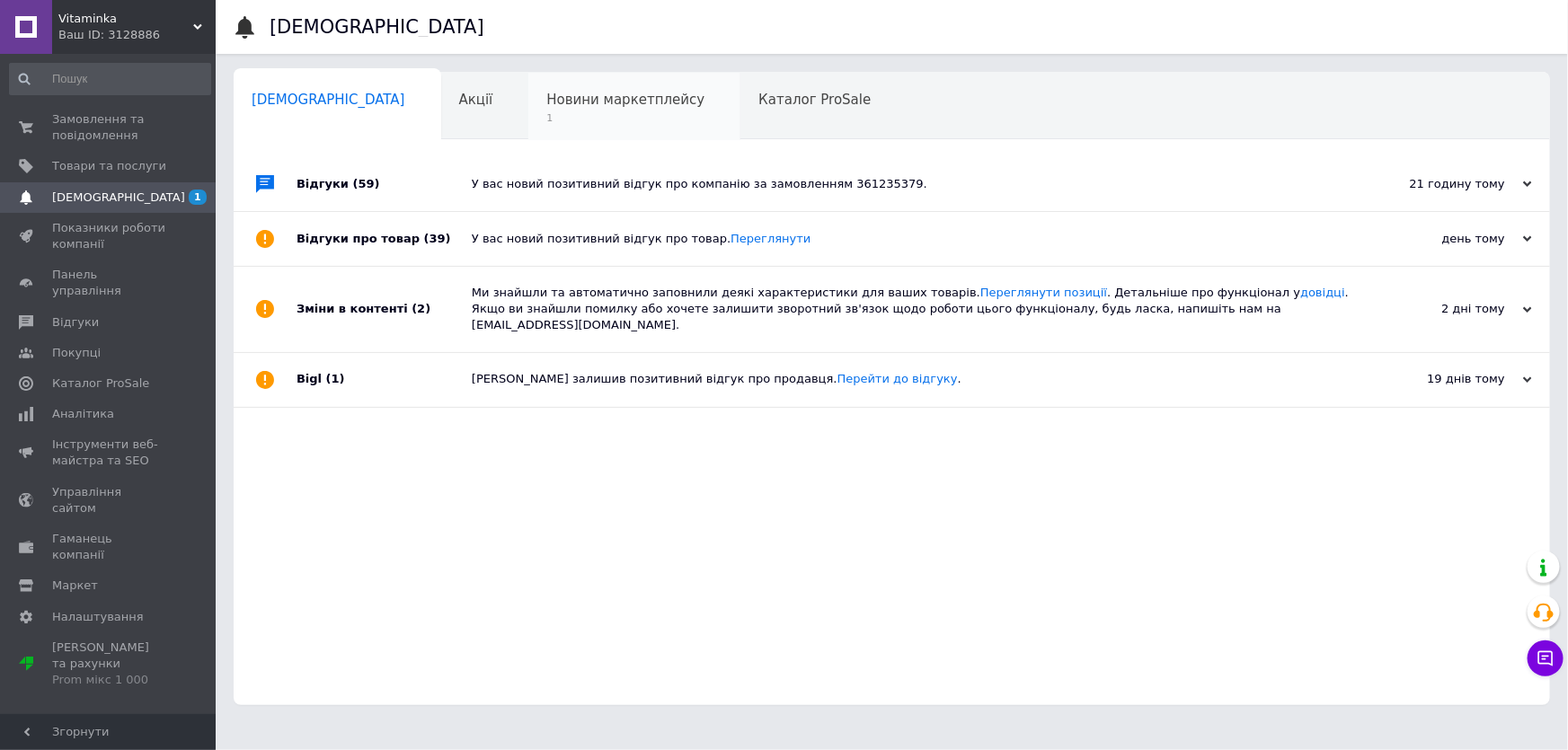
click at [528, 108] on div "Новини маркетплейсу 1" at bounding box center [634, 107] width 212 height 68
click at [546, 111] on span "1" at bounding box center [625, 118] width 158 height 14
click at [546, 120] on span "1" at bounding box center [625, 118] width 158 height 14
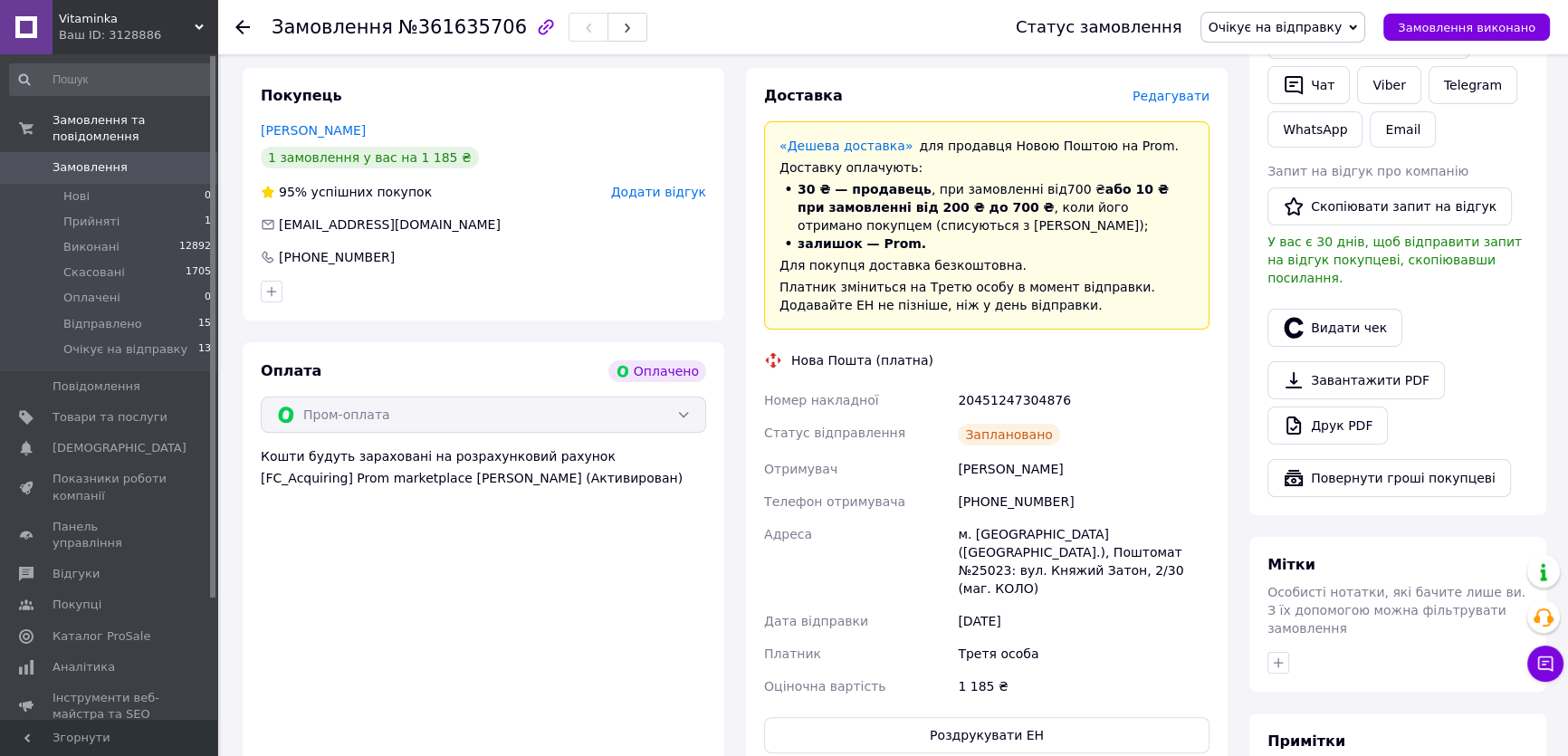
scroll to position [493, 0]
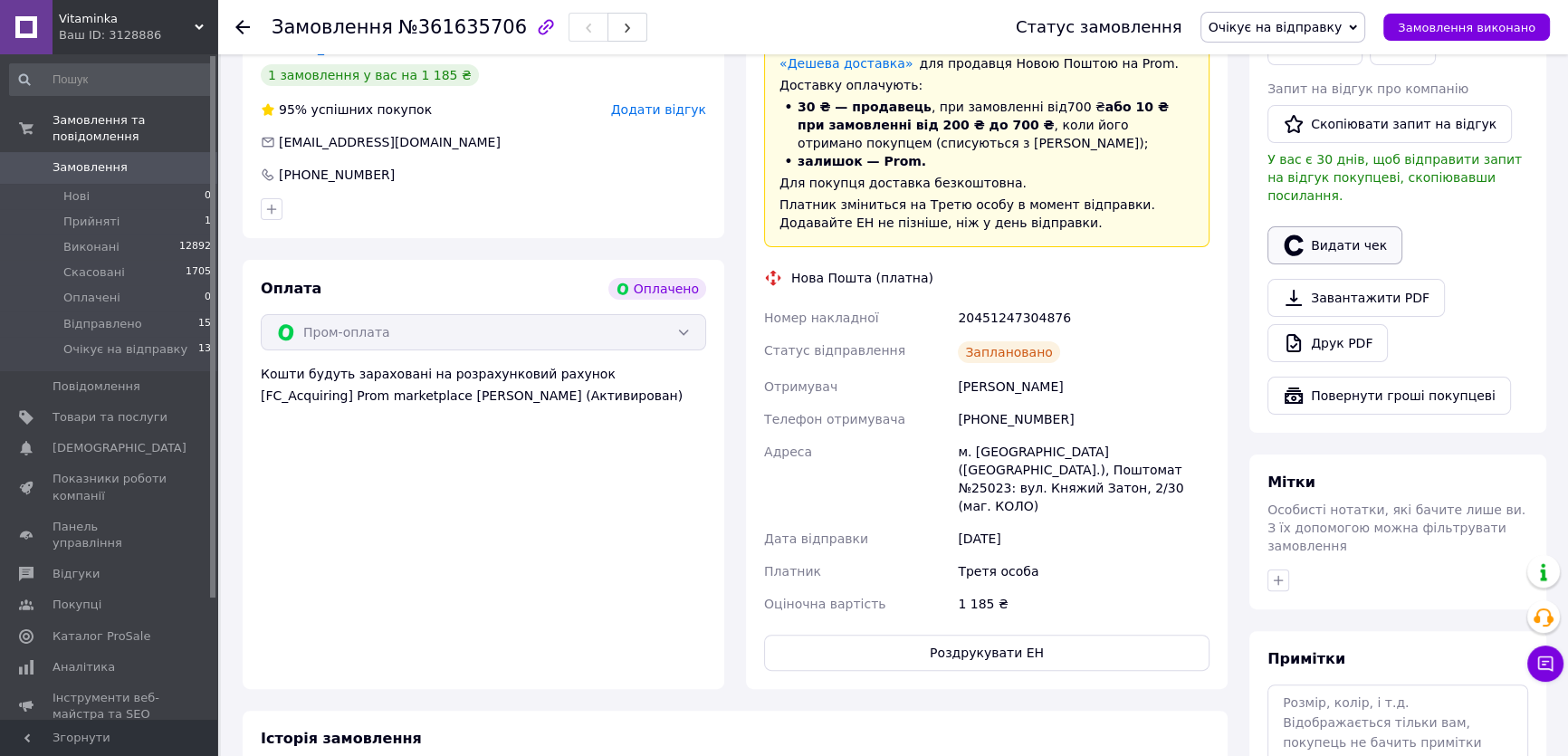
click at [1309, 233] on button "Видати чек" at bounding box center [1334, 245] width 135 height 38
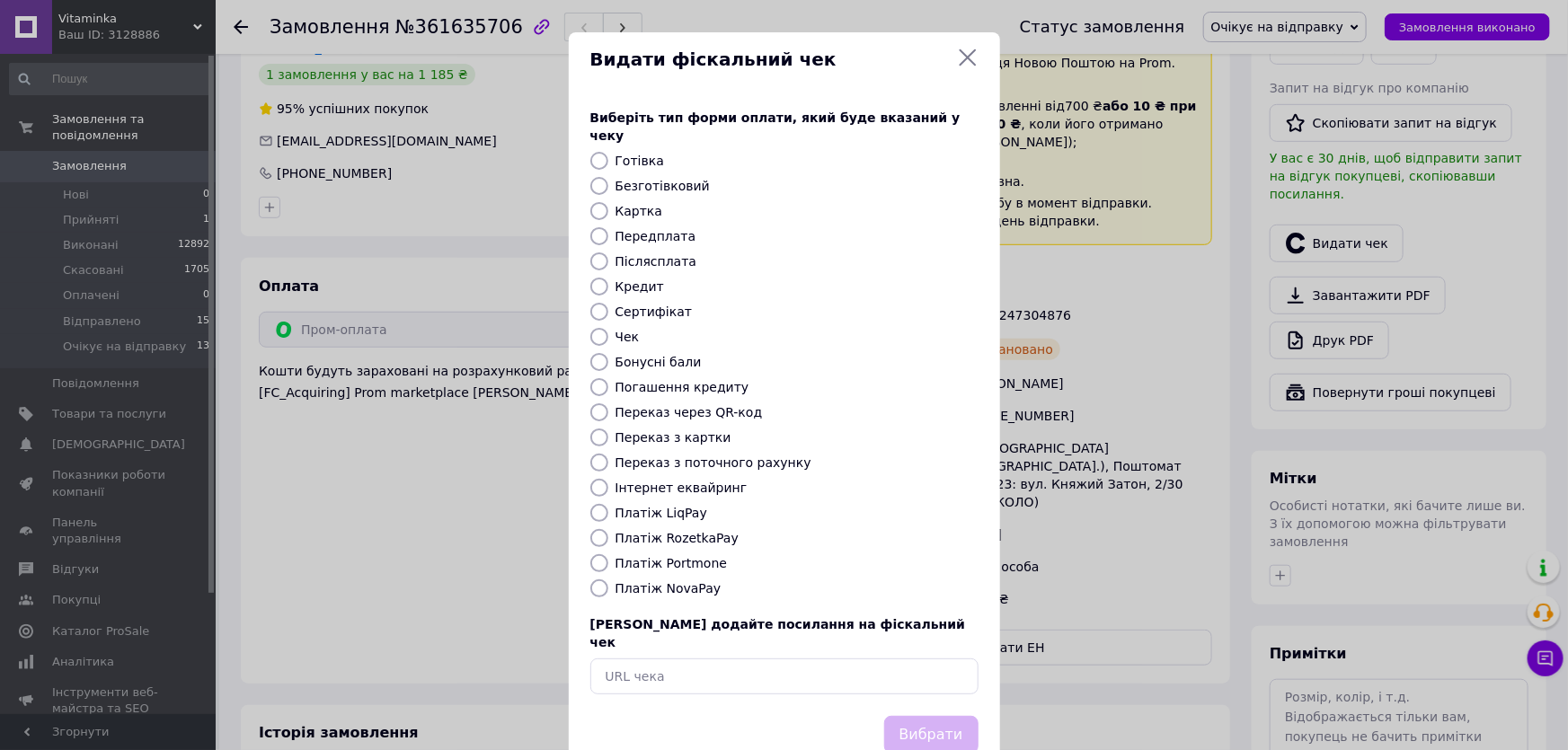
click at [688, 511] on div "Виберіть тип форми оплати, який буде вказаний у чеку Готівка Безготівковий Карт…" at bounding box center [784, 401] width 431 height 629
click at [701, 531] on label "Платіж RozetkaPay" at bounding box center [677, 538] width 123 height 15
click at [609, 529] on input "Платіж RozetkaPay" at bounding box center [599, 538] width 18 height 18
radio input "true"
click at [946, 716] on button "Вибрати" at bounding box center [931, 735] width 94 height 39
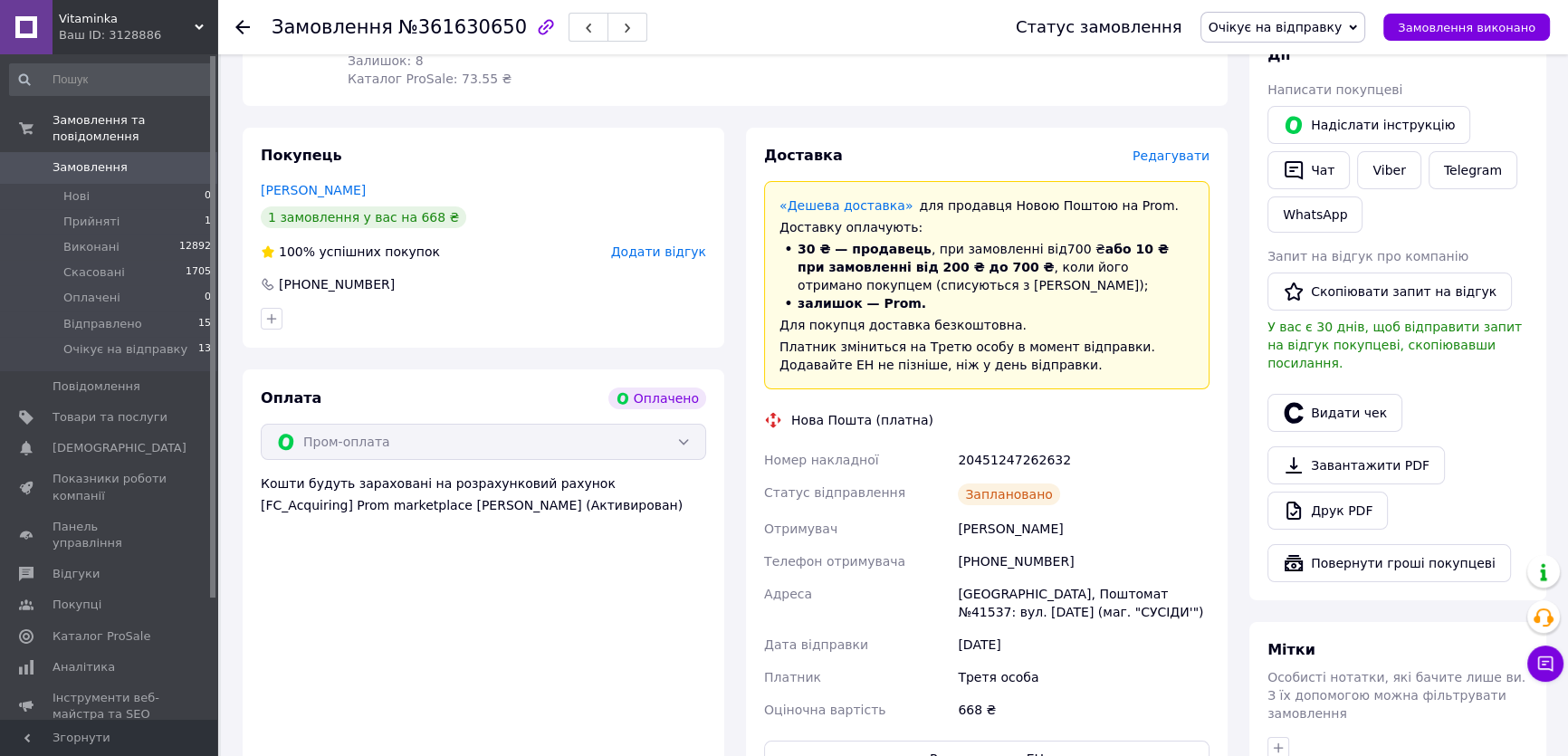
scroll to position [328, 0]
click at [1324, 396] on button "Видати чек" at bounding box center [1334, 410] width 135 height 38
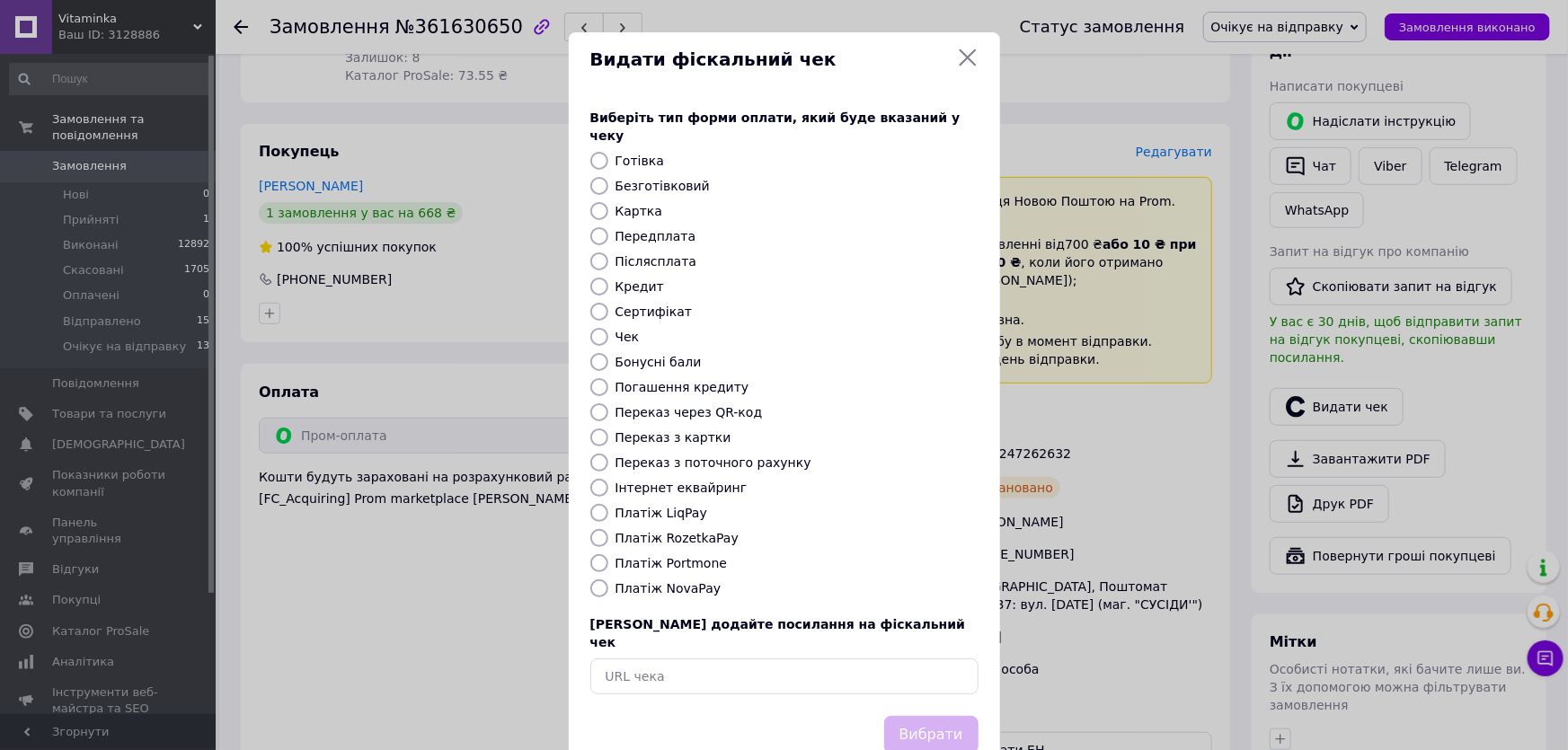
click at [690, 531] on label "Платіж RozetkaPay" at bounding box center [677, 538] width 123 height 15
click at [609, 529] on input "Платіж RozetkaPay" at bounding box center [599, 538] width 18 height 18
radio input "true"
click at [912, 716] on button "Вибрати" at bounding box center [931, 735] width 94 height 39
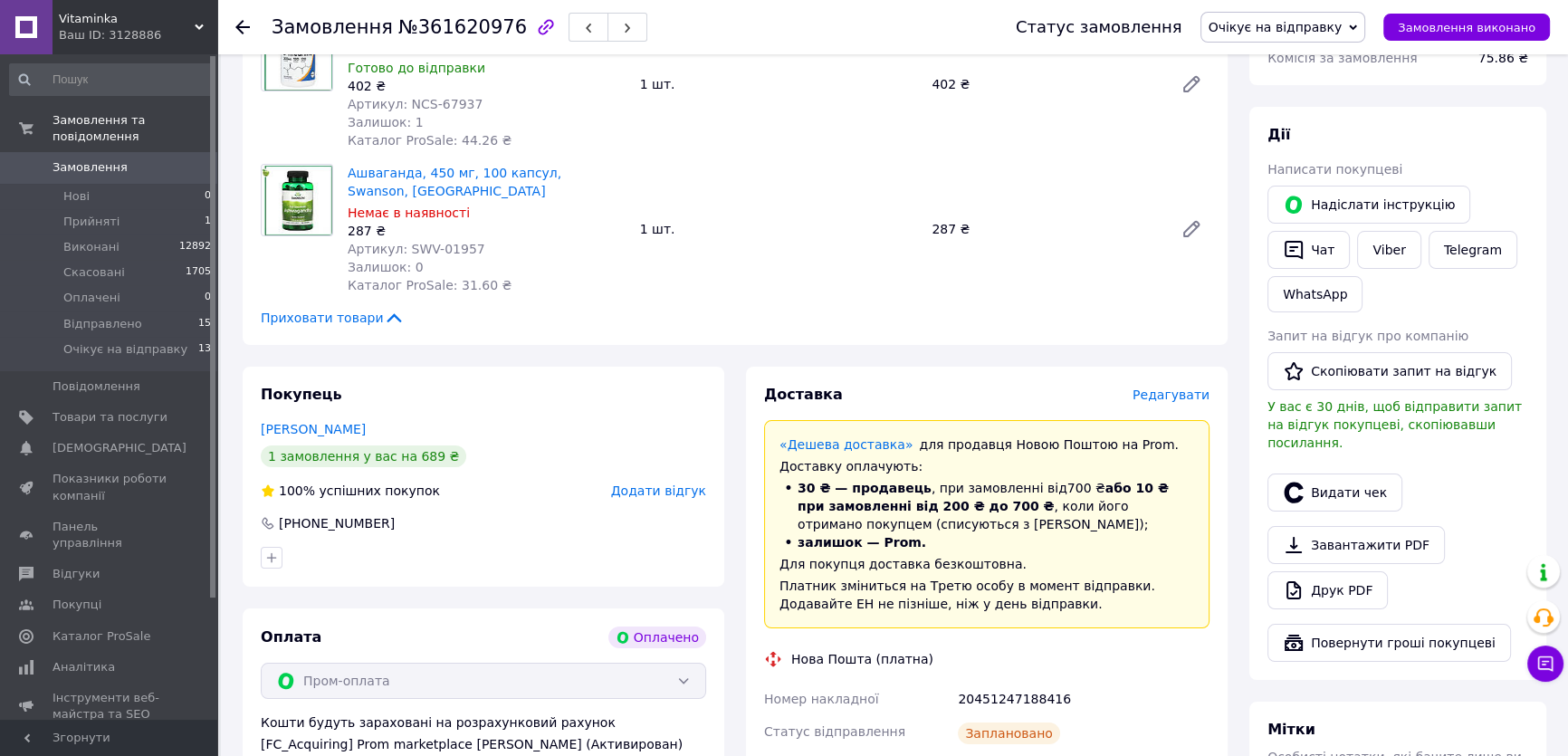
scroll to position [328, 0]
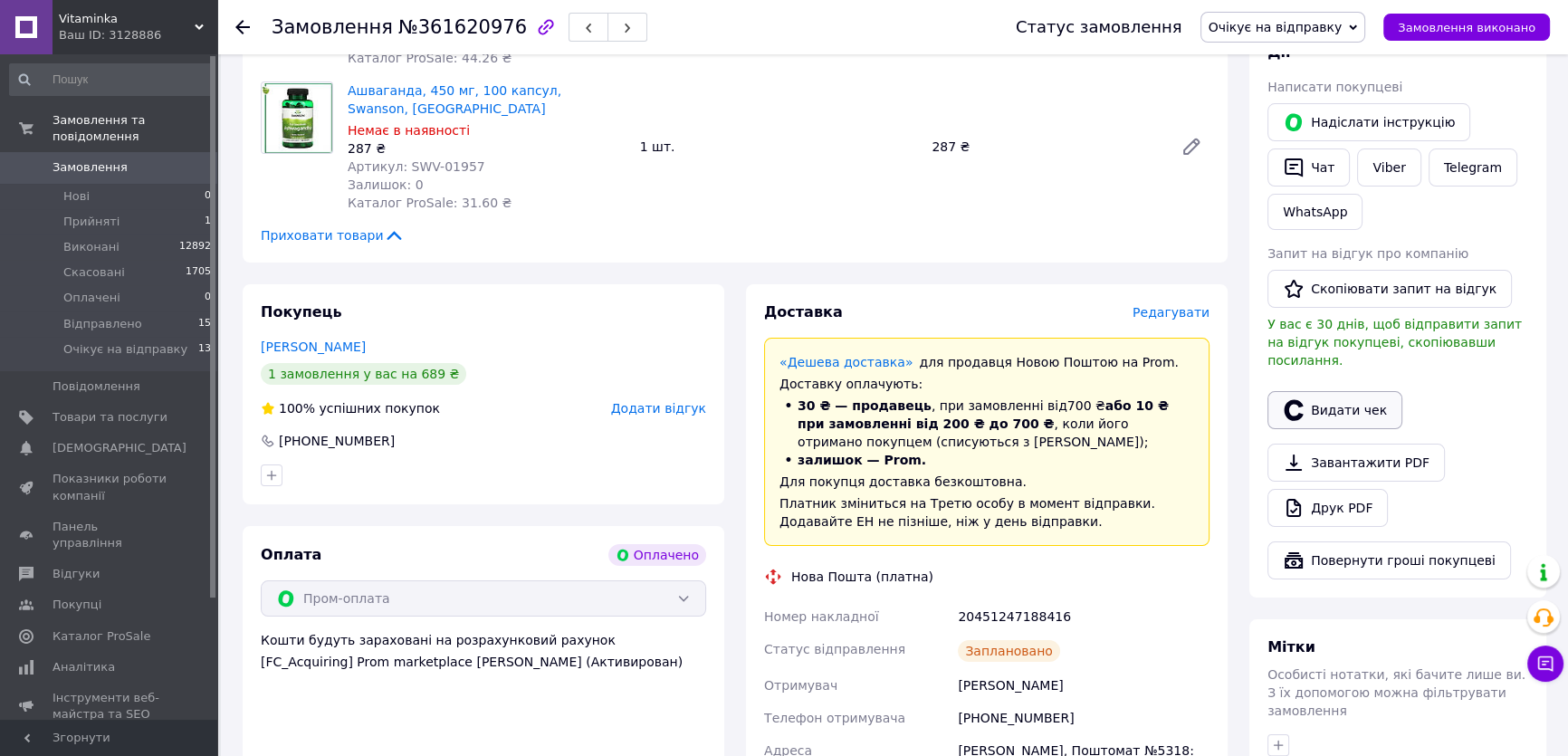
click at [1336, 391] on button "Видати чек" at bounding box center [1334, 410] width 135 height 38
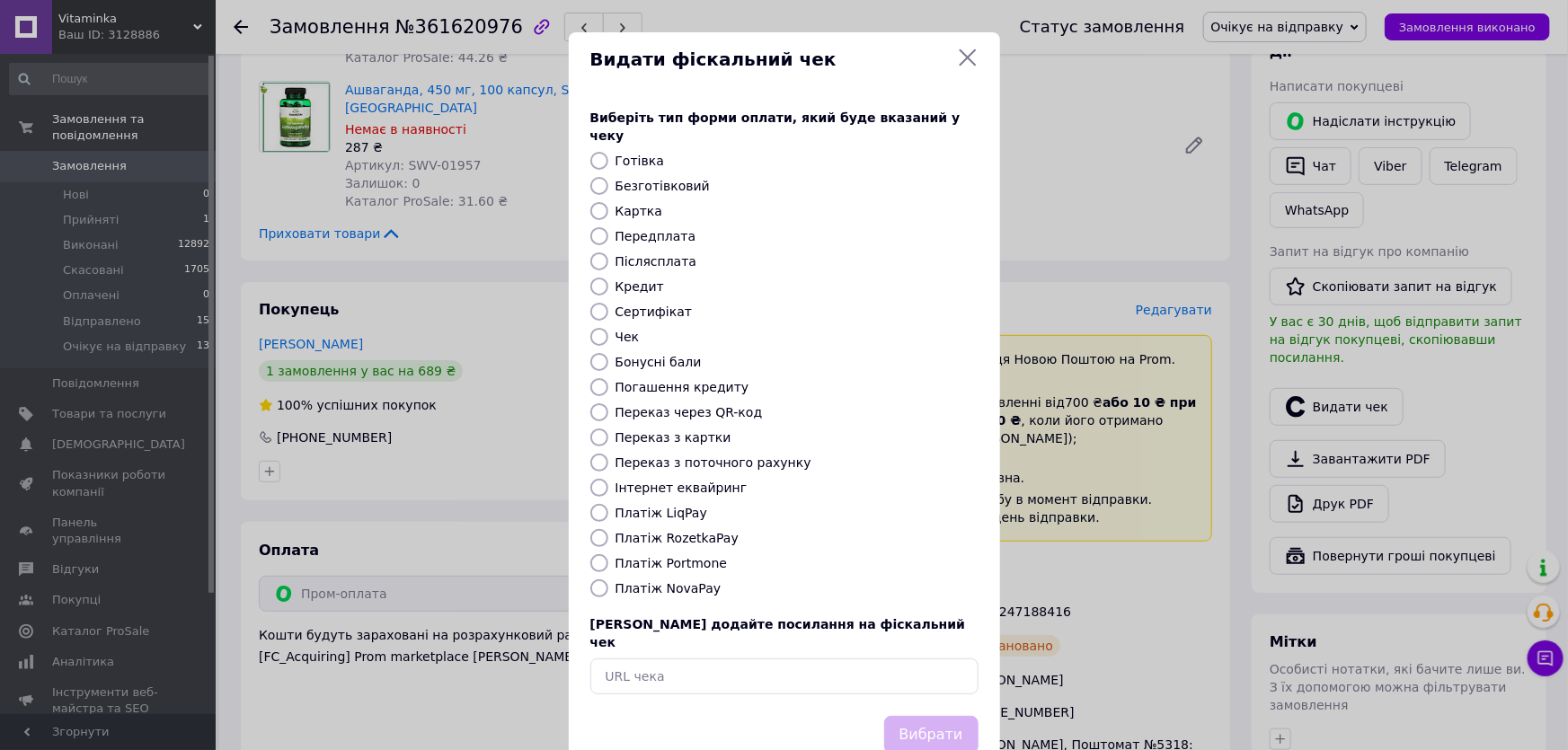
click at [682, 531] on label "Платіж RozetkaPay" at bounding box center [677, 538] width 123 height 15
click at [609, 529] on input "Платіж RozetkaPay" at bounding box center [599, 538] width 18 height 18
radio input "true"
drag, startPoint x: 922, startPoint y: 699, endPoint x: 929, endPoint y: 687, distance: 13.9
click at [923, 716] on button "Вибрати" at bounding box center [931, 735] width 94 height 39
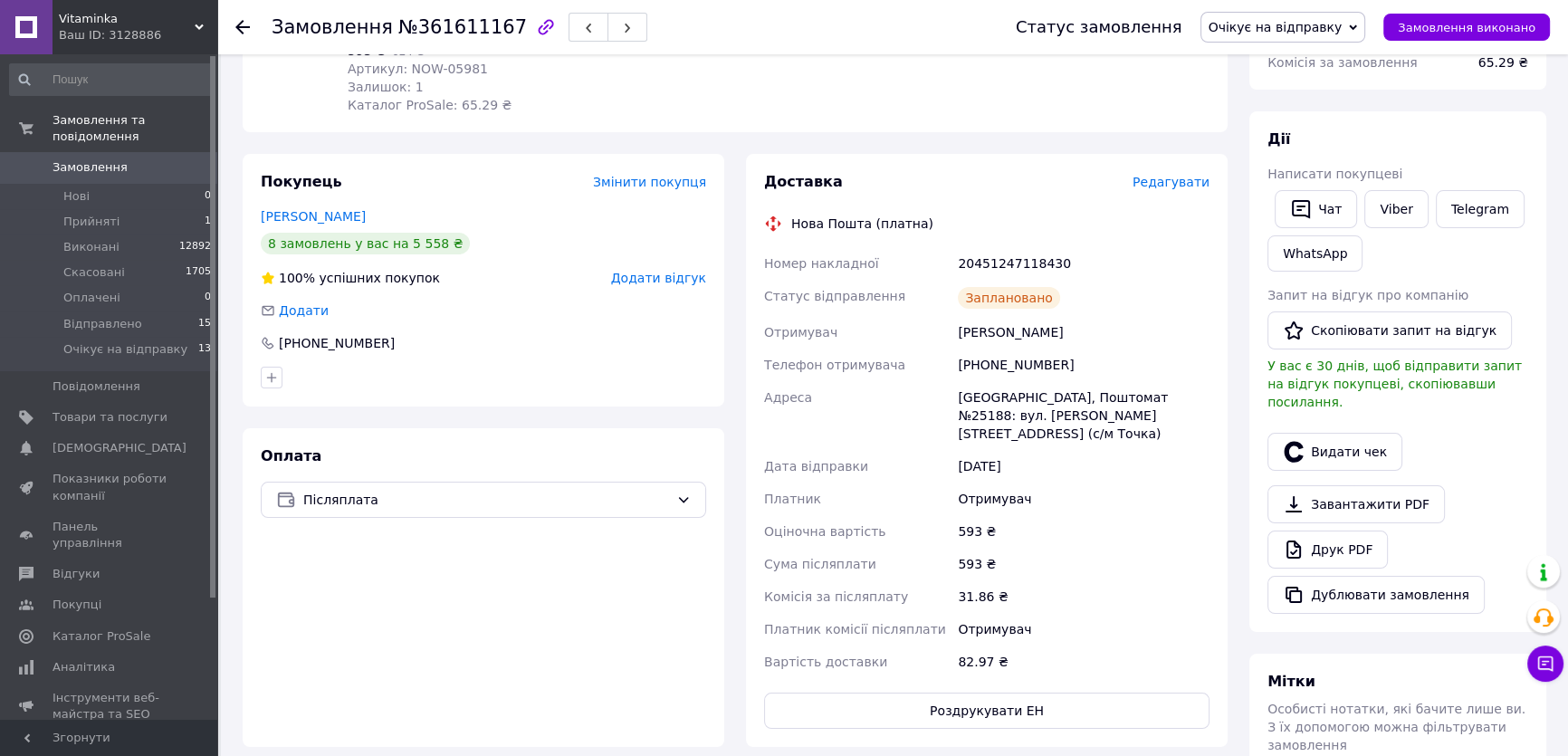
scroll to position [328, 0]
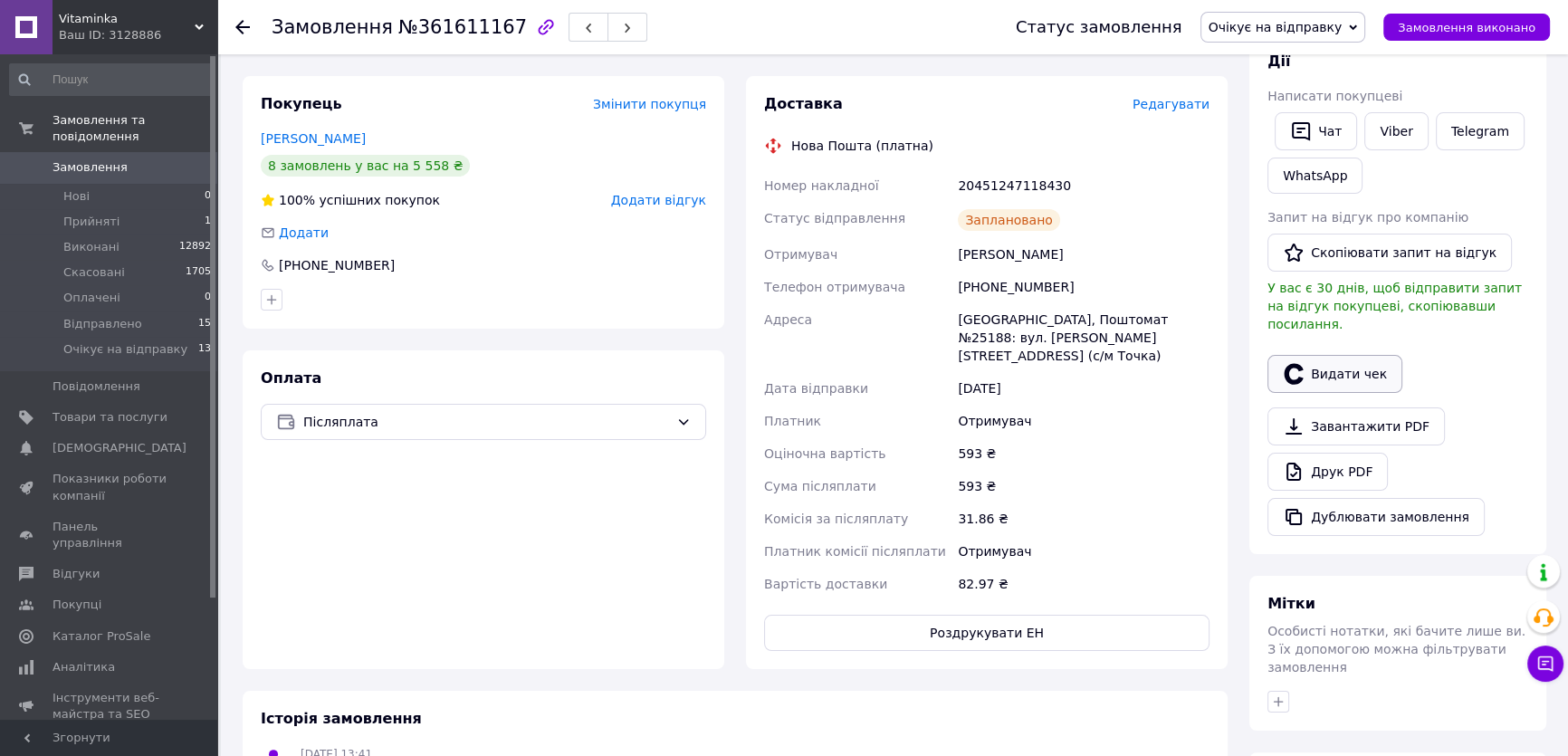
click at [1334, 355] on button "Видати чек" at bounding box center [1334, 374] width 135 height 38
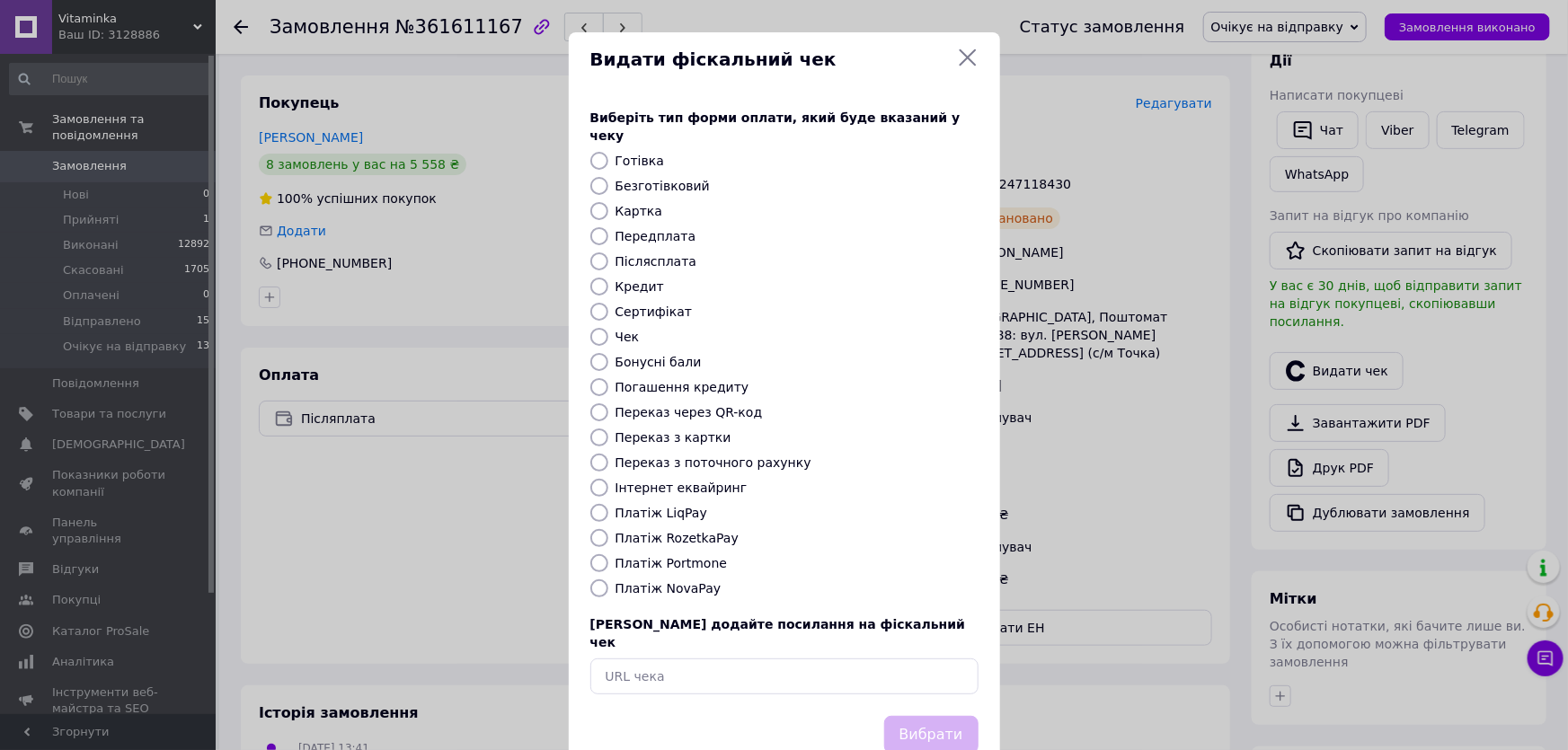
click at [683, 581] on label "Платіж NovaPay" at bounding box center [668, 588] width 106 height 15
click at [602, 579] on input "Платіж NovaPay" at bounding box center [599, 588] width 18 height 18
radio input "true"
click at [911, 716] on button "Вибрати" at bounding box center [931, 735] width 94 height 39
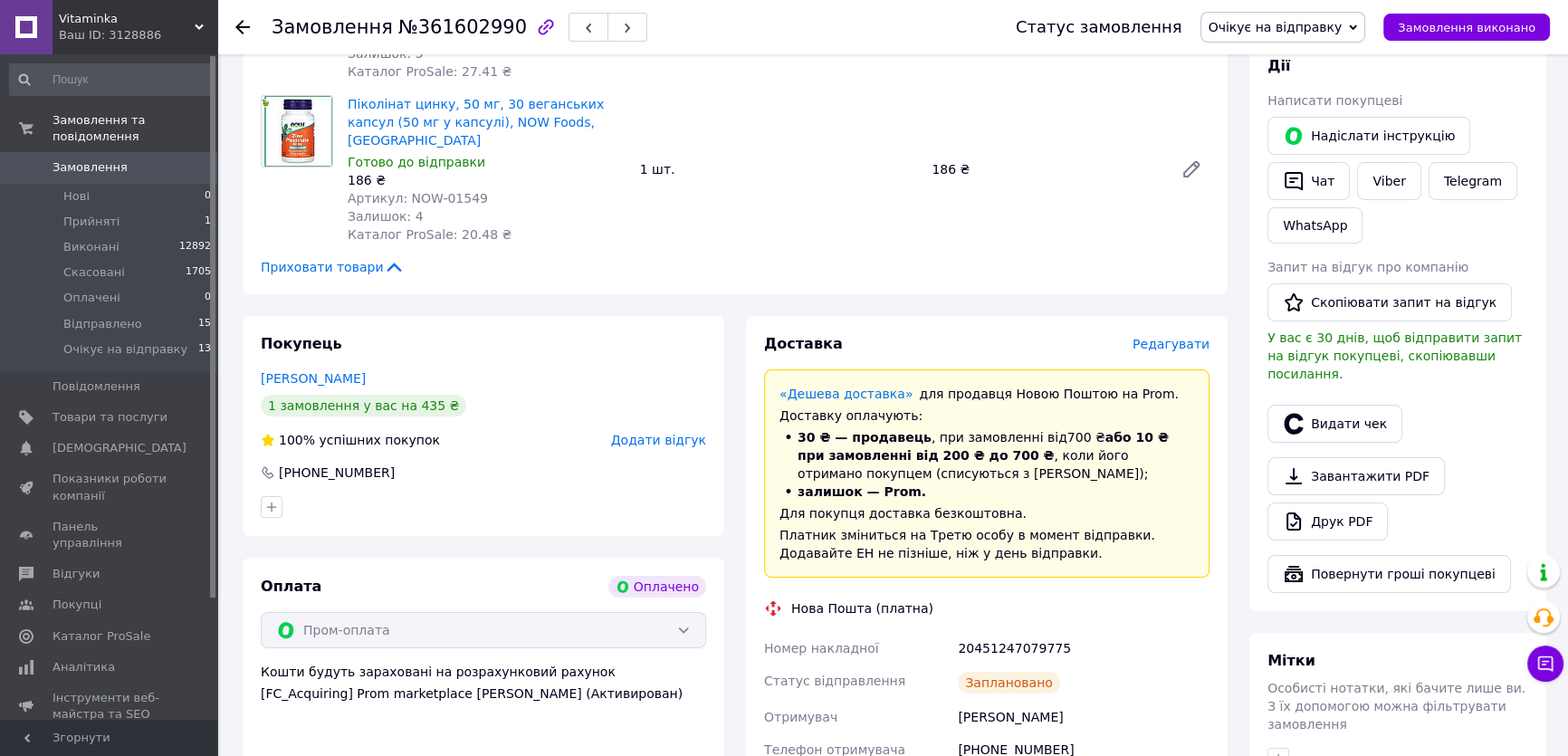
scroll to position [328, 0]
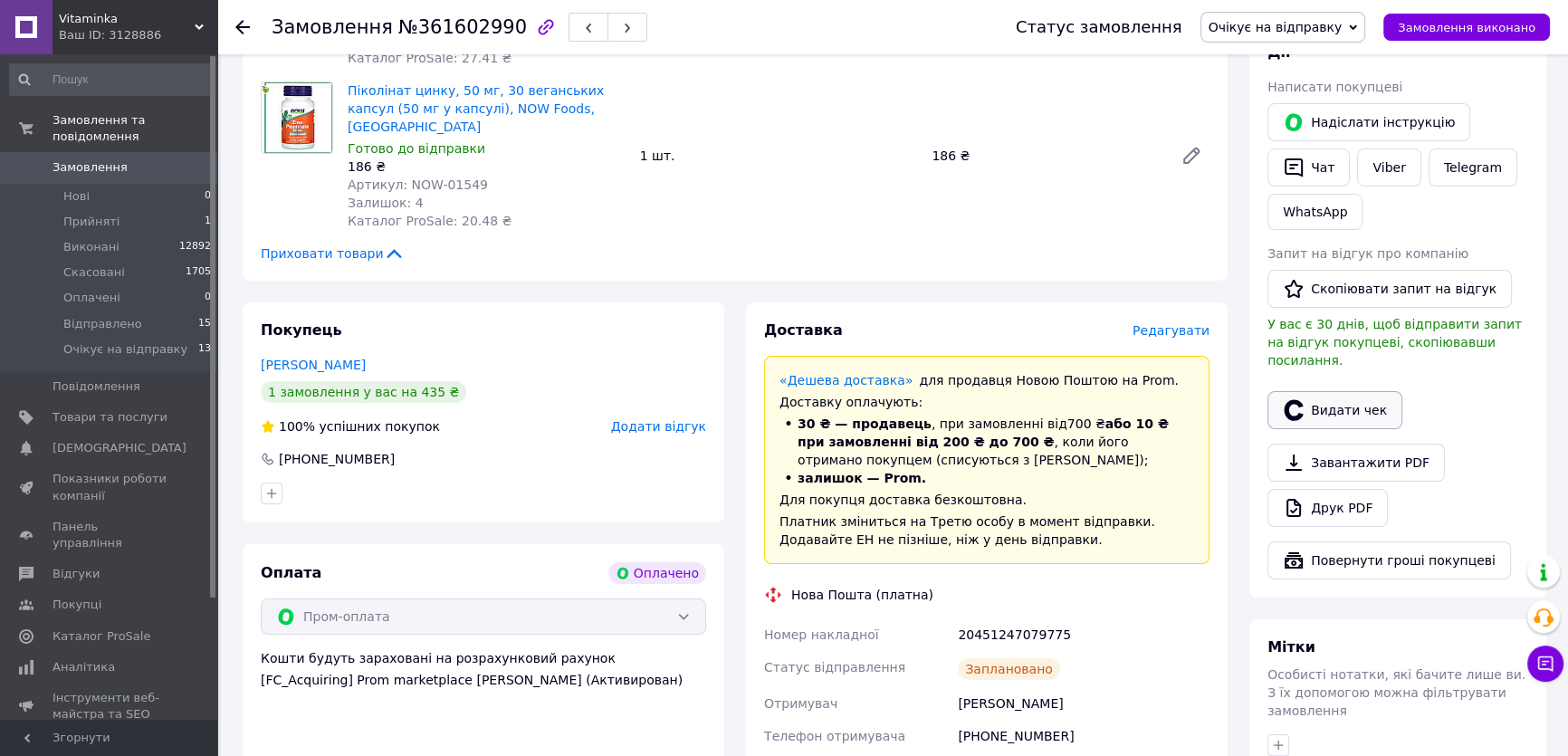
click at [1336, 397] on button "Видати чек" at bounding box center [1334, 410] width 135 height 38
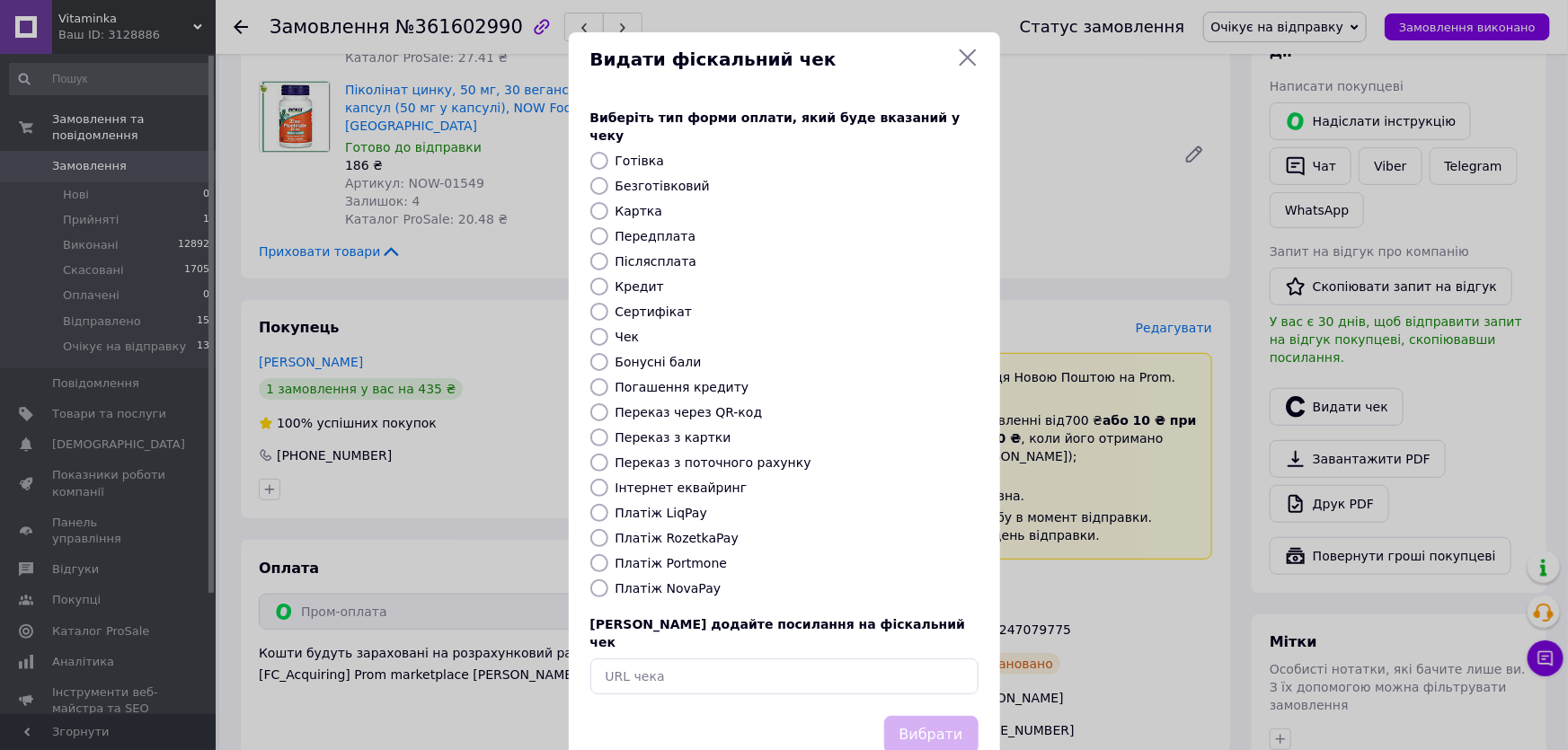
click at [690, 531] on label "Платіж RozetkaPay" at bounding box center [677, 538] width 123 height 15
click at [609, 529] on input "Платіж RozetkaPay" at bounding box center [599, 538] width 18 height 18
radio input "true"
click at [924, 716] on button "Вибрати" at bounding box center [931, 735] width 94 height 39
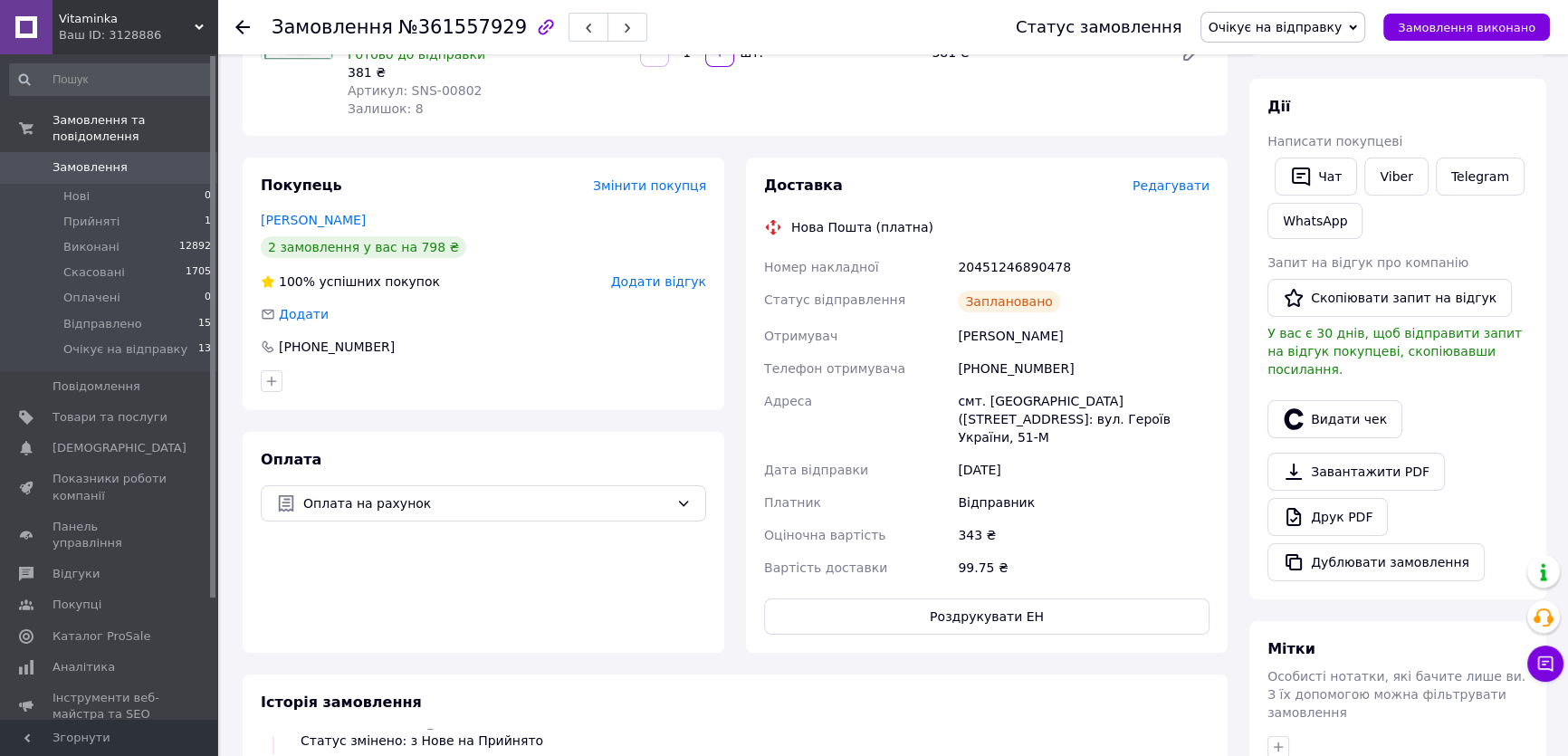
scroll to position [246, 0]
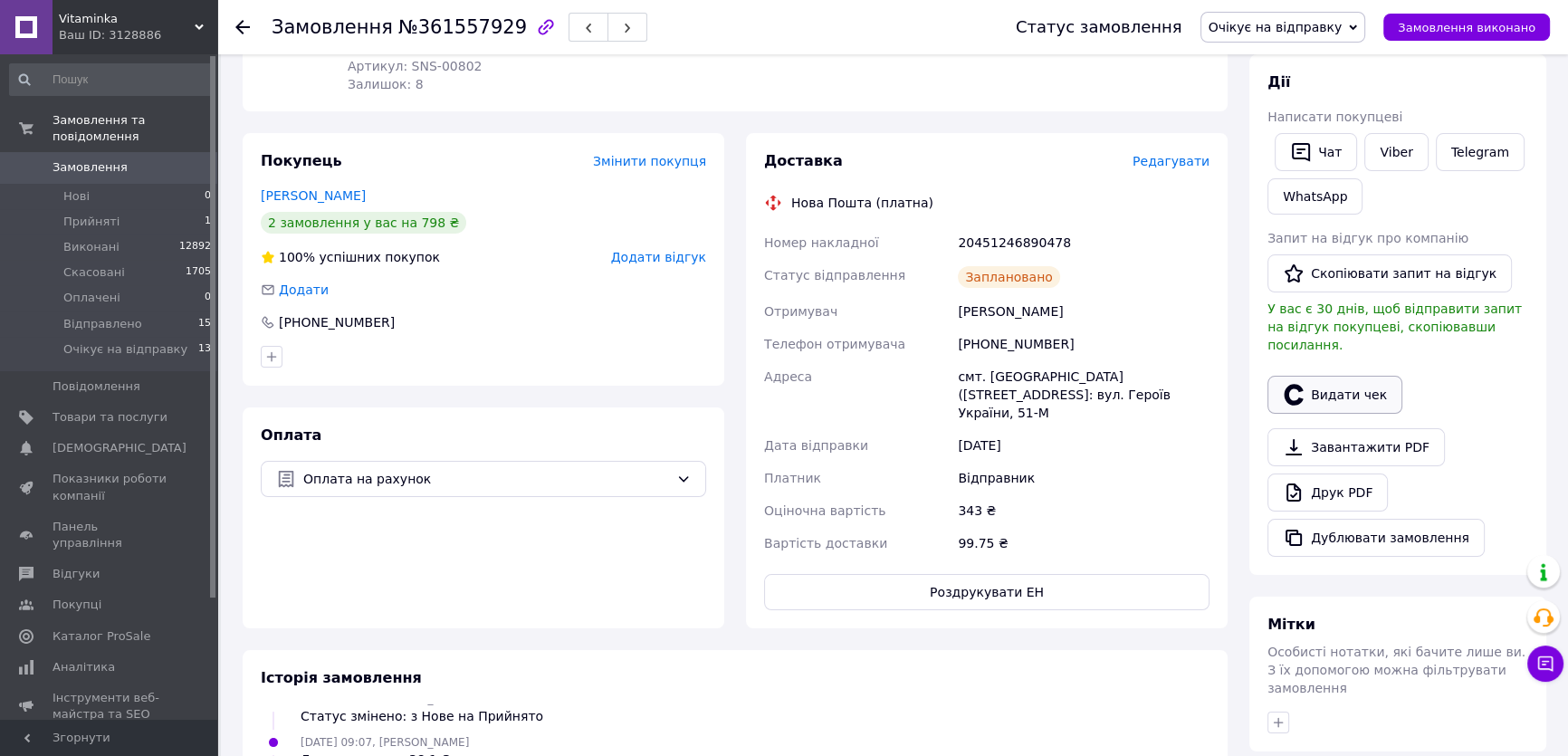
click at [1342, 376] on button "Видати чек" at bounding box center [1334, 394] width 135 height 38
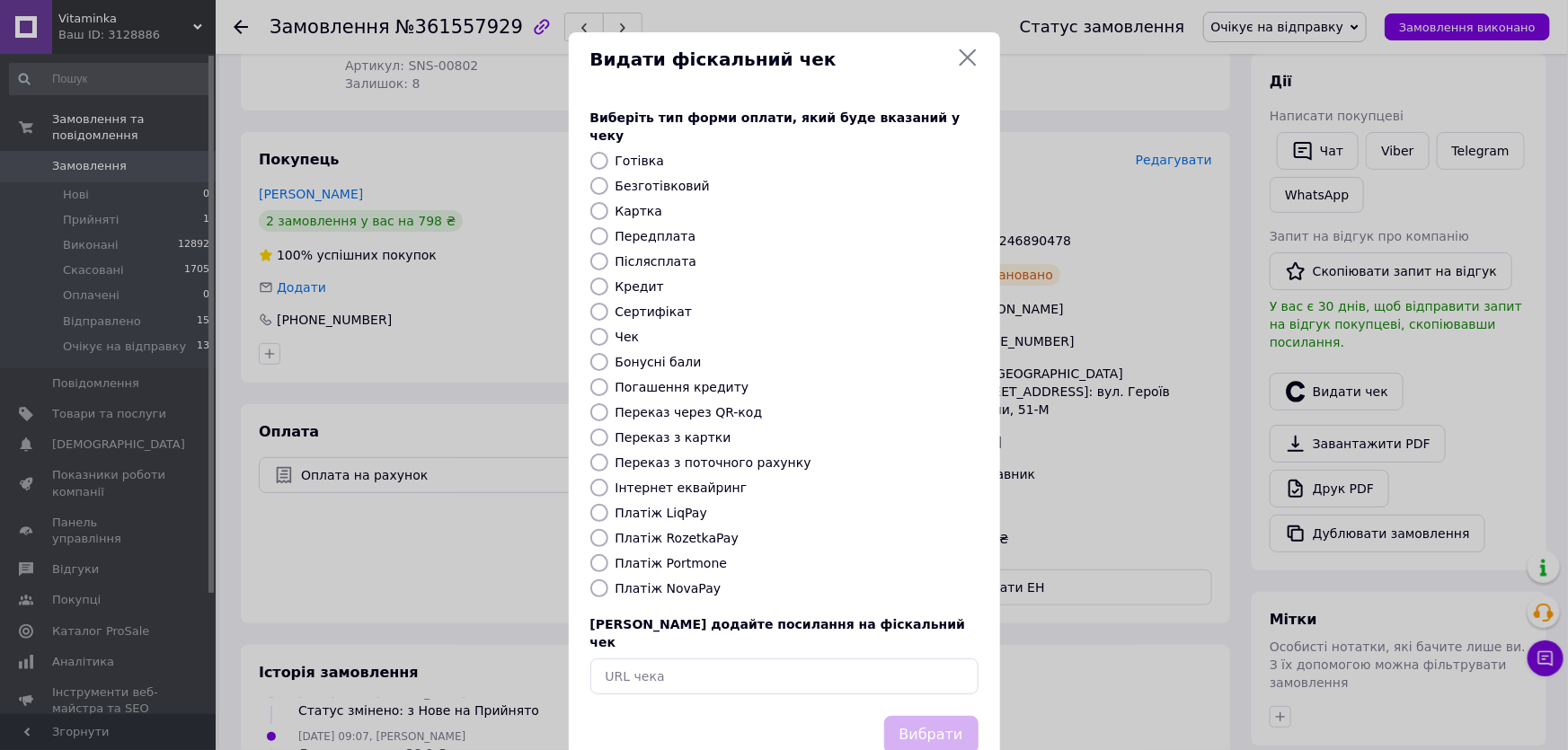
click at [664, 430] on label "Переказ з картки" at bounding box center [673, 437] width 116 height 15
click at [609, 428] on input "Переказ з картки" at bounding box center [599, 437] width 18 height 18
radio input "true"
click at [922, 716] on button "Вибрати" at bounding box center [931, 735] width 94 height 39
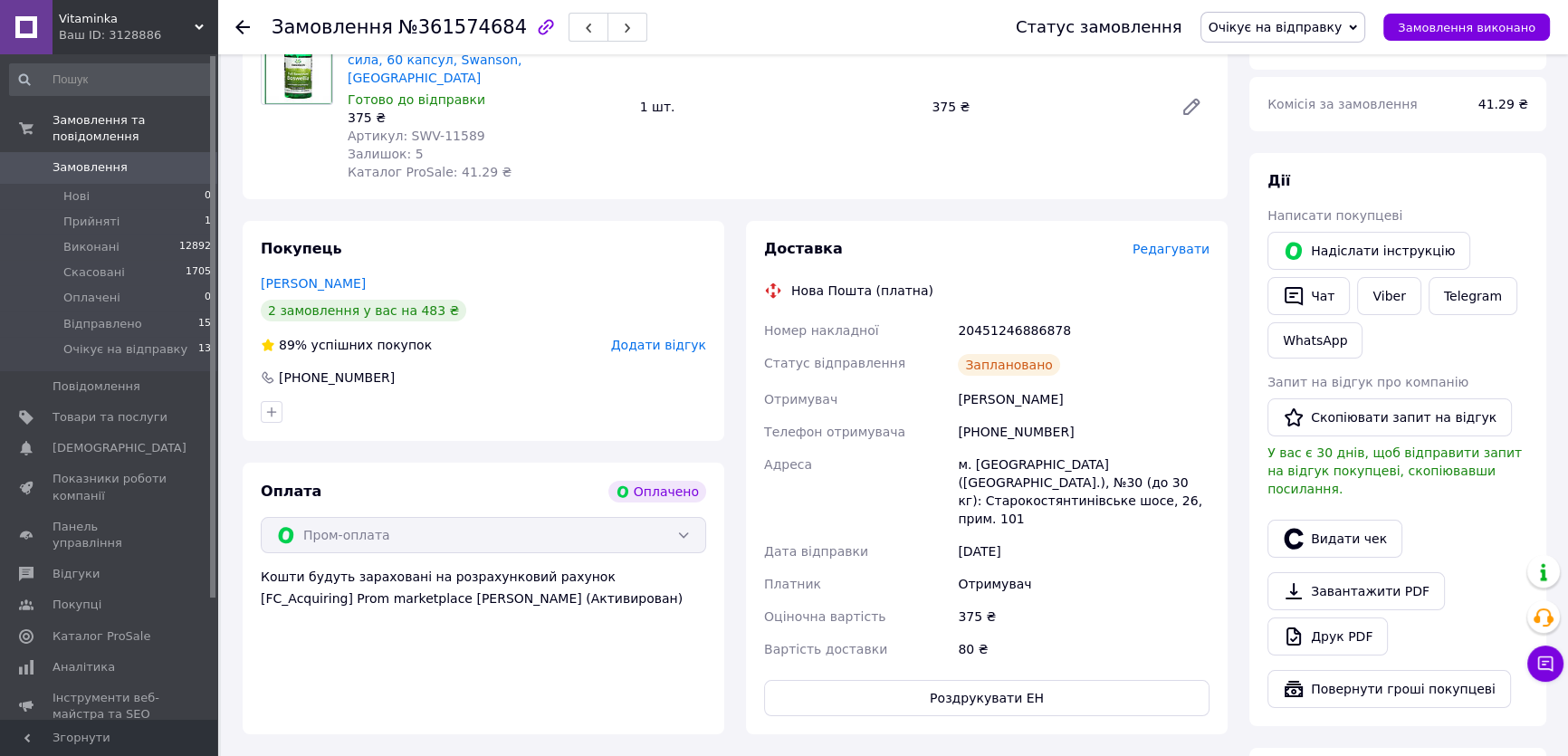
scroll to position [246, 0]
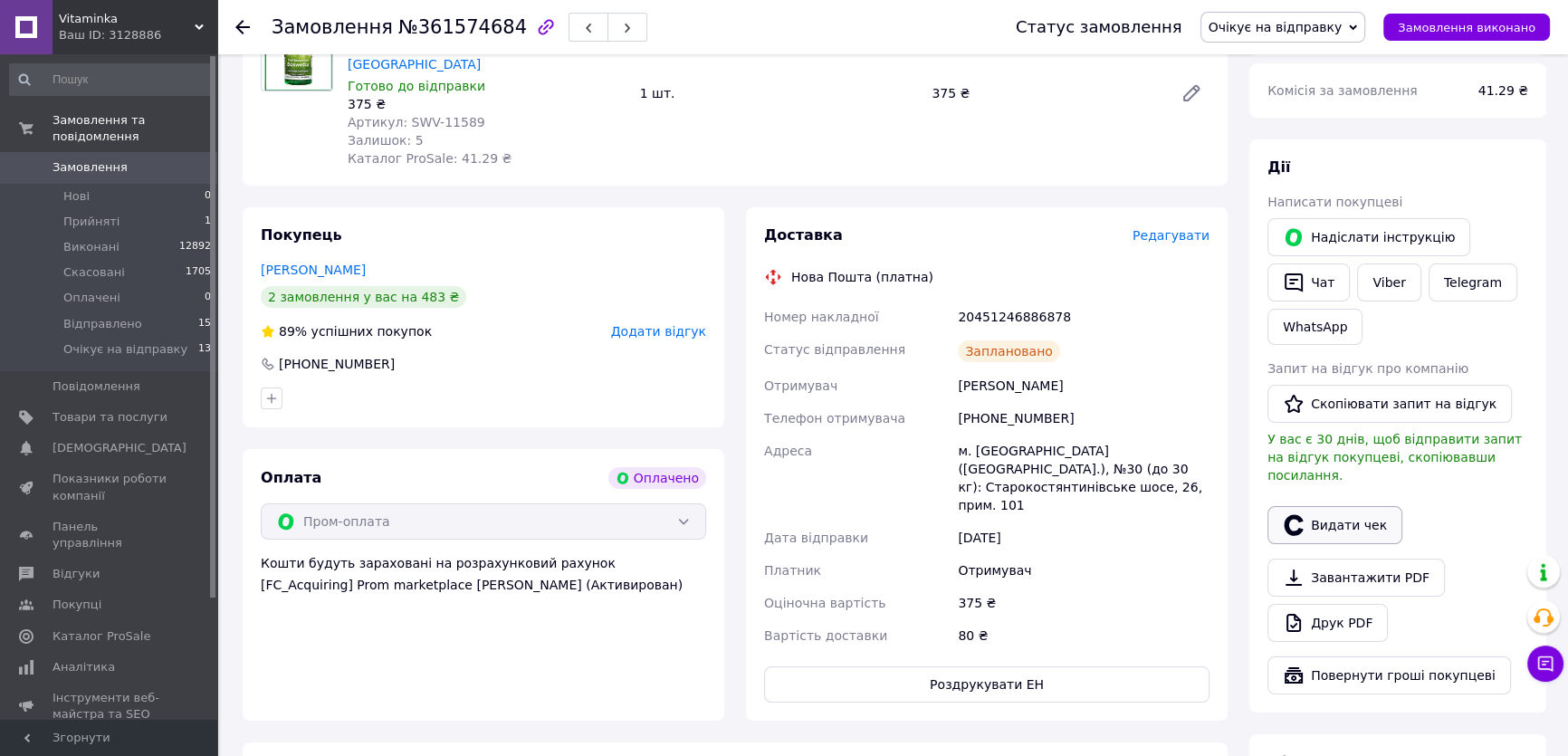
click at [1321, 506] on button "Видати чек" at bounding box center [1334, 524] width 135 height 38
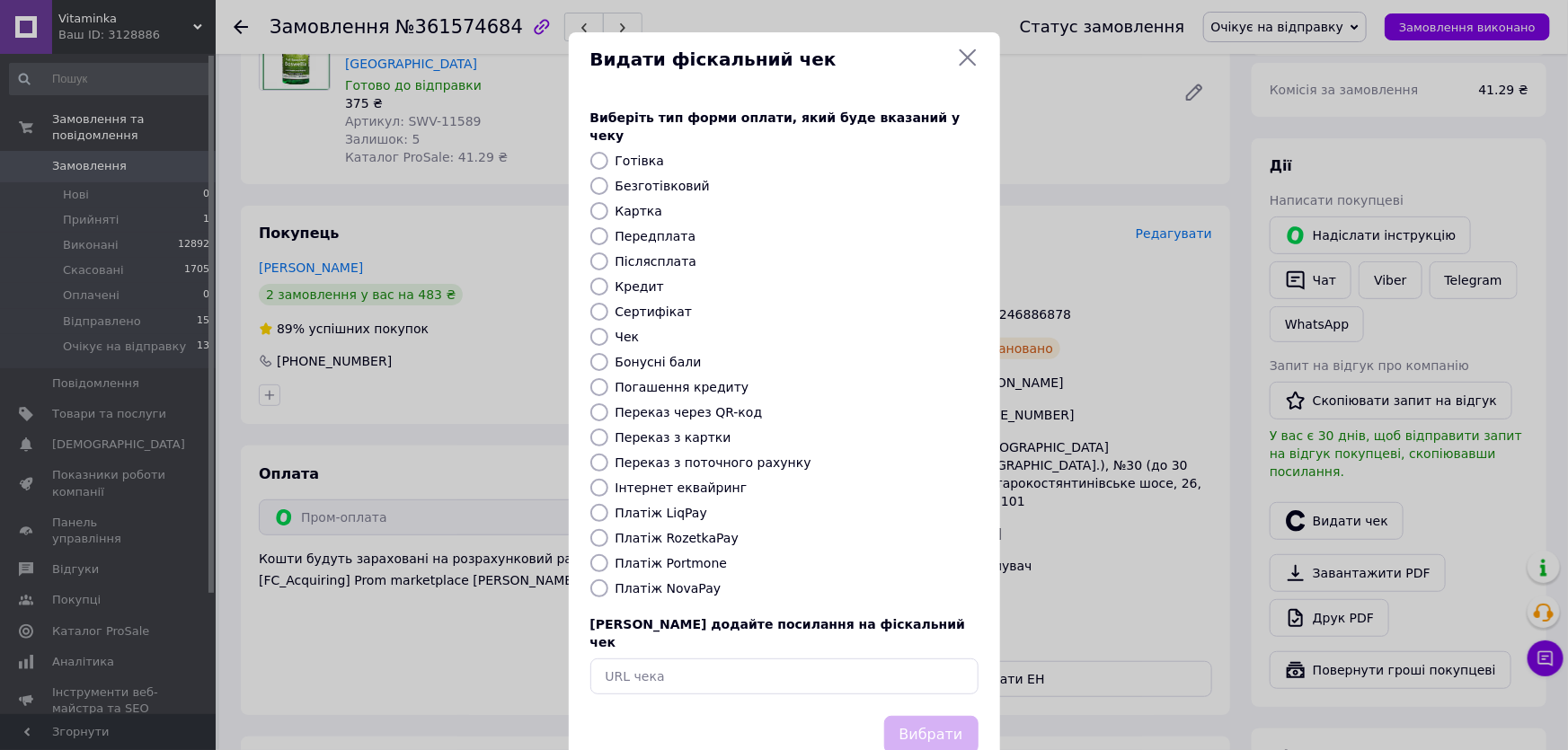
click at [679, 531] on label "Платіж RozetkaPay" at bounding box center [677, 538] width 123 height 15
click at [609, 529] on input "Платіж RozetkaPay" at bounding box center [599, 538] width 18 height 18
radio input "true"
click at [937, 716] on button "Вибрати" at bounding box center [931, 735] width 94 height 39
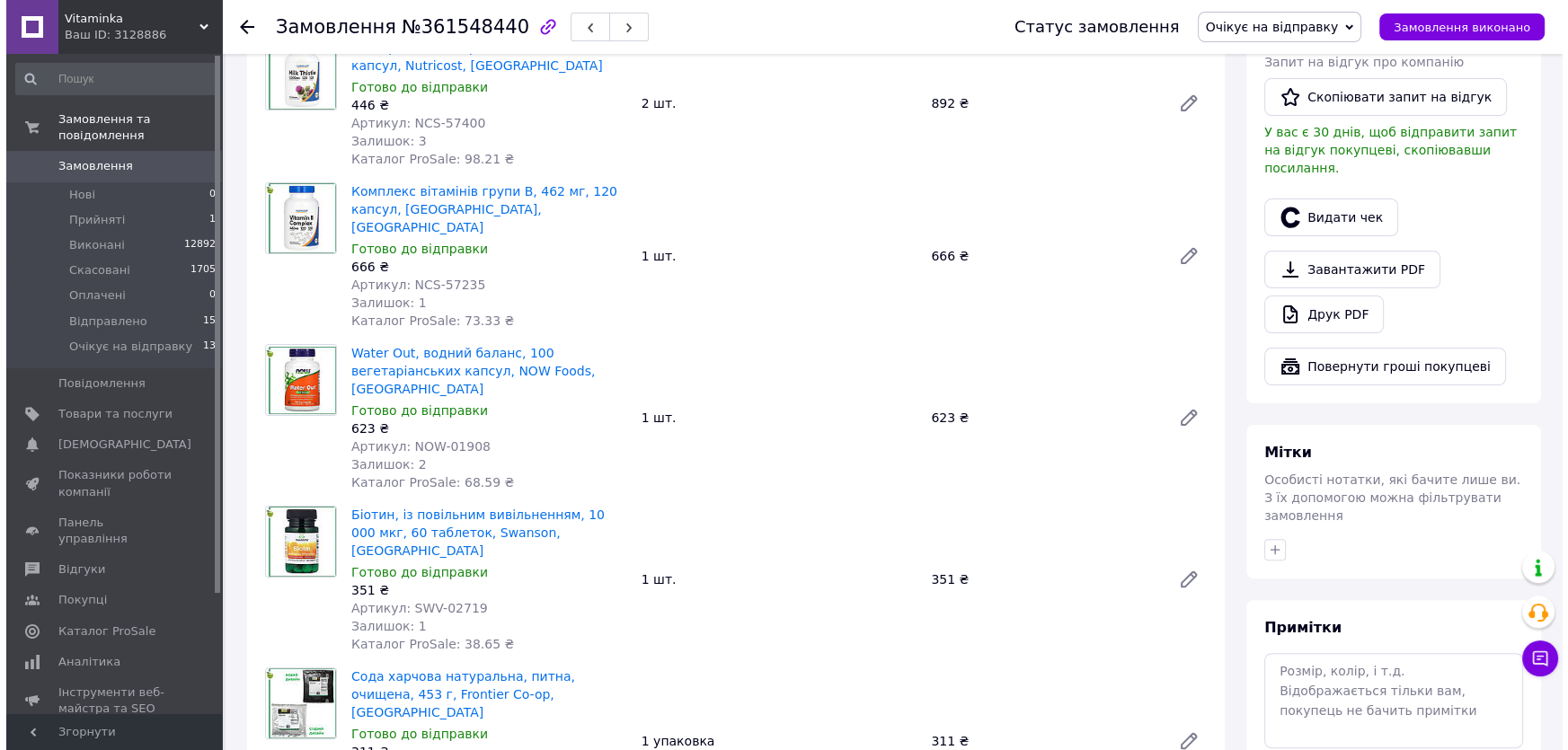
scroll to position [571, 0]
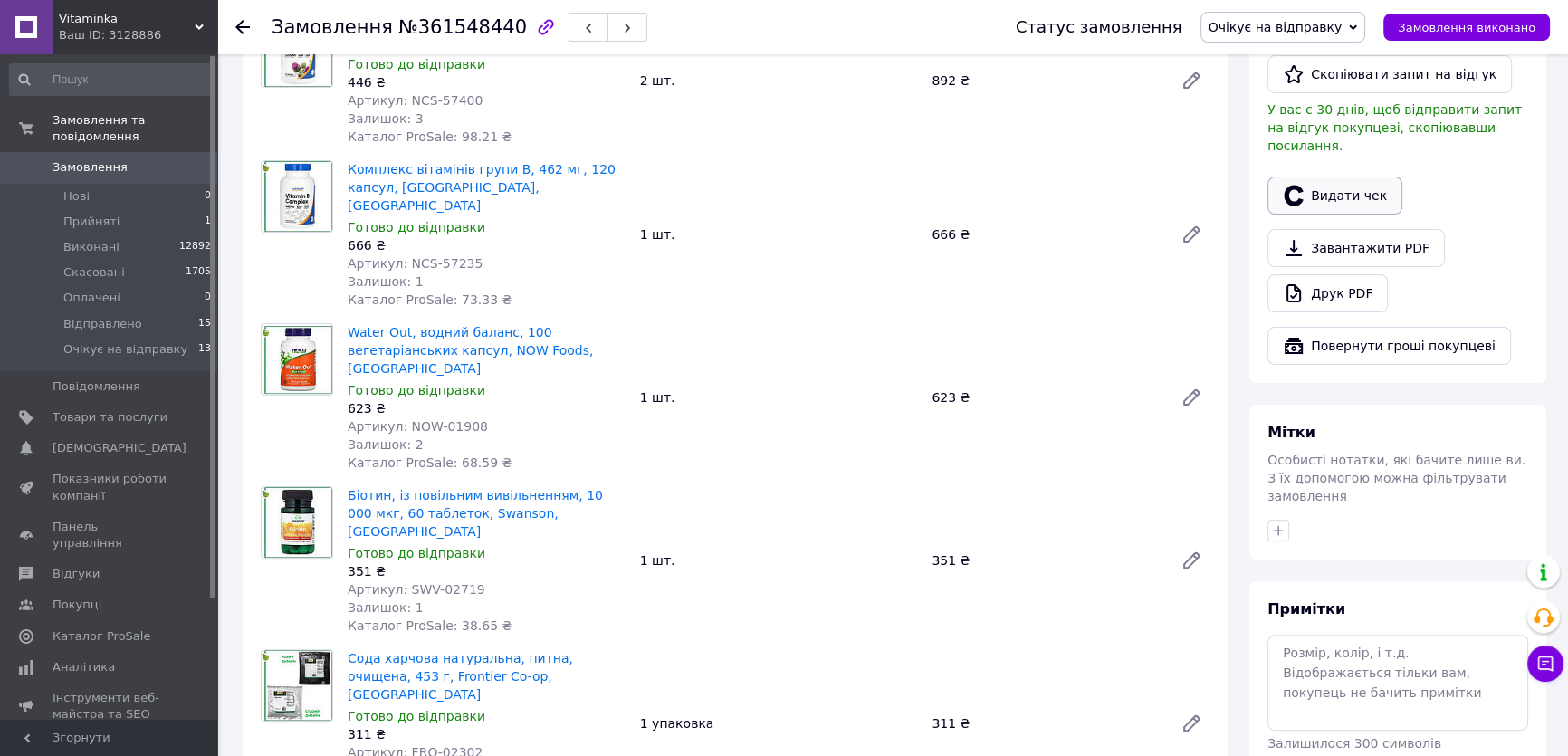
click at [1334, 183] on button "Видати чек" at bounding box center [1334, 195] width 135 height 38
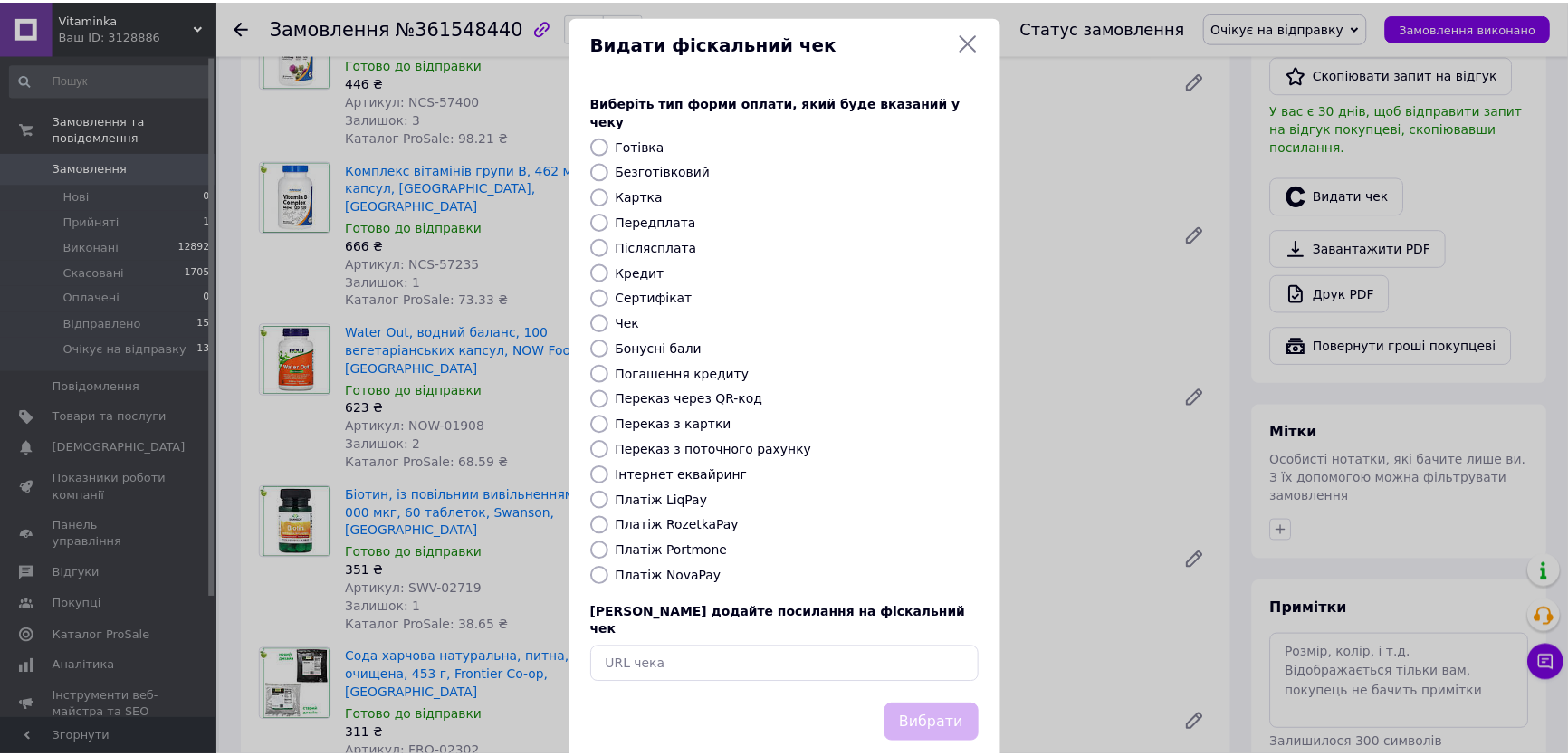
scroll to position [20, 0]
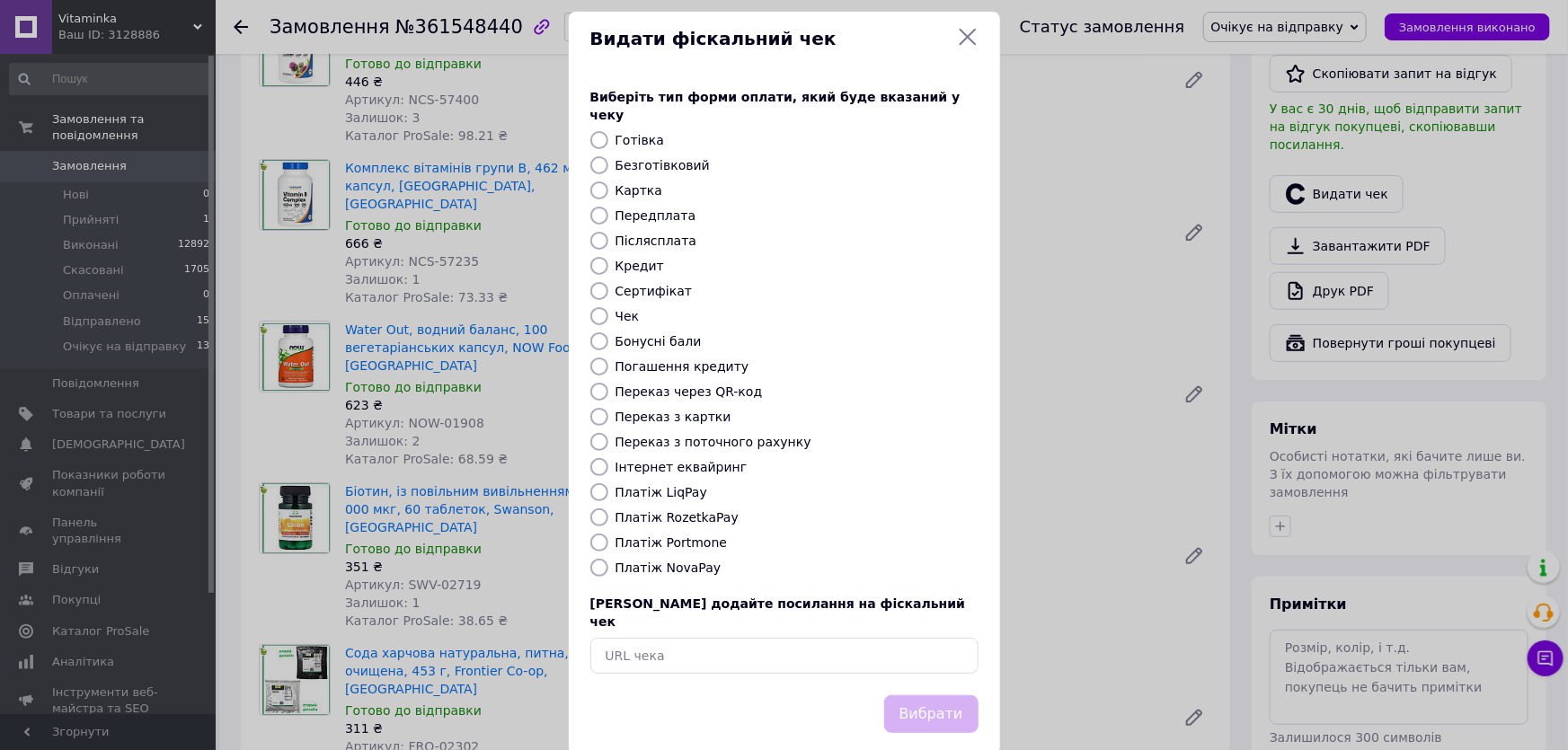
click at [645, 510] on label "Платіж RozetkaPay" at bounding box center [677, 517] width 123 height 15
click at [609, 508] on input "Платіж RozetkaPay" at bounding box center [599, 517] width 18 height 18
radio input "true"
click at [954, 695] on button "Вибрати" at bounding box center [931, 714] width 94 height 39
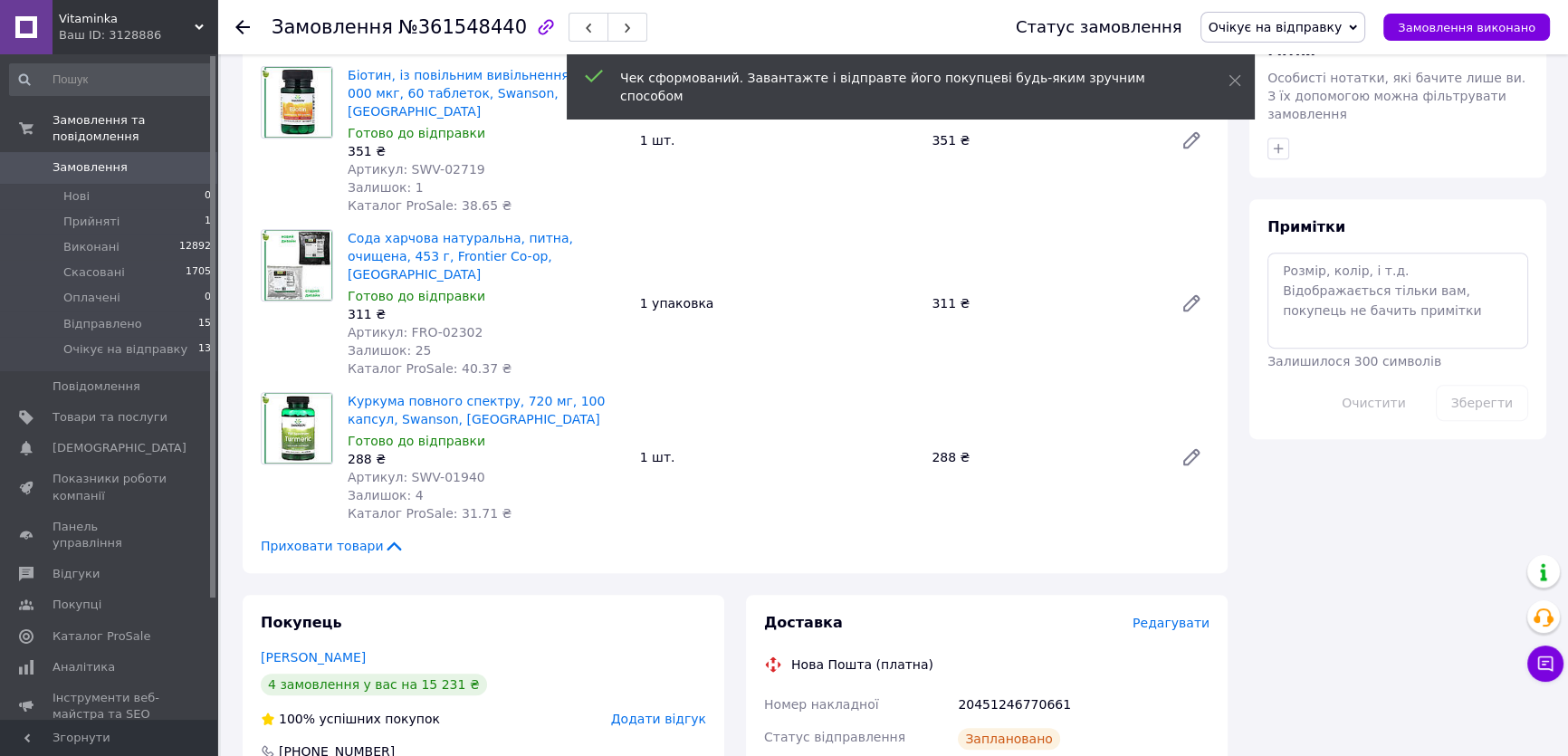
scroll to position [1151, 0]
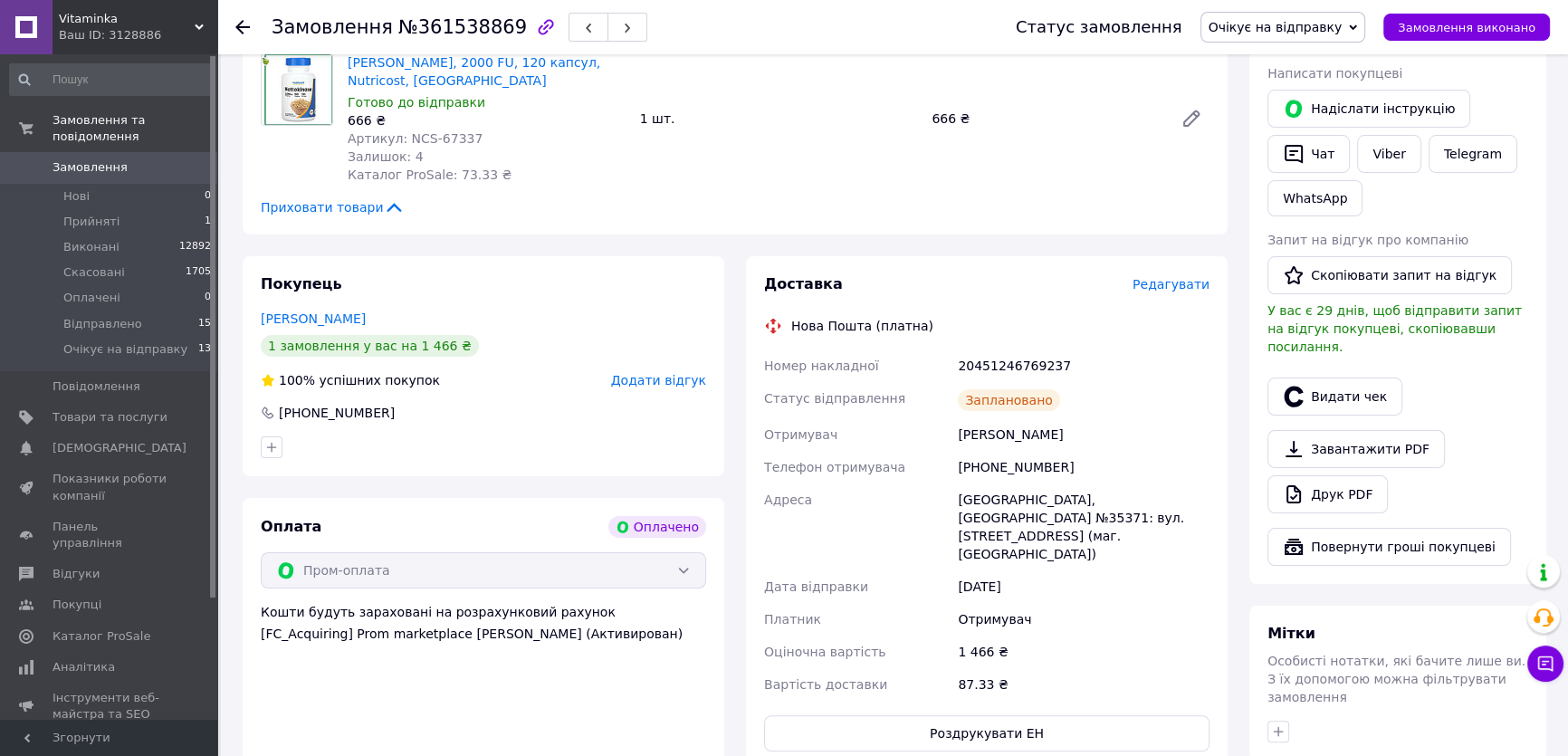
scroll to position [411, 0]
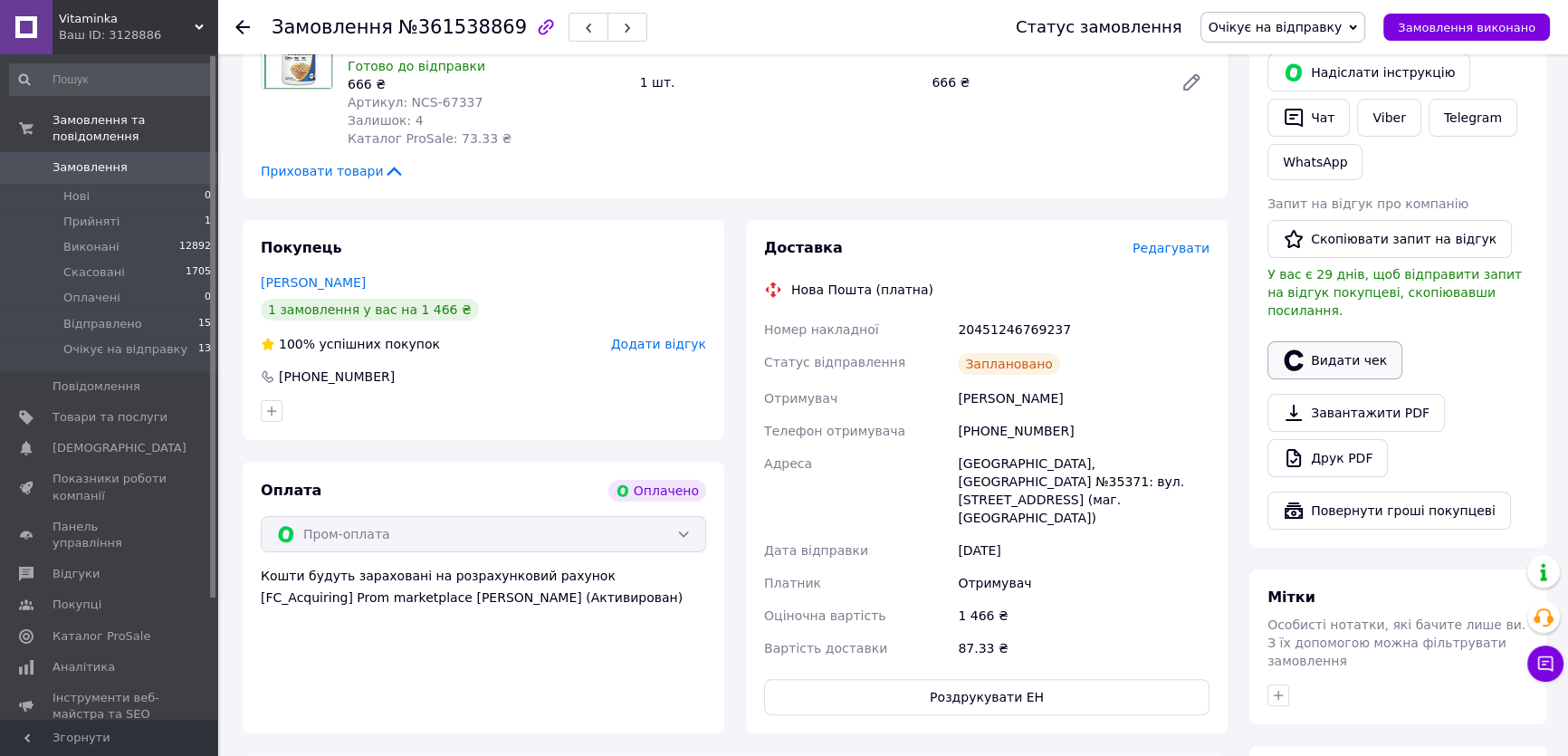
click at [1317, 342] on button "Видати чек" at bounding box center [1334, 360] width 135 height 38
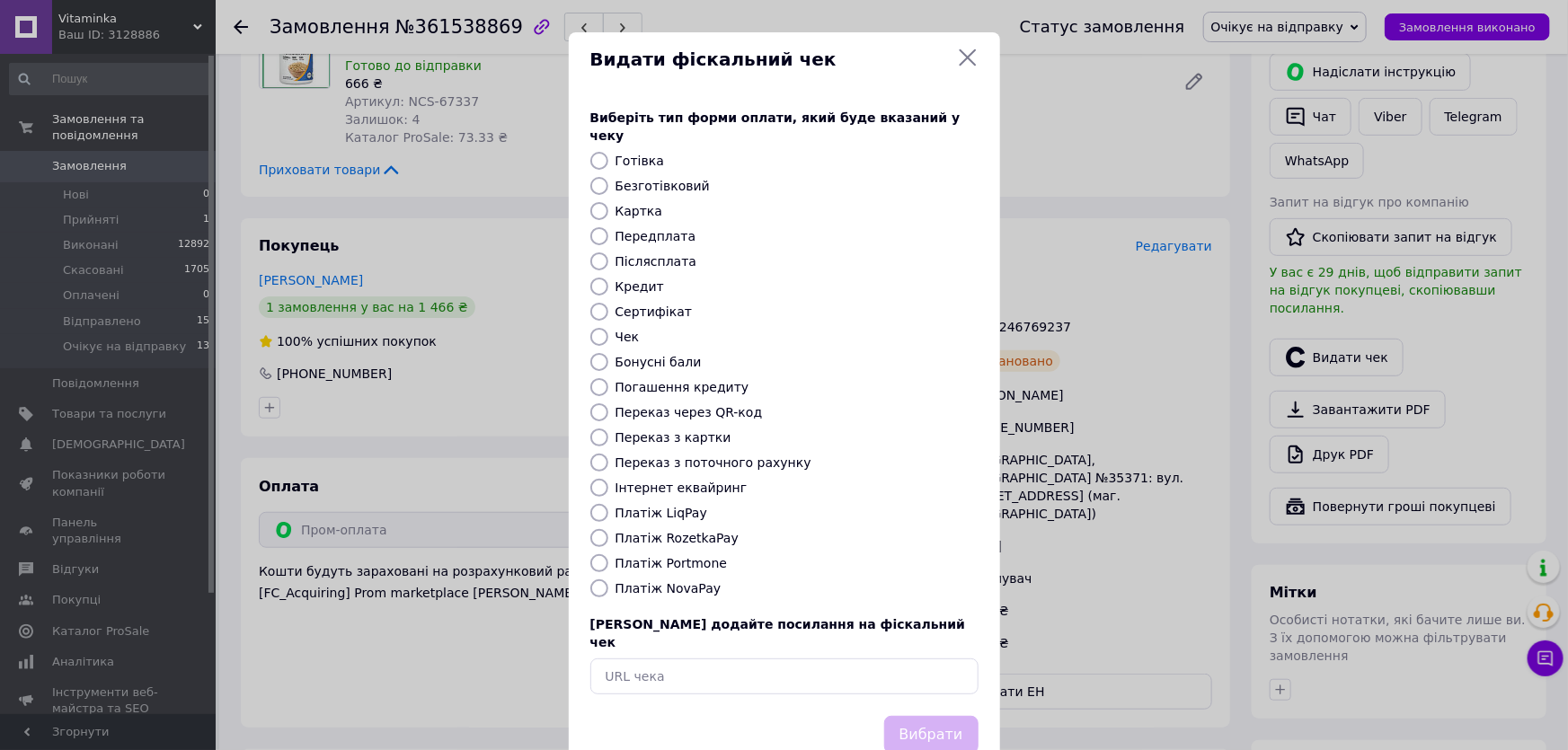
click at [674, 531] on label "Платіж RozetkaPay" at bounding box center [677, 538] width 123 height 15
click at [609, 529] on input "Платіж RozetkaPay" at bounding box center [599, 538] width 18 height 18
radio input "true"
click at [915, 716] on button "Вибрати" at bounding box center [931, 735] width 94 height 39
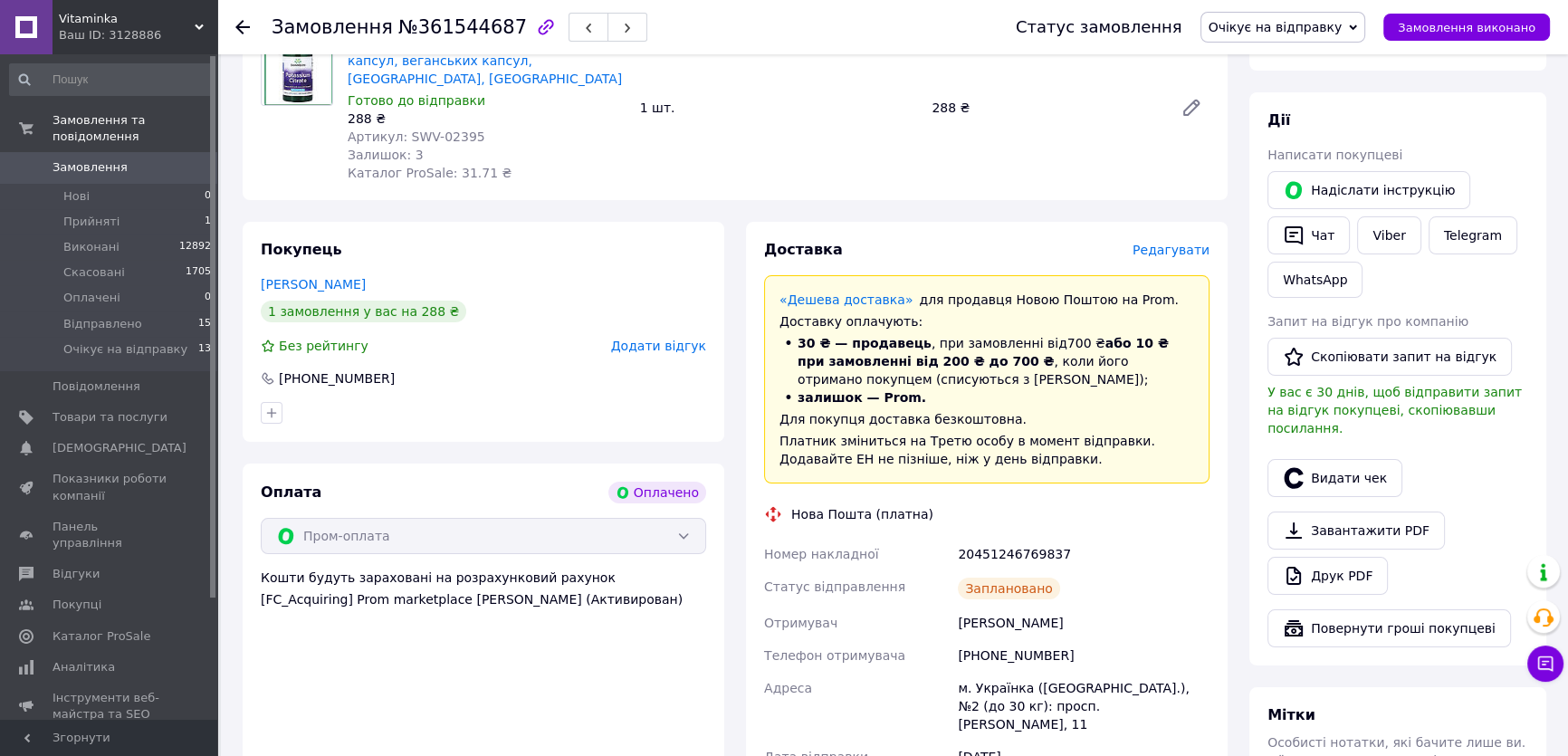
scroll to position [328, 0]
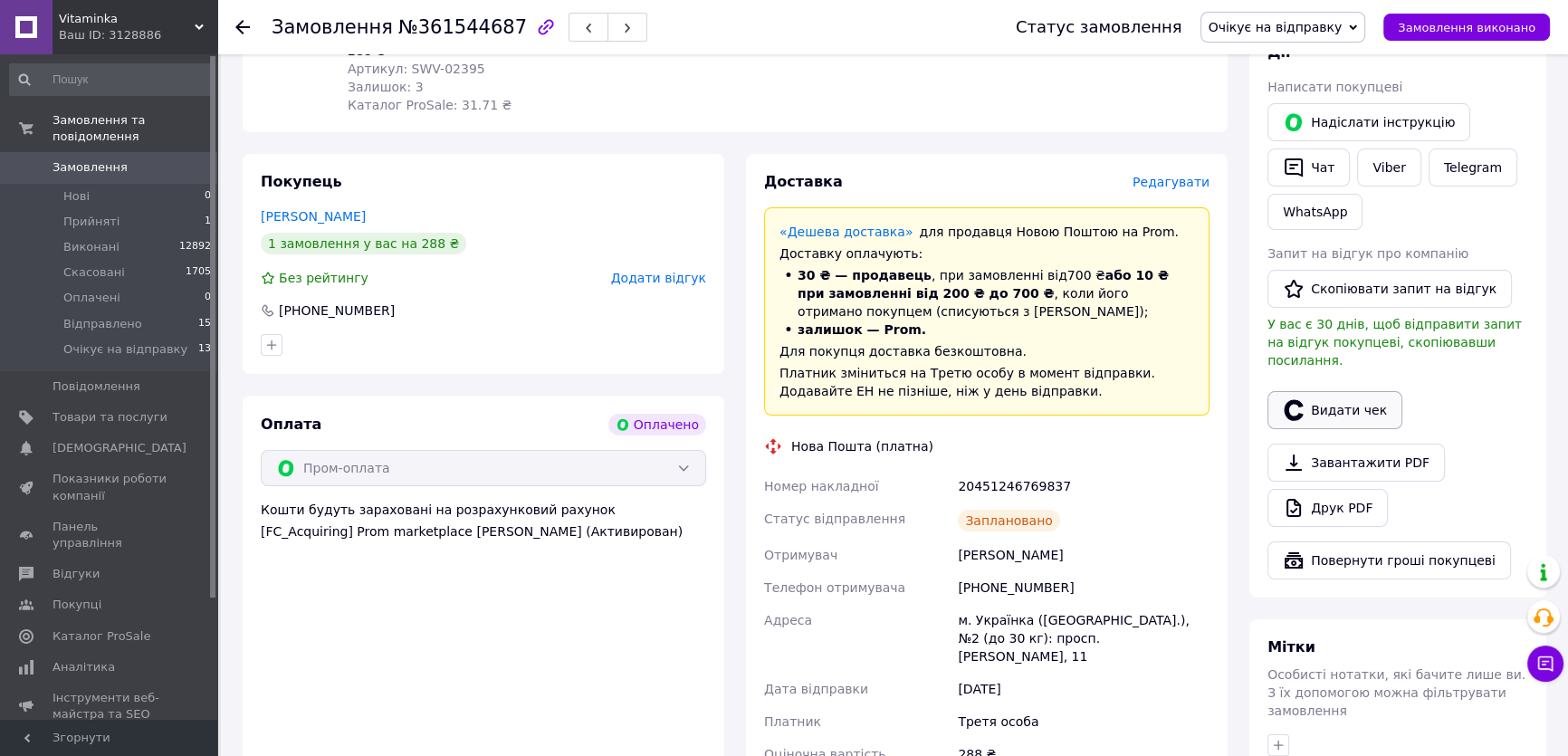
click at [1329, 394] on button "Видати чек" at bounding box center [1334, 410] width 135 height 38
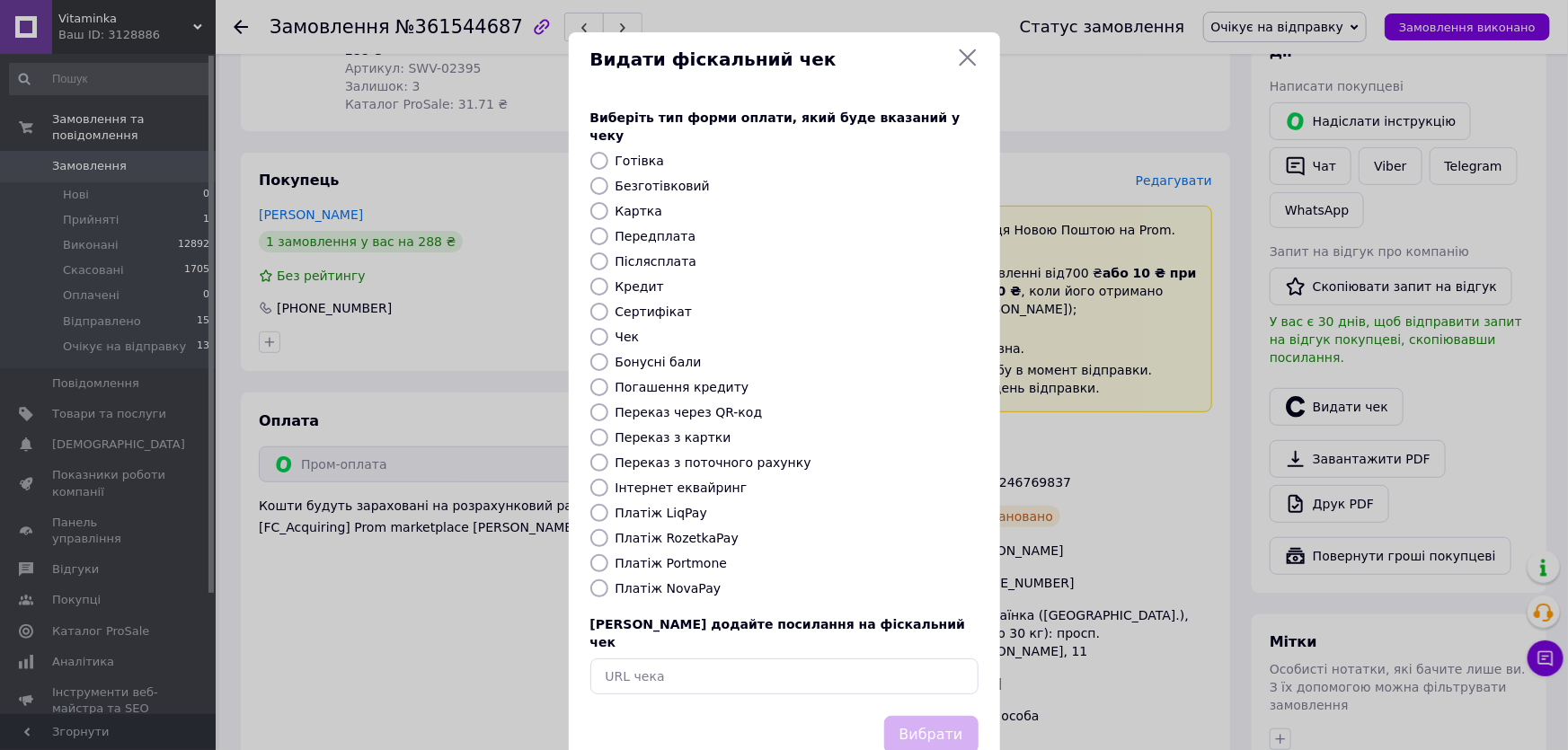
click at [701, 531] on label "Платіж RozetkaPay" at bounding box center [677, 538] width 123 height 15
click at [609, 529] on input "Платіж RozetkaPay" at bounding box center [599, 538] width 18 height 18
radio input "true"
click at [914, 716] on button "Вибрати" at bounding box center [931, 735] width 94 height 39
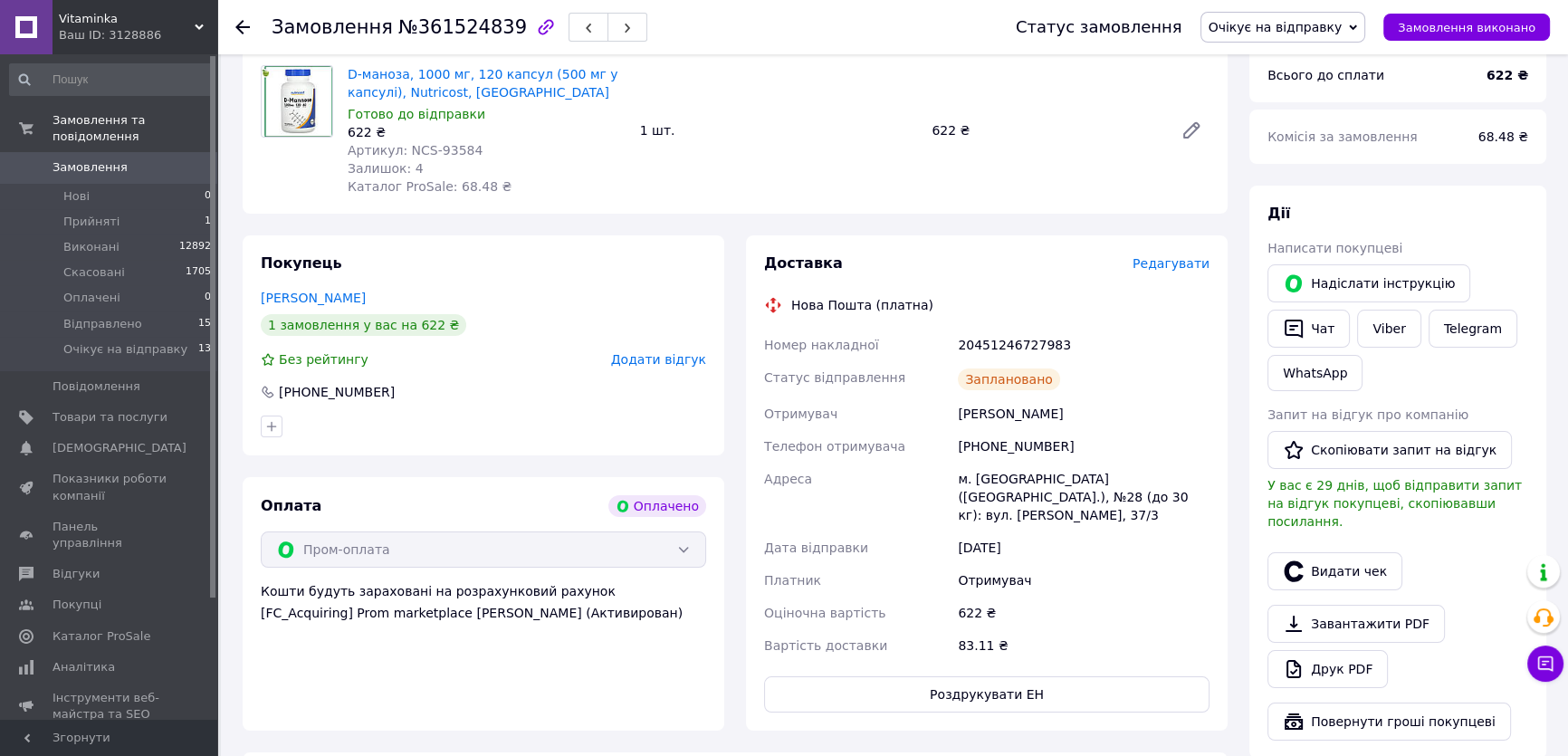
scroll to position [246, 0]
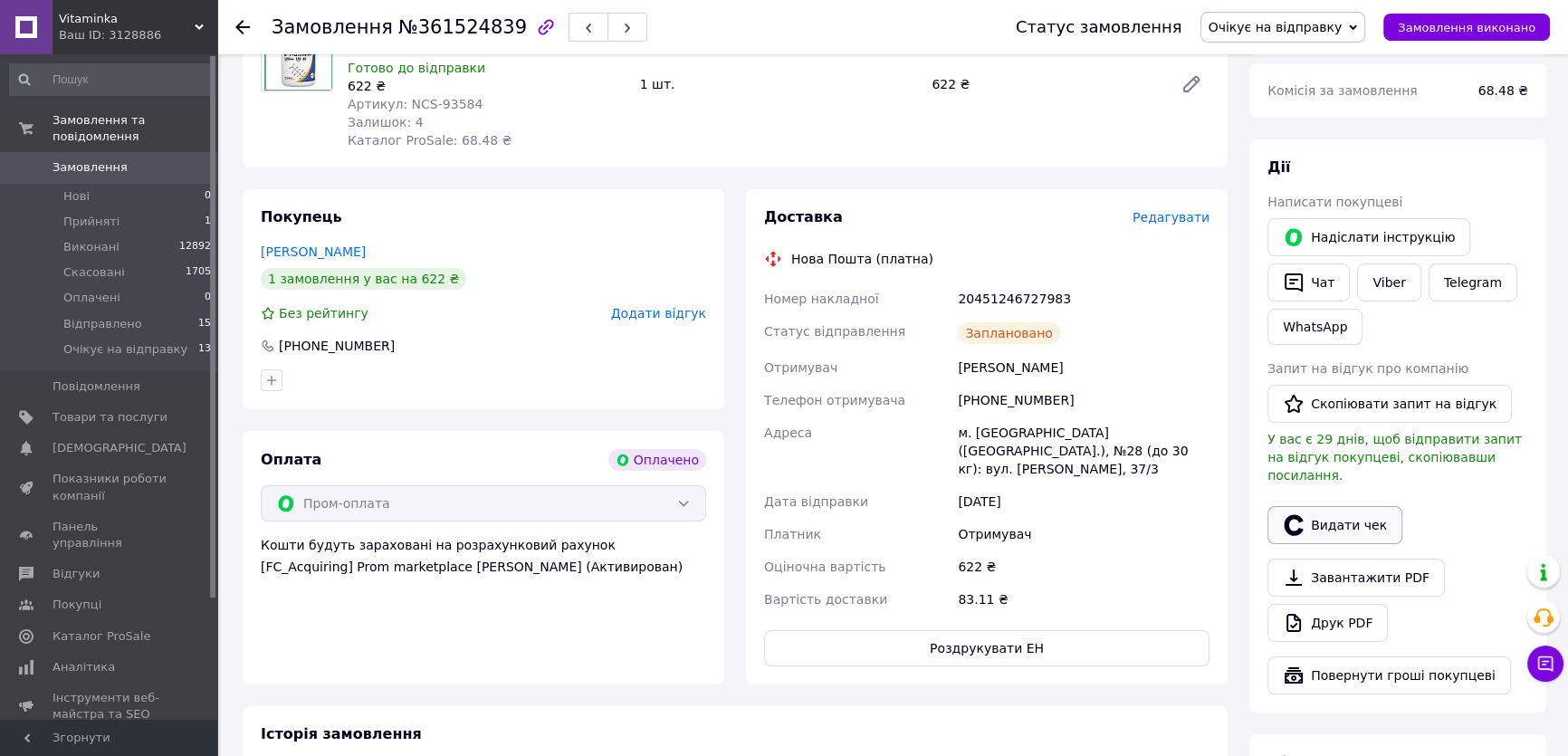
click at [1331, 512] on button "Видати чек" at bounding box center [1334, 524] width 135 height 38
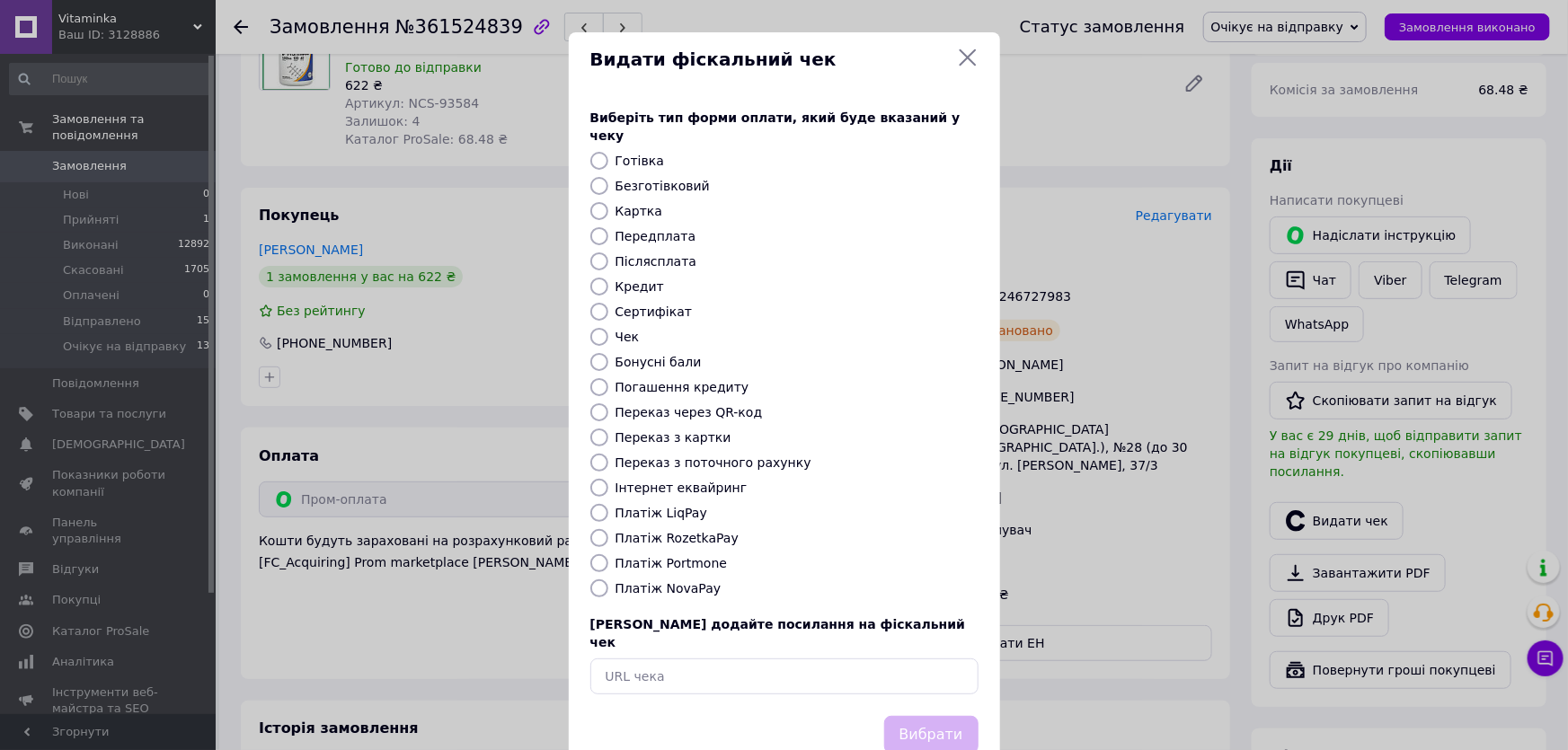
click at [666, 531] on label "Платіж RozetkaPay" at bounding box center [677, 538] width 123 height 15
click at [609, 529] on input "Платіж RozetkaPay" at bounding box center [599, 538] width 18 height 18
radio input "true"
drag, startPoint x: 924, startPoint y: 695, endPoint x: 934, endPoint y: 678, distance: 19.7
click at [924, 716] on button "Вибрати" at bounding box center [931, 735] width 94 height 39
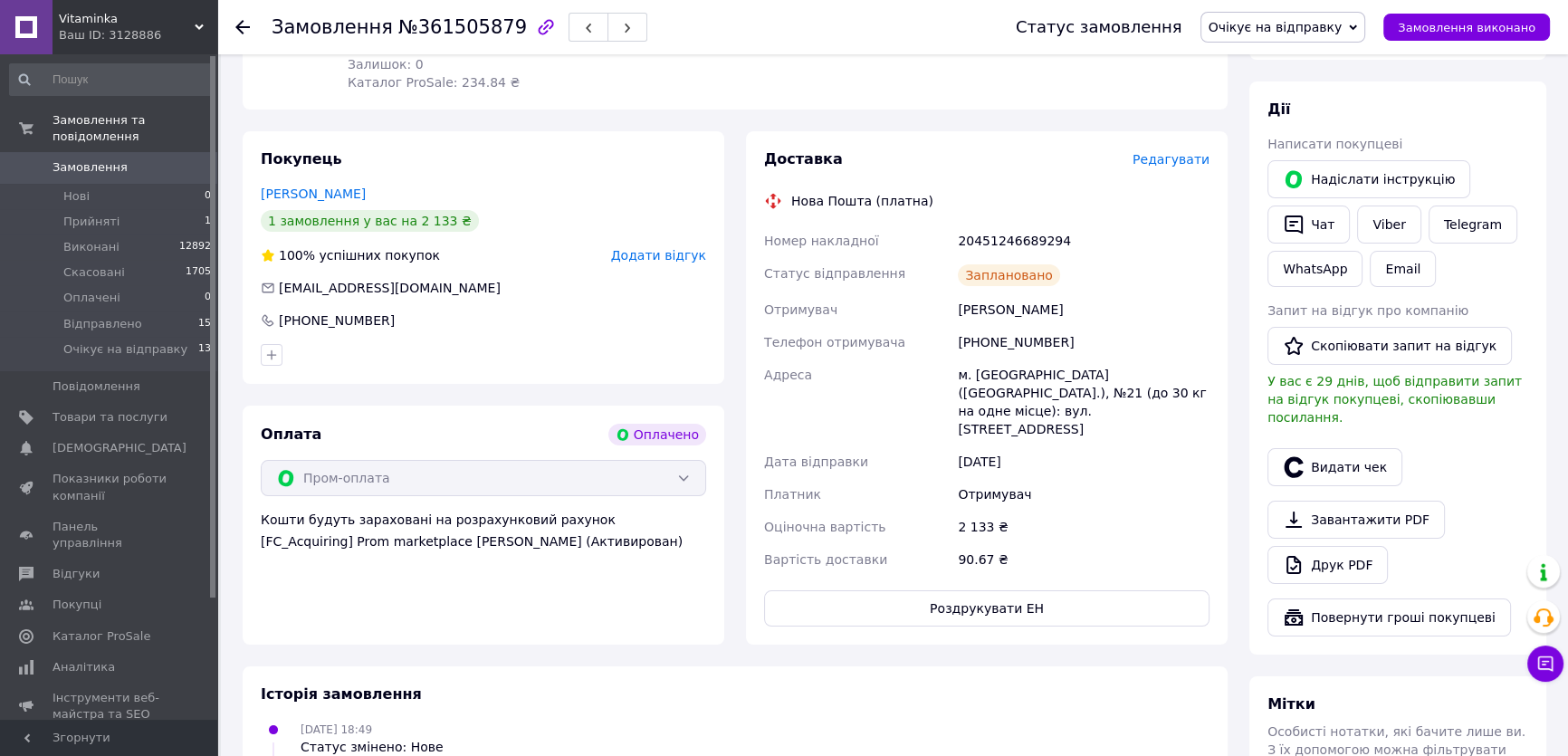
scroll to position [328, 0]
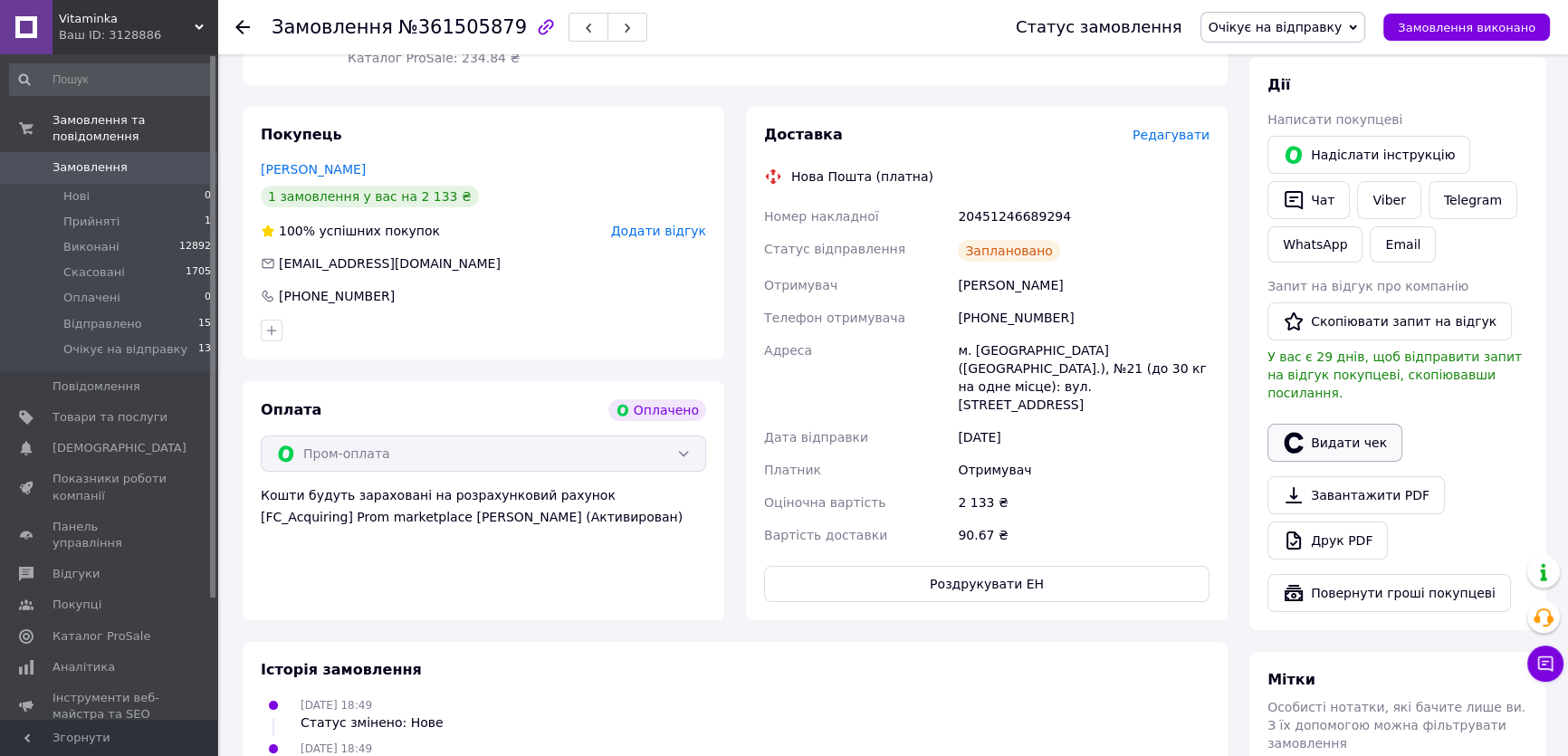
click at [1351, 424] on button "Видати чек" at bounding box center [1334, 442] width 135 height 38
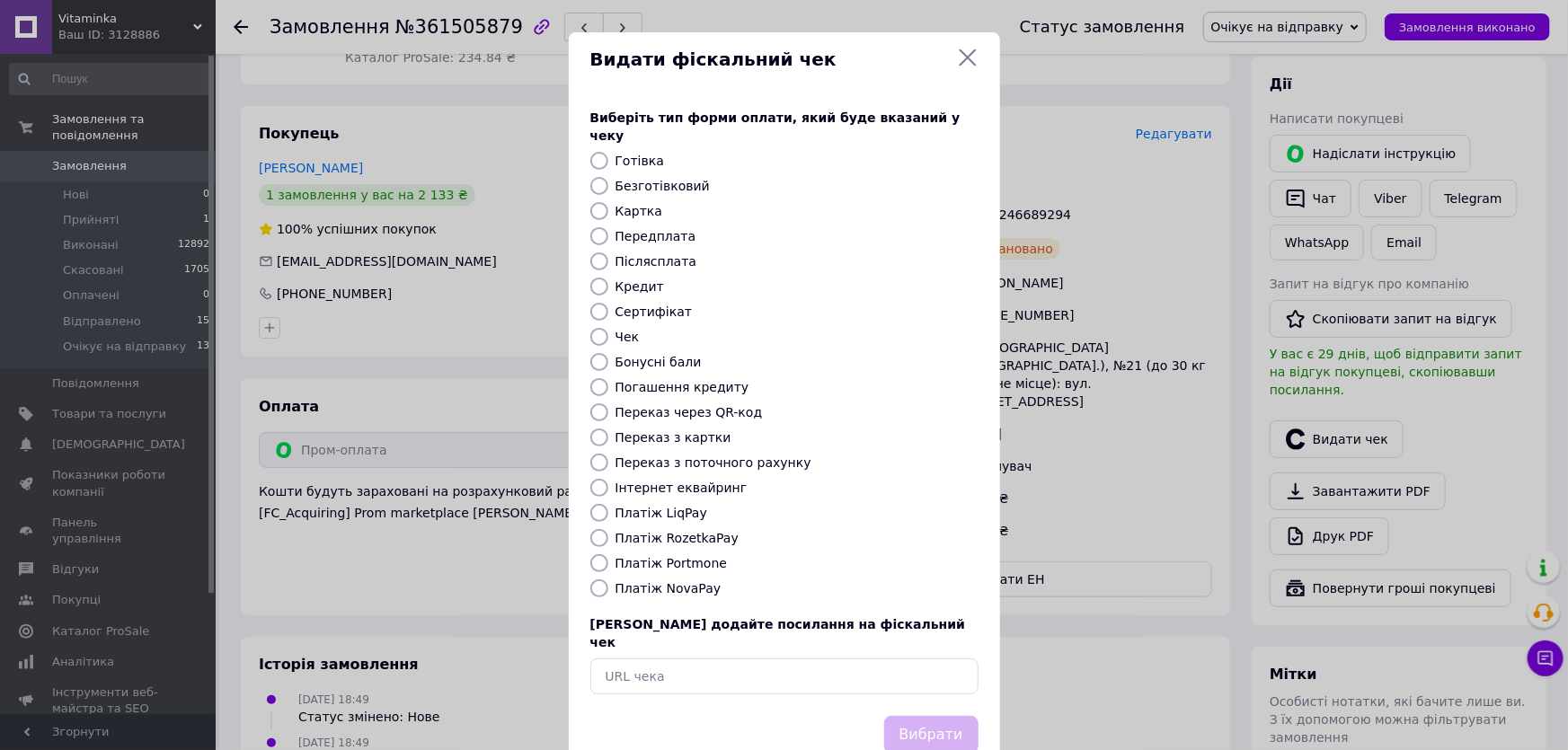
click at [637, 531] on label "Платіж RozetkaPay" at bounding box center [677, 538] width 123 height 15
click at [609, 529] on input "Платіж RozetkaPay" at bounding box center [599, 538] width 18 height 18
radio input "true"
click at [918, 716] on button "Вибрати" at bounding box center [931, 735] width 94 height 39
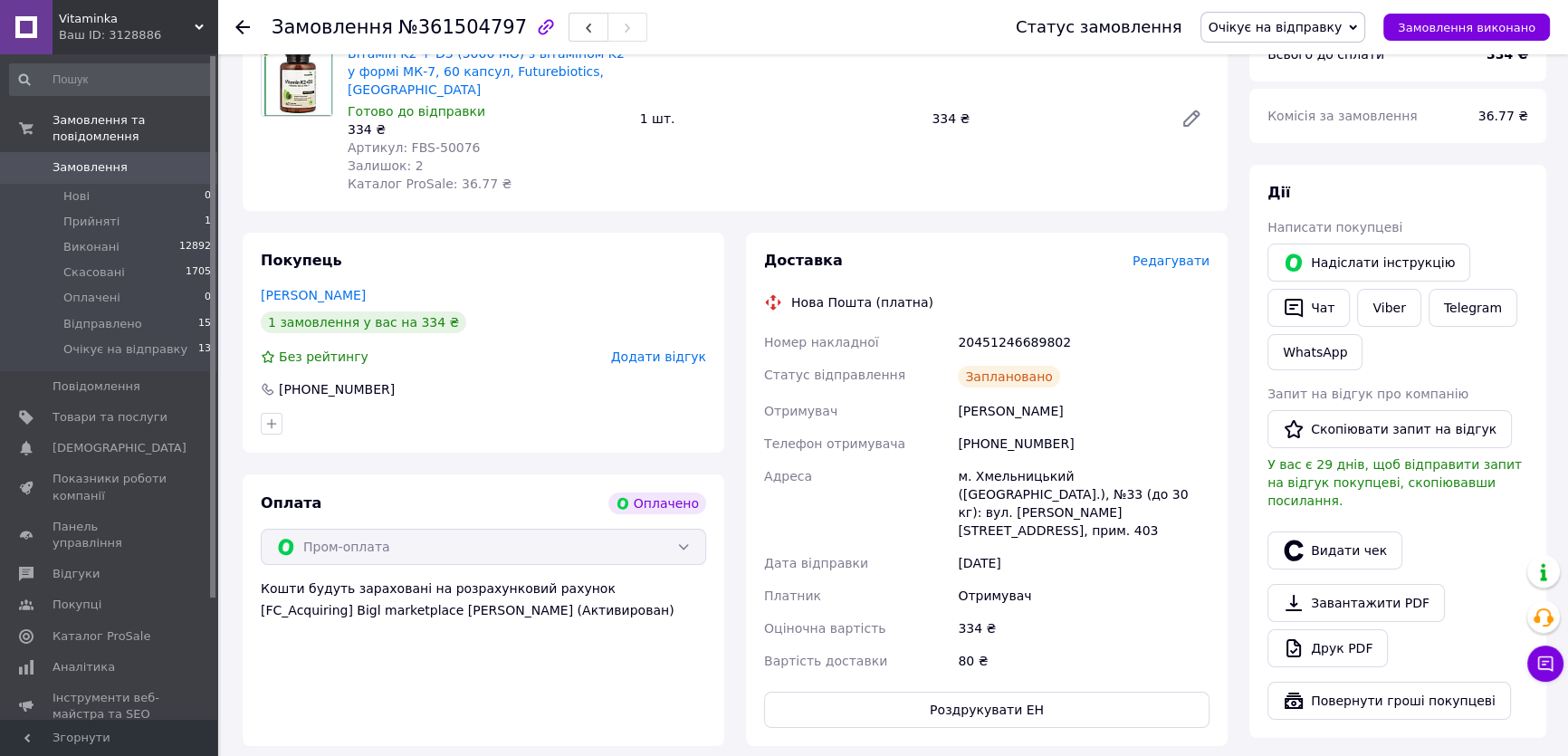
scroll to position [246, 0]
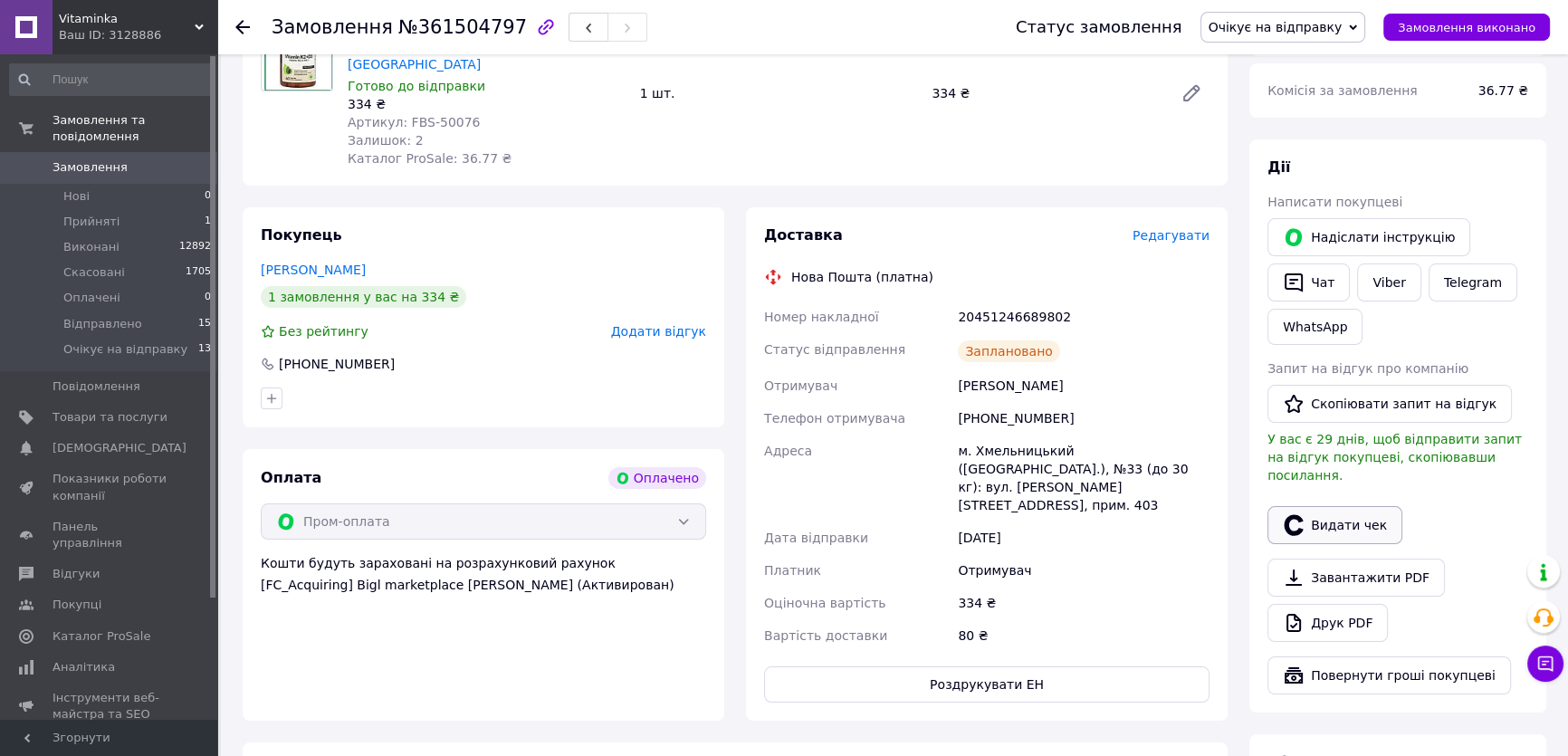
click at [1318, 515] on button "Видати чек" at bounding box center [1334, 524] width 135 height 38
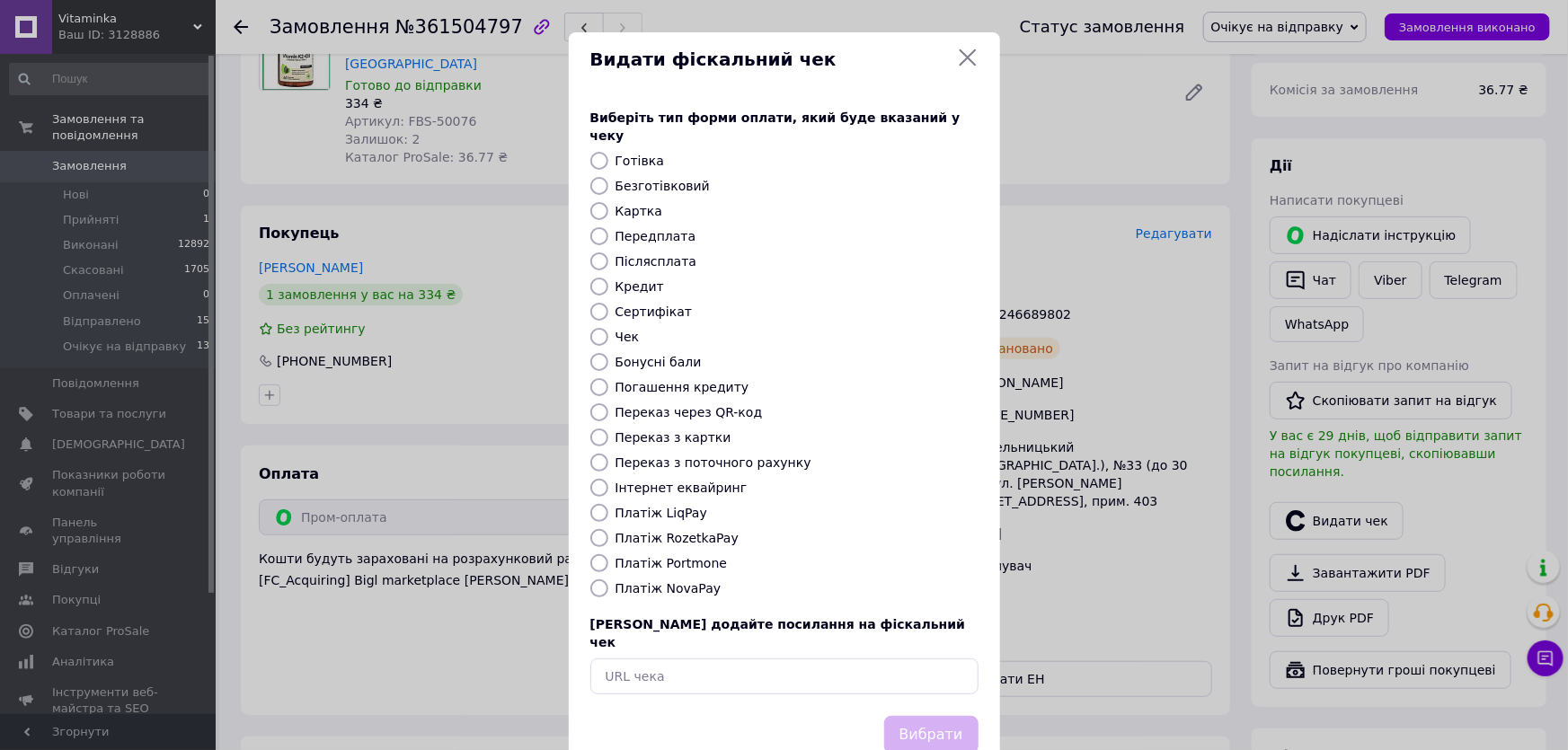
click at [706, 531] on label "Платіж RozetkaPay" at bounding box center [677, 538] width 123 height 15
click at [609, 529] on input "Платіж RozetkaPay" at bounding box center [599, 538] width 18 height 18
radio input "true"
click at [915, 716] on button "Вибрати" at bounding box center [931, 735] width 94 height 39
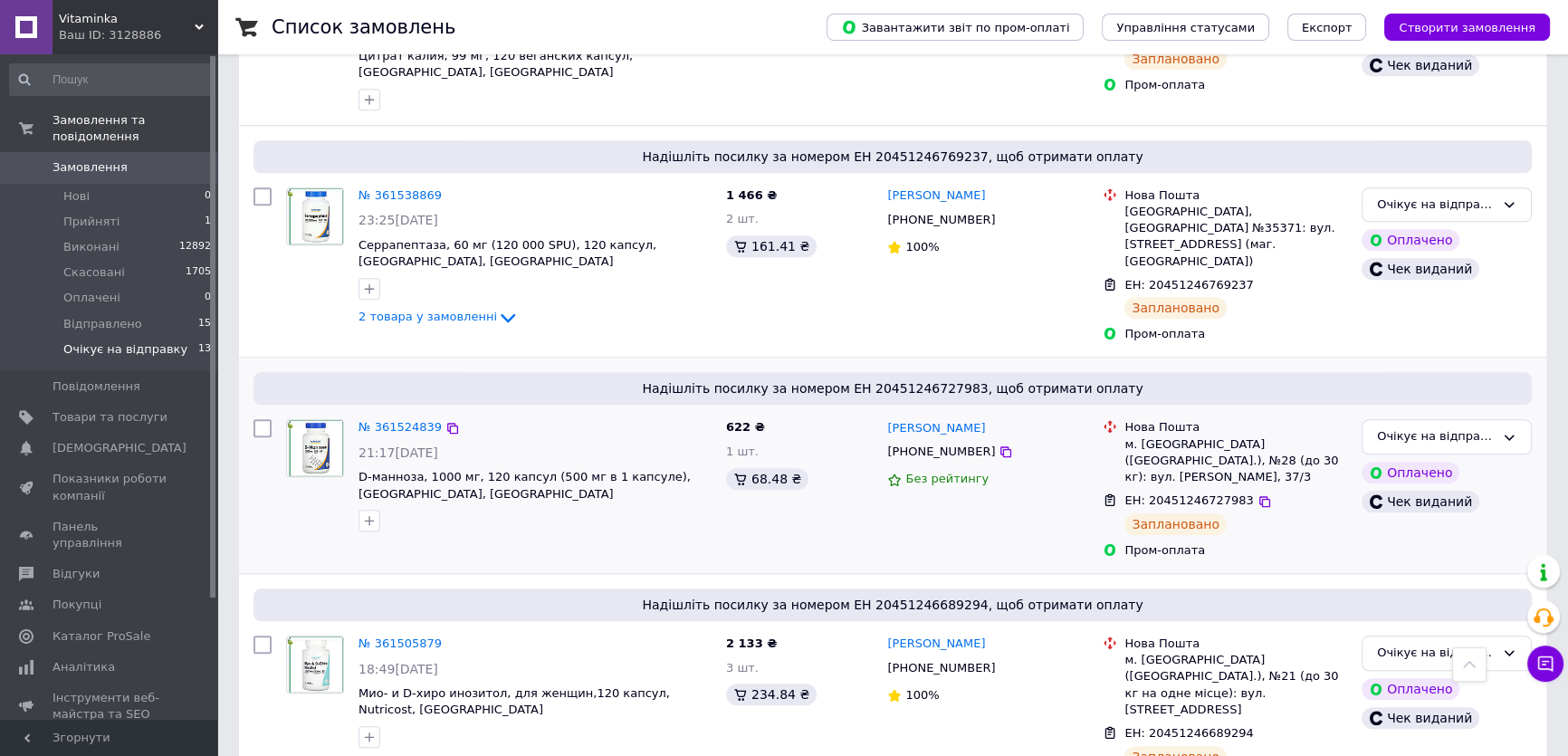
scroll to position [2218, 0]
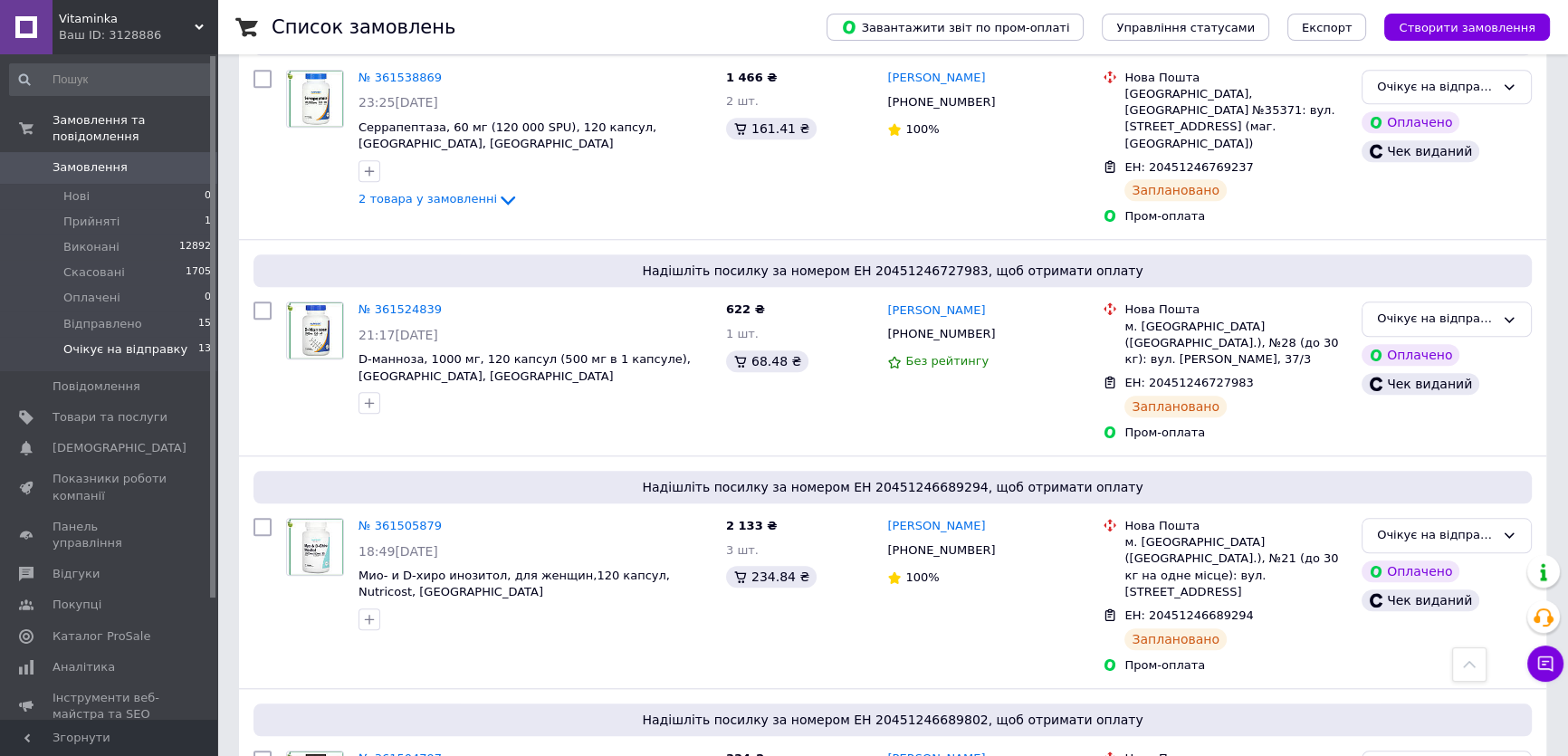
click at [103, 160] on span "Замовлення" at bounding box center [90, 168] width 75 height 17
